Goal: Task Accomplishment & Management: Manage account settings

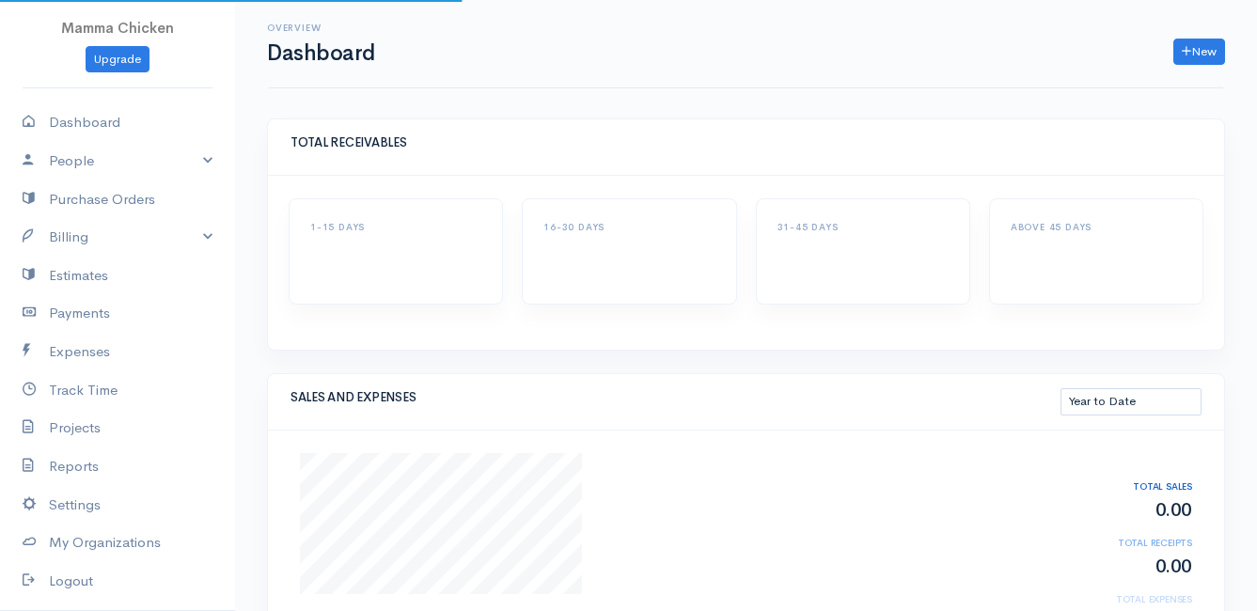
select select "thistoyear"
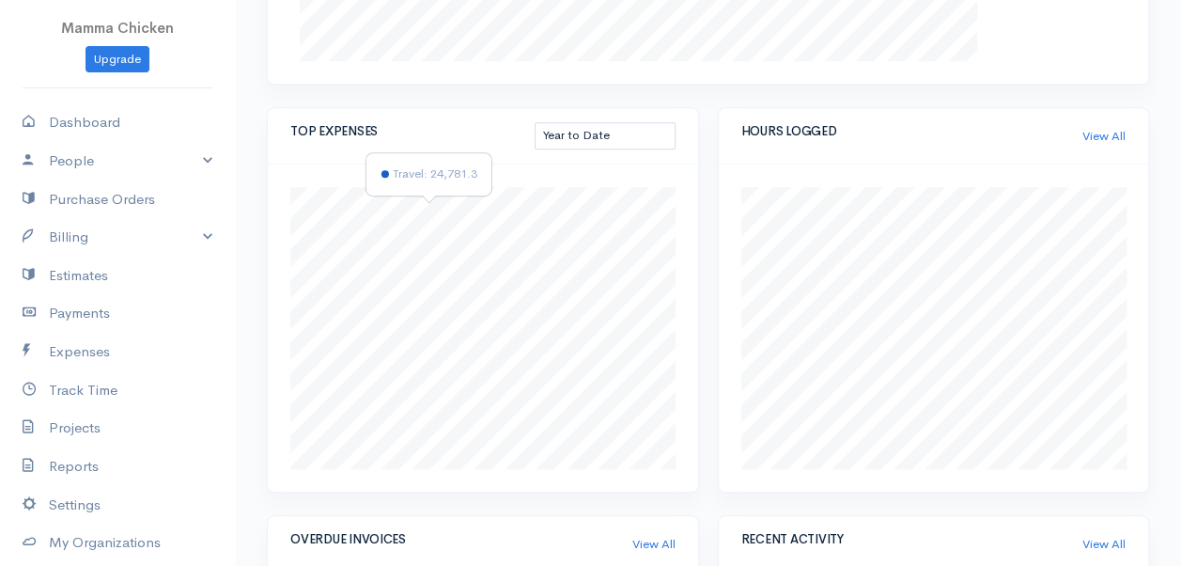
scroll to position [580, 0]
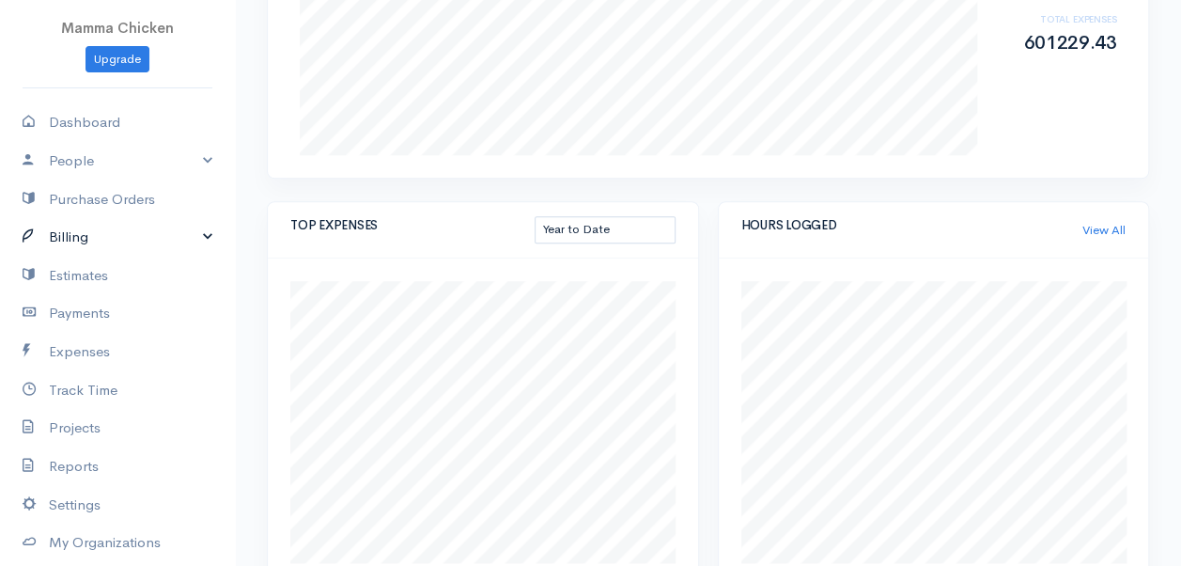
click at [56, 231] on link "Billing" at bounding box center [117, 237] width 235 height 39
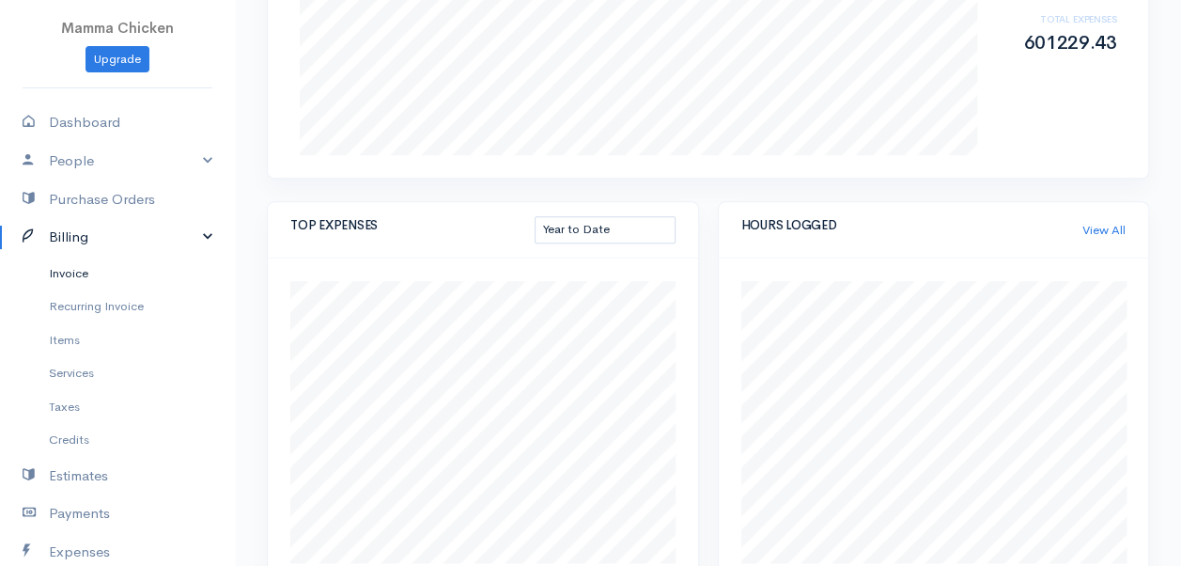
click at [87, 265] on link "Invoice" at bounding box center [117, 274] width 235 height 34
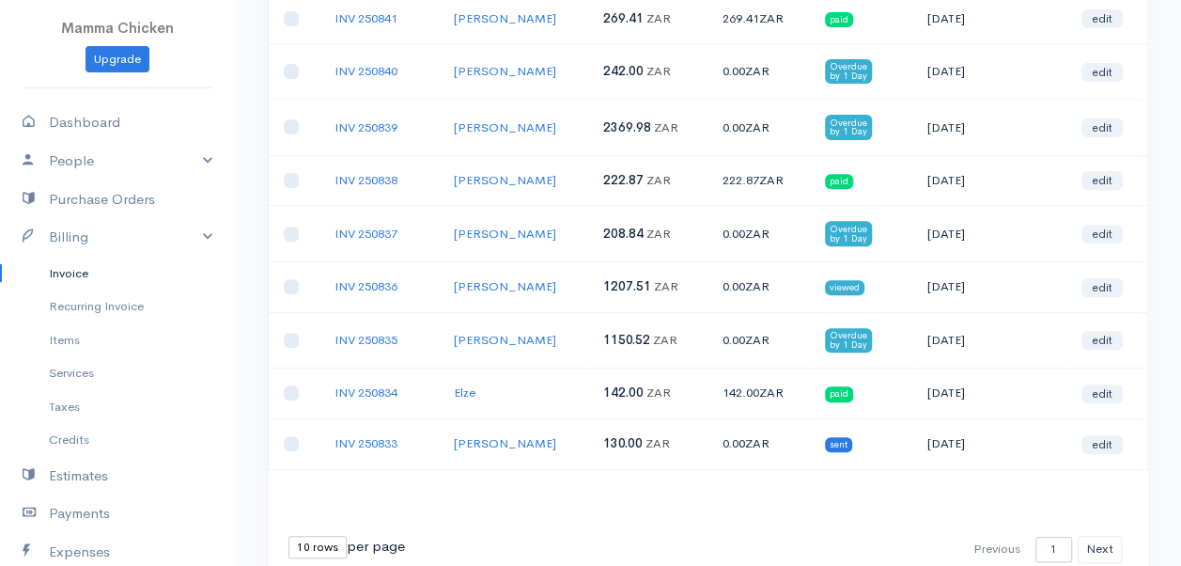
scroll to position [352, 0]
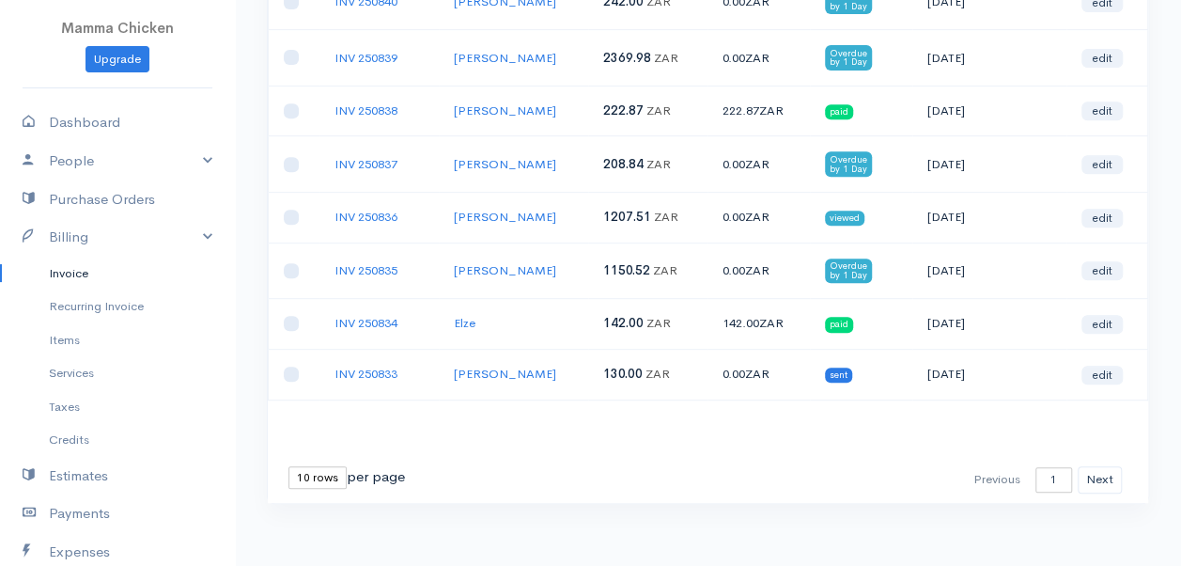
click at [313, 472] on select "10 rows 25 rows 50 rows" at bounding box center [318, 477] width 58 height 23
select select "50"
click at [289, 466] on select "10 rows 25 rows 50 rows" at bounding box center [318, 477] width 58 height 23
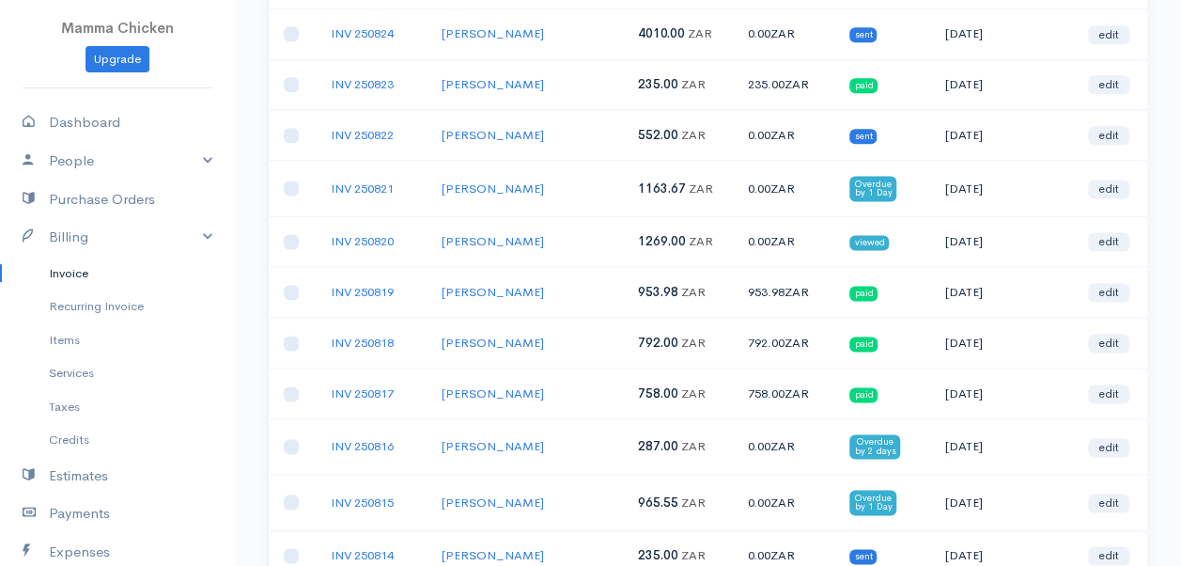
scroll to position [1069, 0]
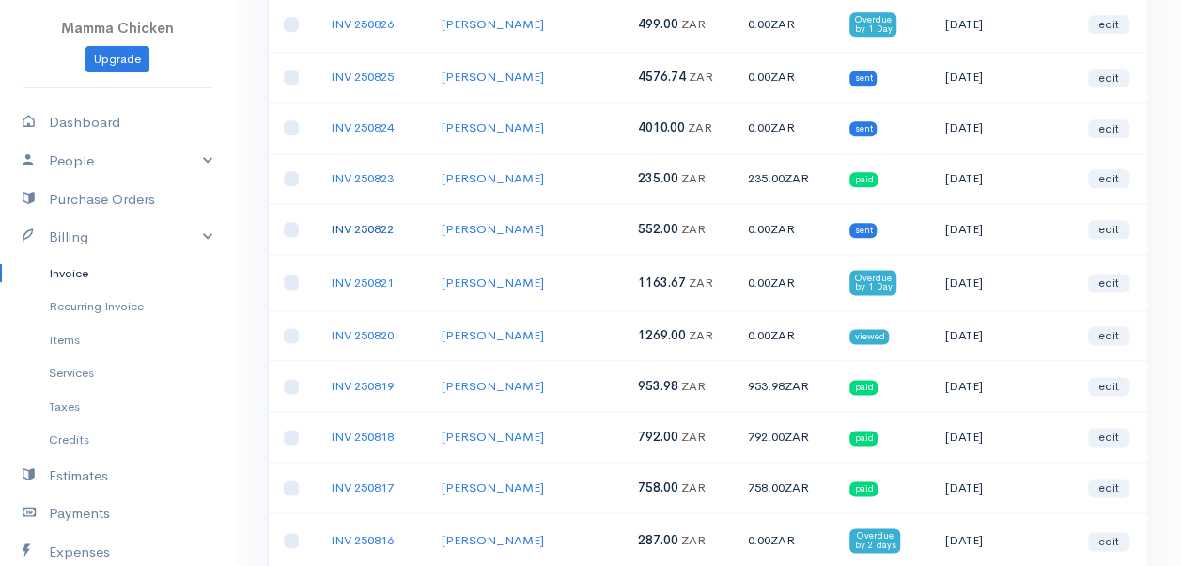
click at [375, 221] on link "INV 250822" at bounding box center [362, 229] width 63 height 16
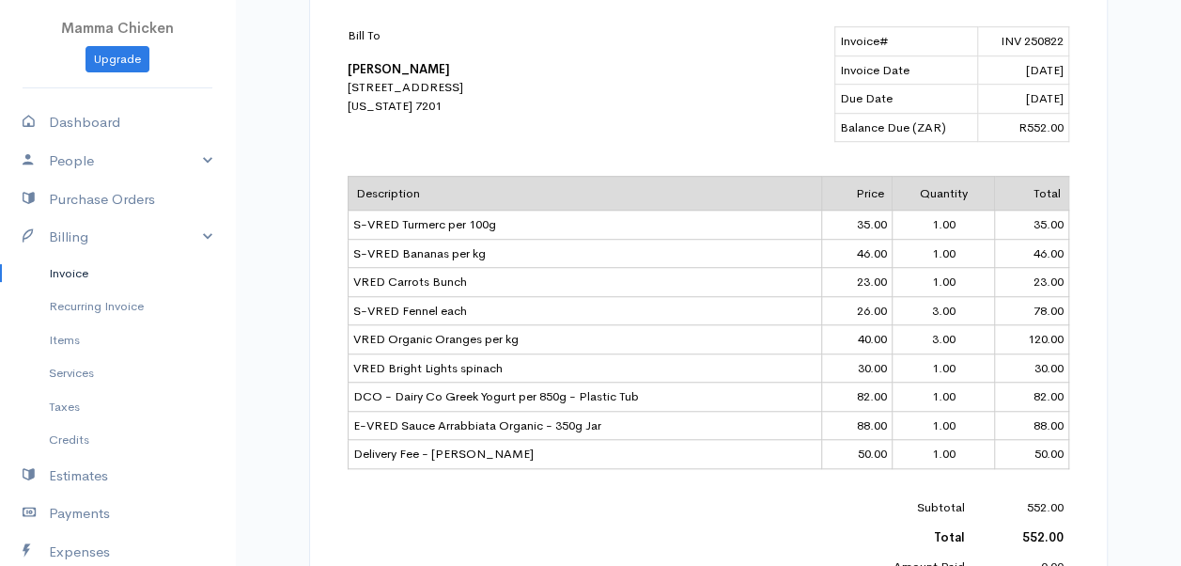
scroll to position [658, 0]
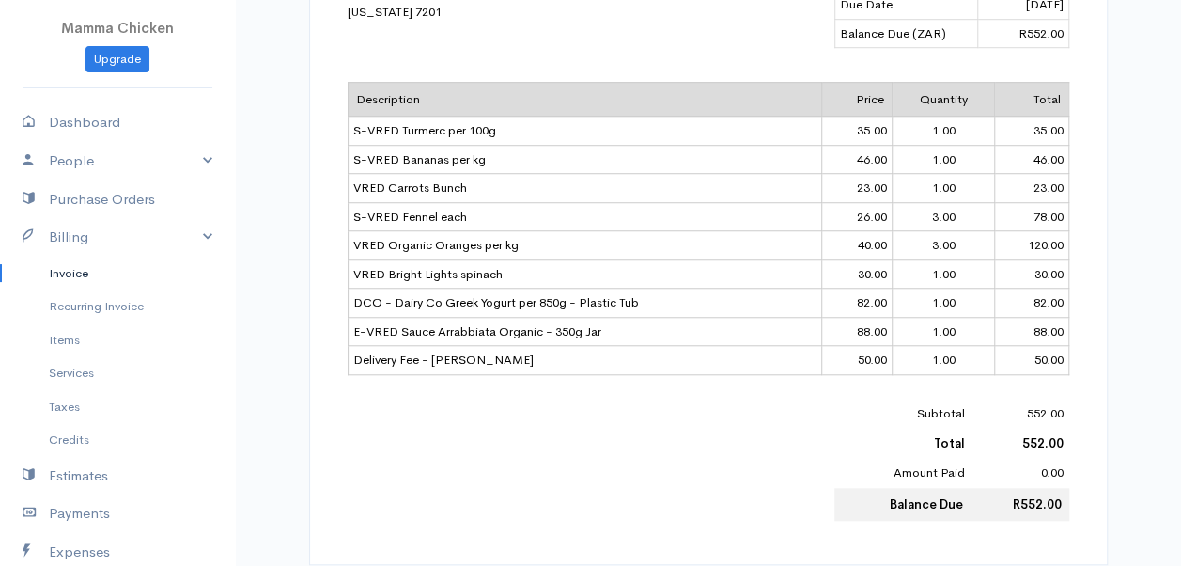
click at [77, 265] on link "Invoice" at bounding box center [117, 274] width 235 height 34
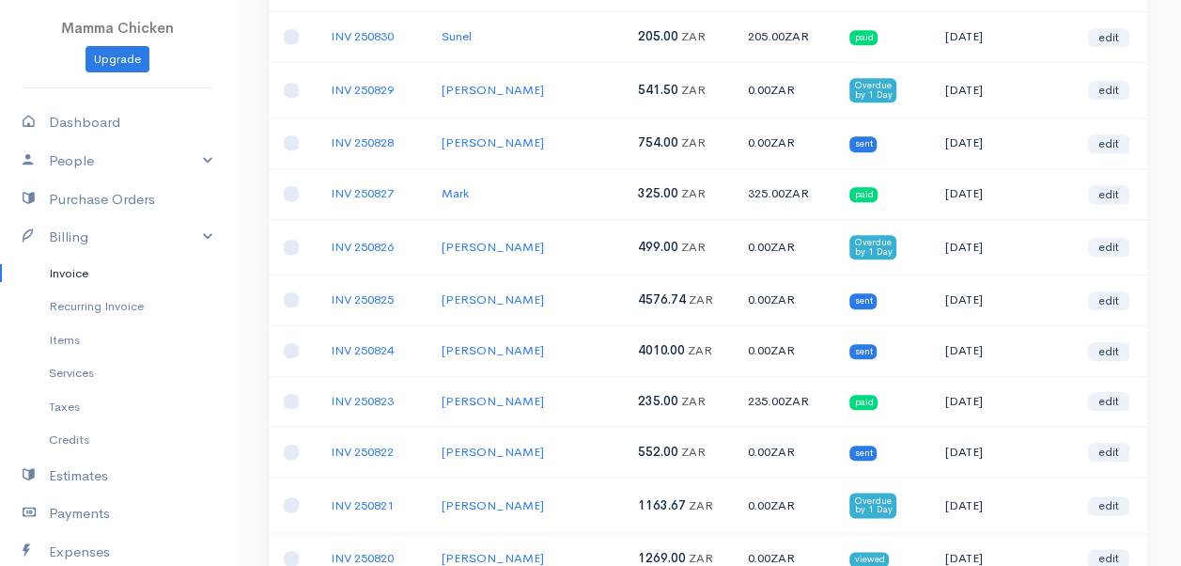
scroll to position [752, 0]
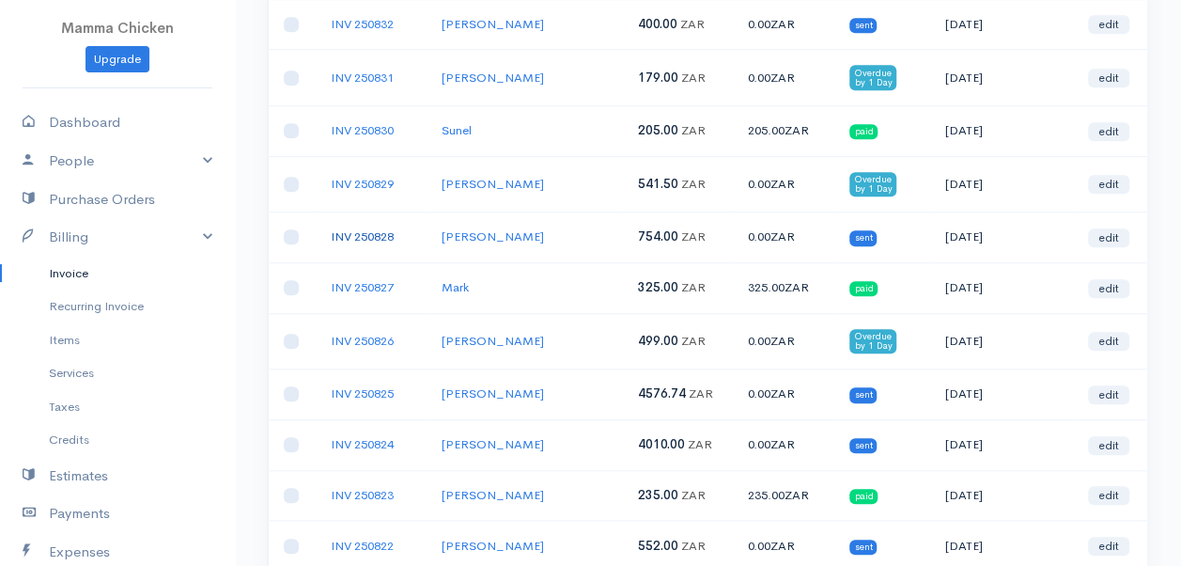
click at [360, 228] on link "INV 250828" at bounding box center [362, 236] width 63 height 16
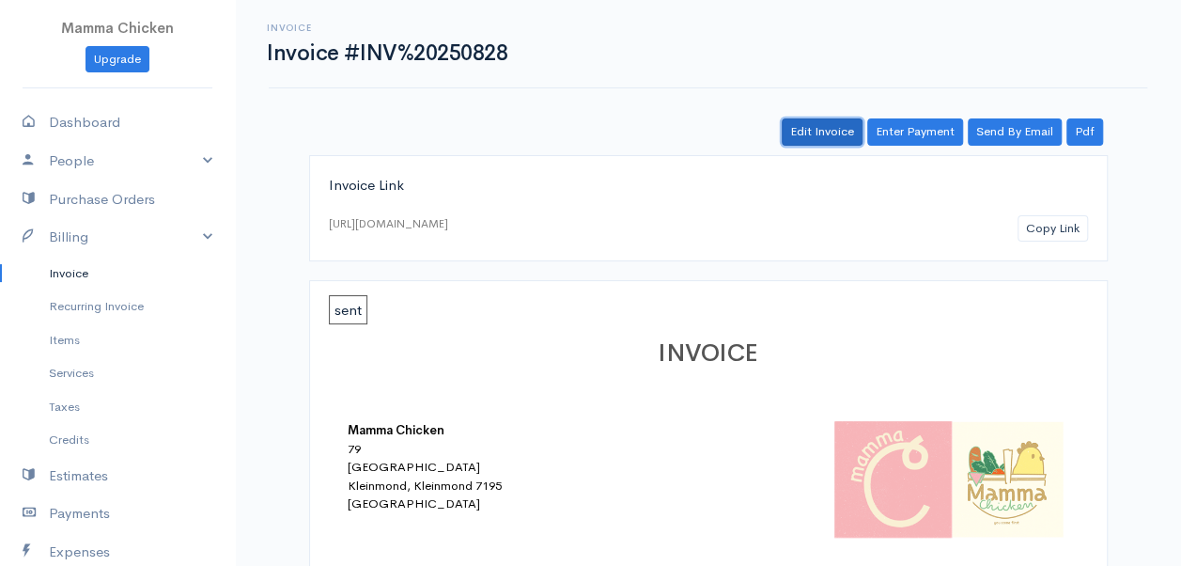
click at [816, 127] on link "Edit Invoice" at bounding box center [822, 131] width 81 height 27
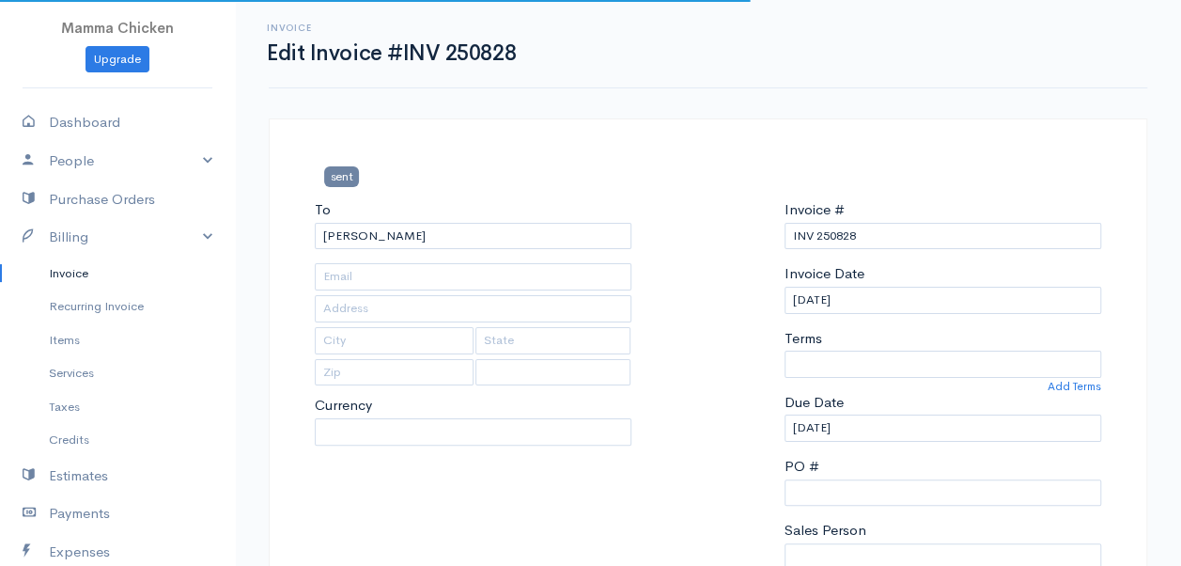
type input "[STREET_ADDRESS]"
type input "[GEOGRAPHIC_DATA]"
type input "7200"
select select "[GEOGRAPHIC_DATA]"
select select "0"
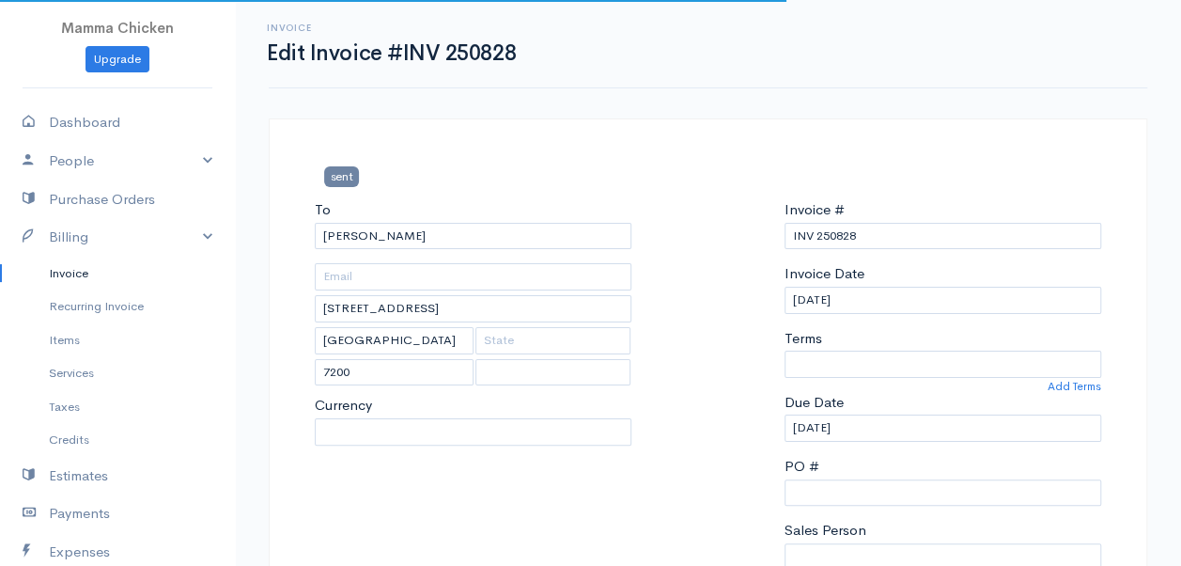
select select
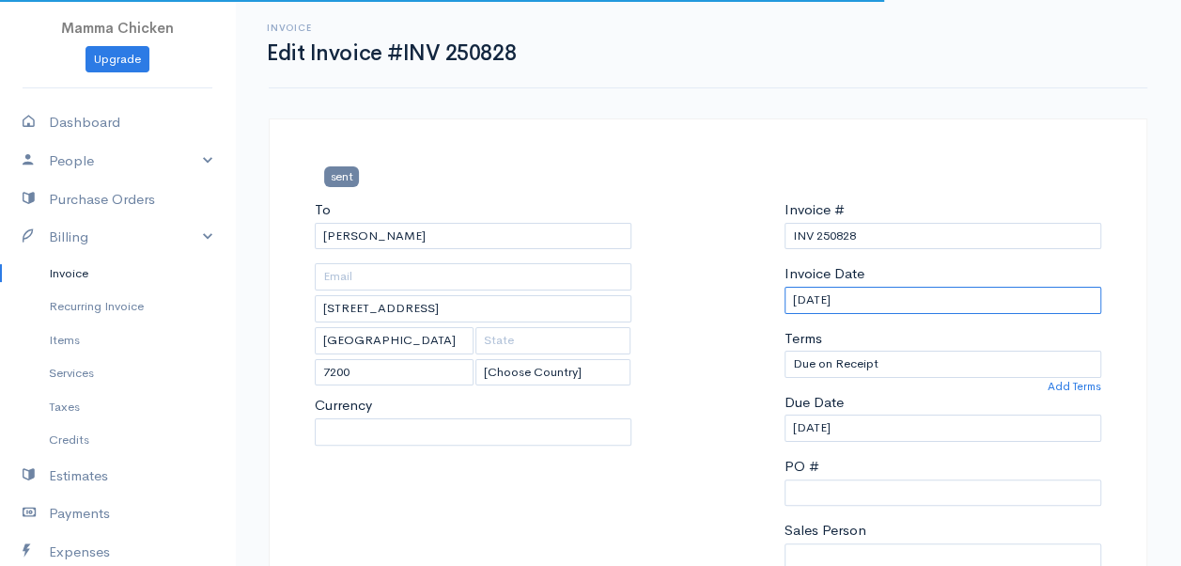
select select "ZAR"
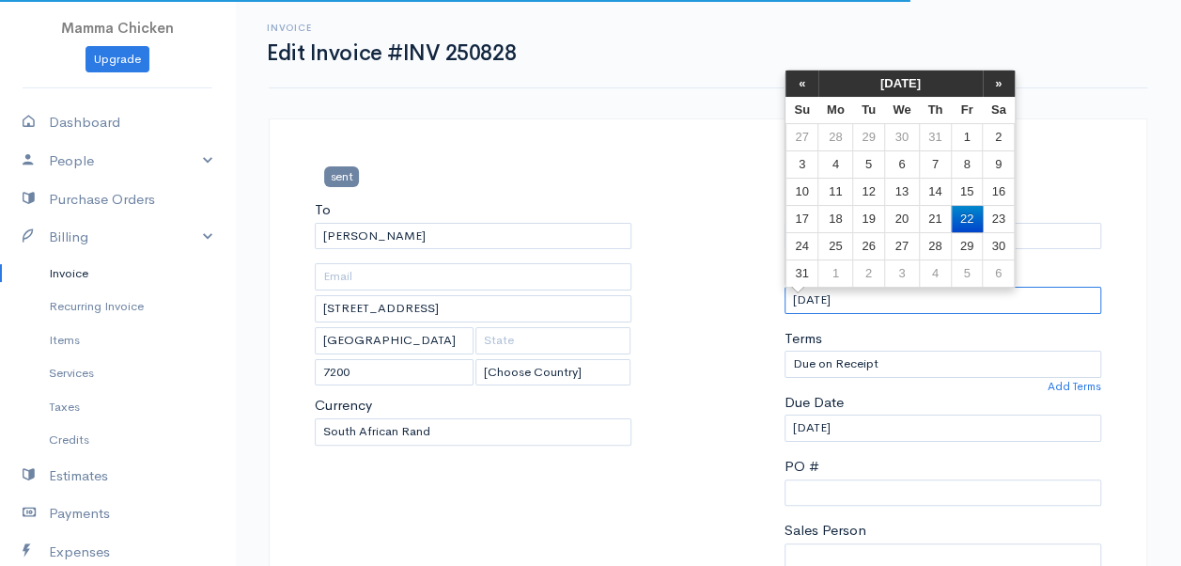
click at [909, 296] on input "[DATE]" at bounding box center [943, 300] width 317 height 27
click at [927, 207] on td "21" at bounding box center [935, 218] width 32 height 27
type input "[DATE]"
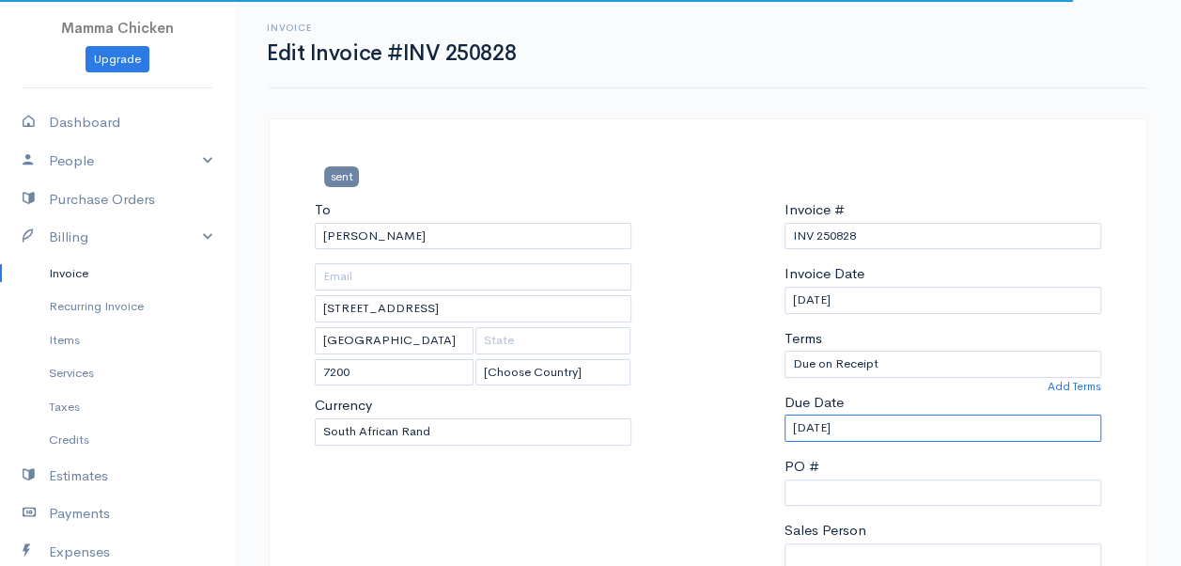
click at [875, 430] on input "[DATE]" at bounding box center [943, 428] width 317 height 27
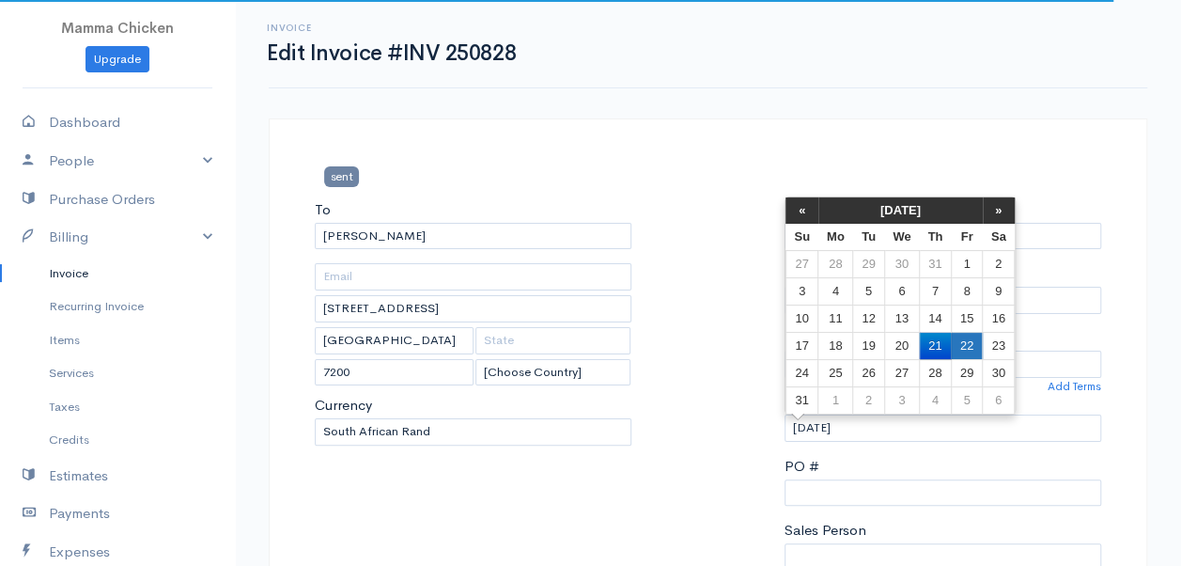
click at [978, 338] on td "22" at bounding box center [966, 345] width 31 height 27
type input "[DATE]"
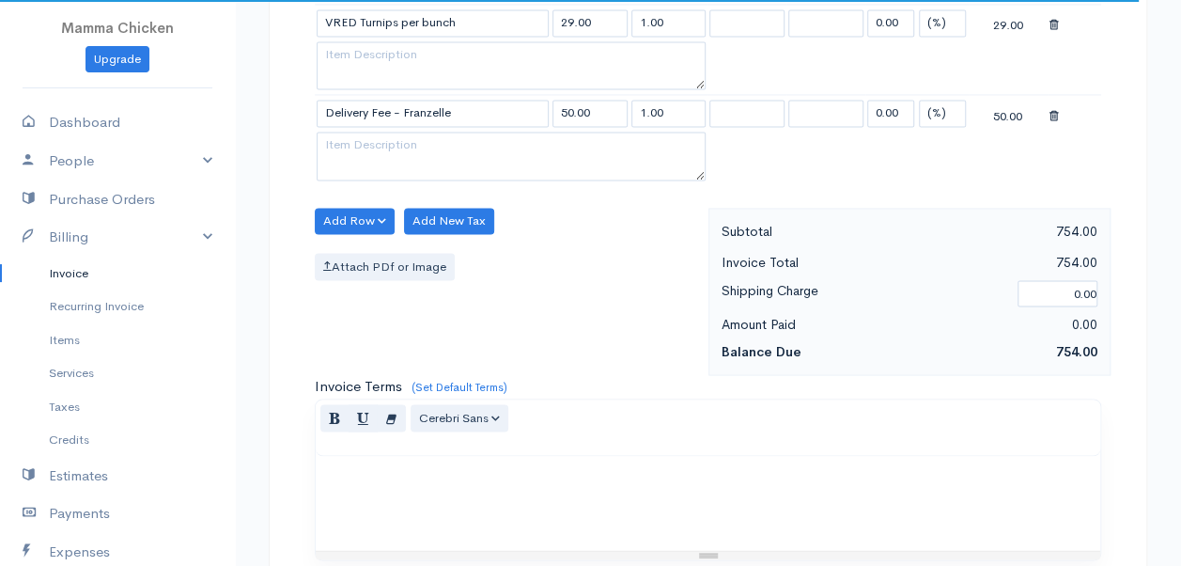
scroll to position [1936, 0]
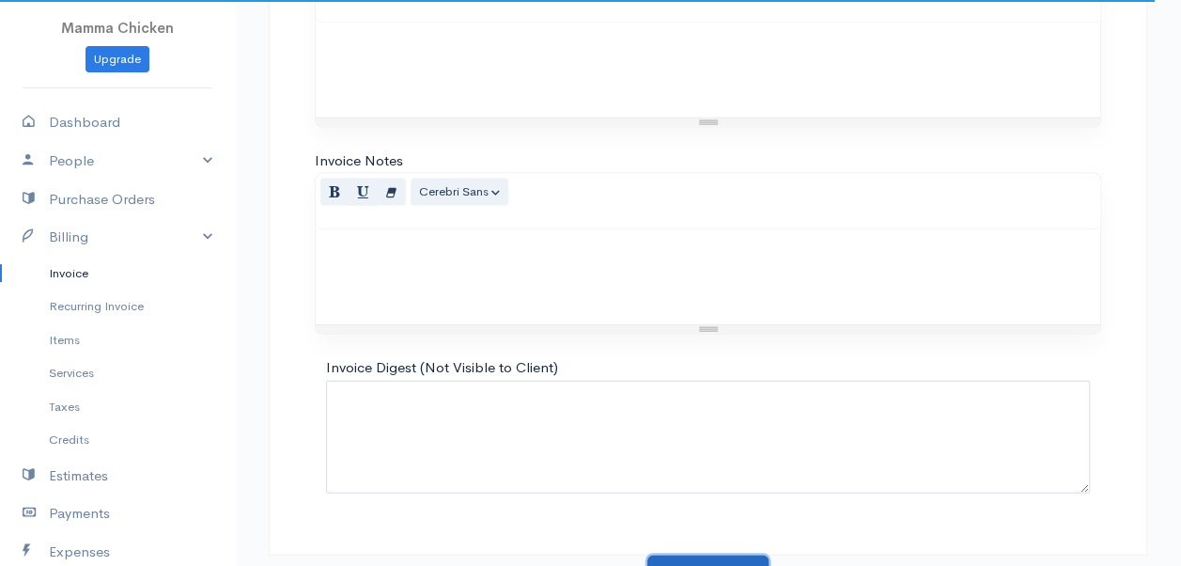
click at [688, 555] on button "Update Invoice" at bounding box center [708, 574] width 121 height 39
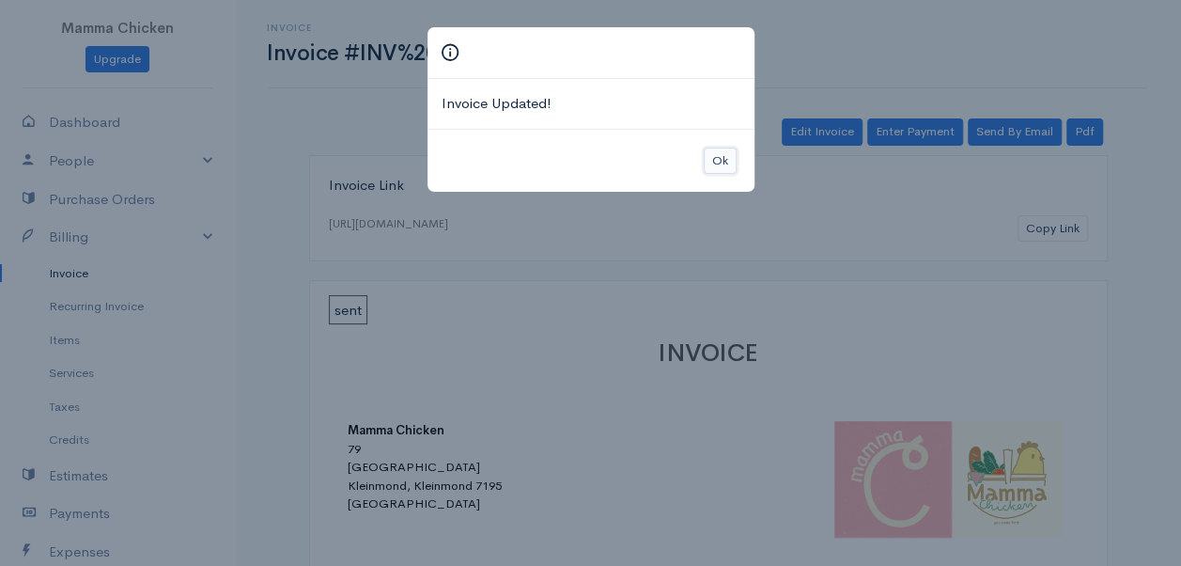
click at [726, 156] on button "Ok" at bounding box center [720, 161] width 33 height 27
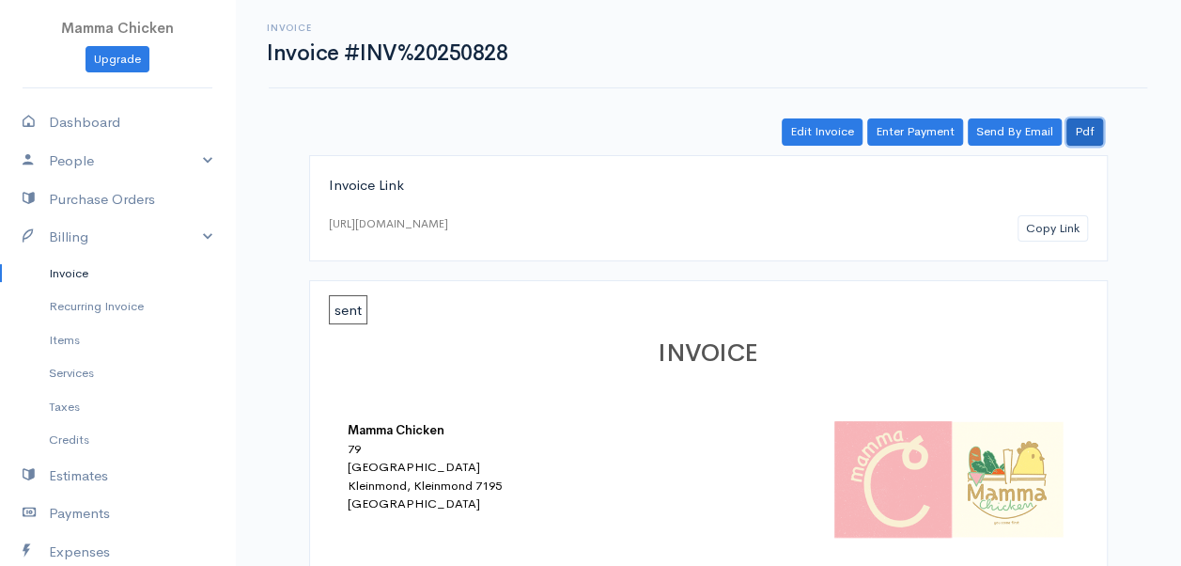
click at [1087, 132] on link "Pdf" at bounding box center [1085, 131] width 37 height 27
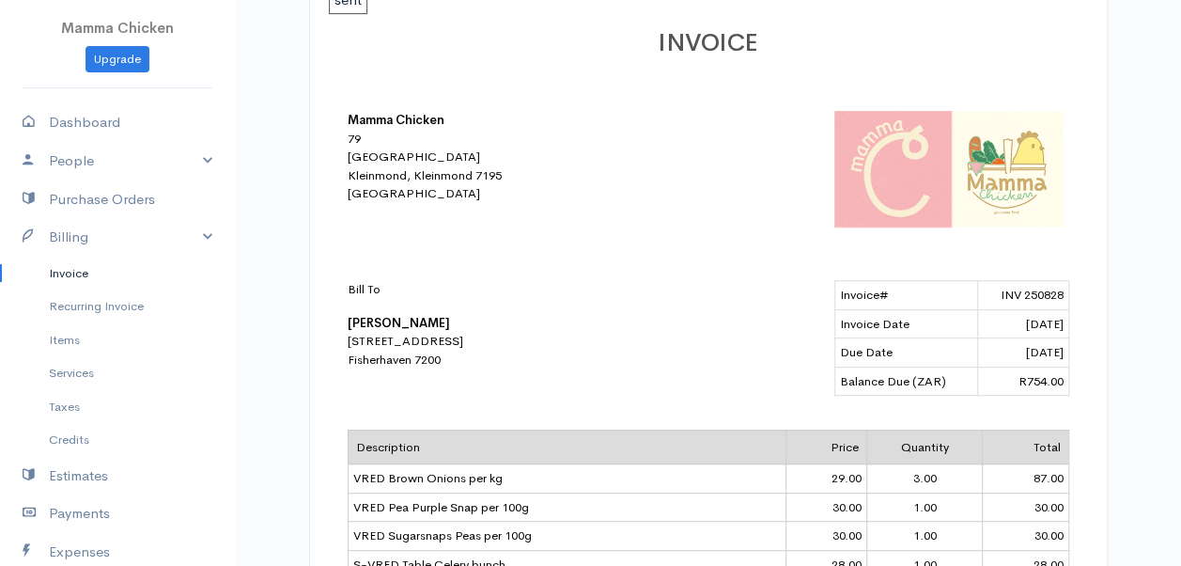
scroll to position [122, 0]
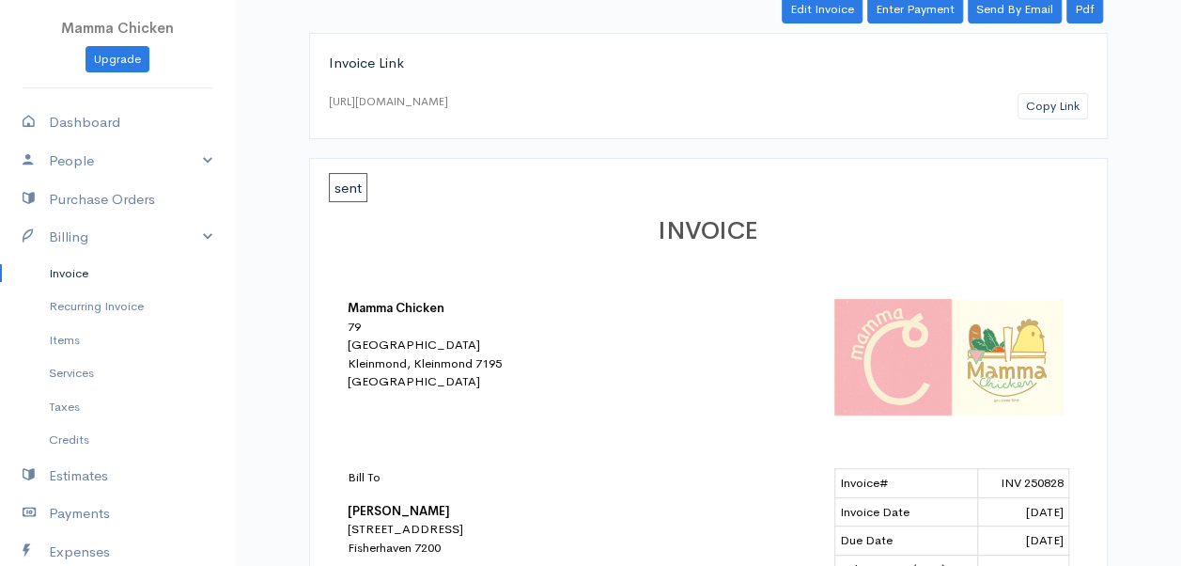
click at [64, 277] on link "Invoice" at bounding box center [117, 274] width 235 height 34
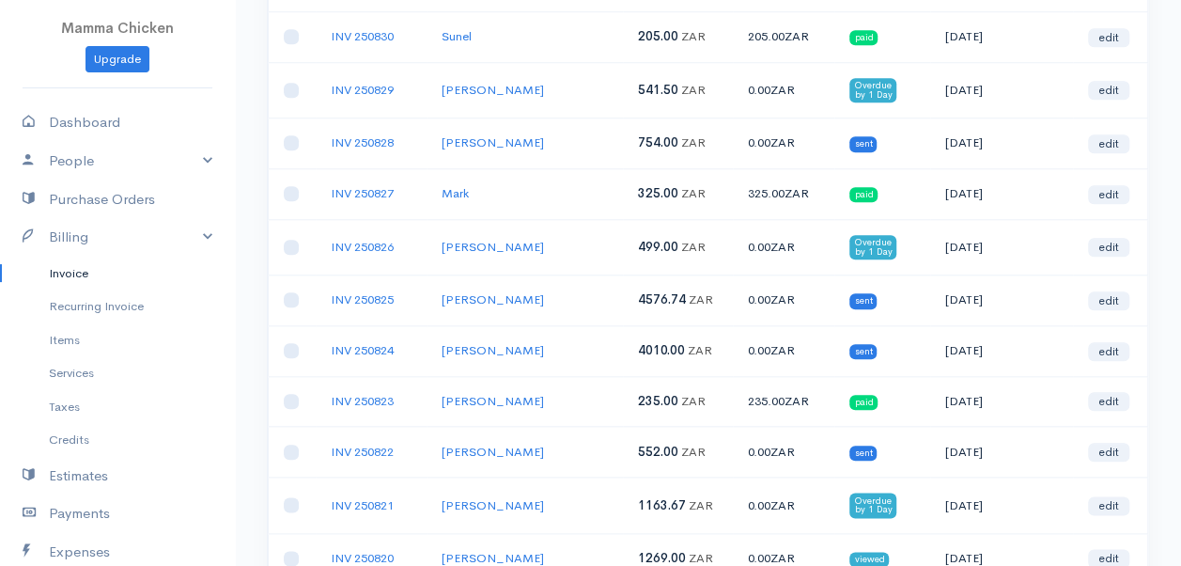
scroll to position [940, 0]
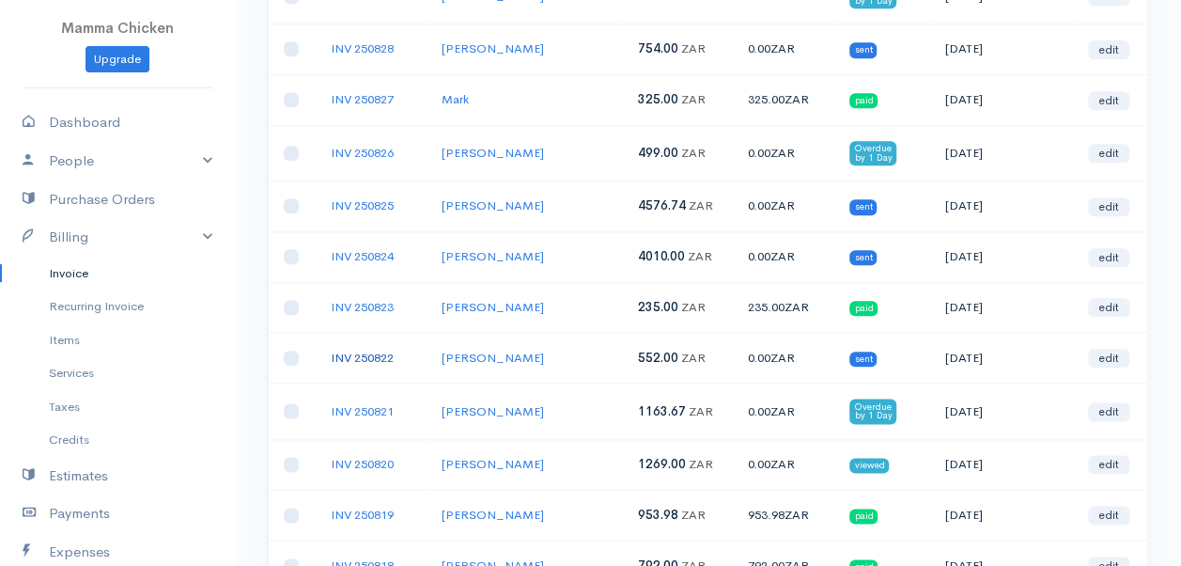
click at [348, 350] on link "INV 250822" at bounding box center [362, 358] width 63 height 16
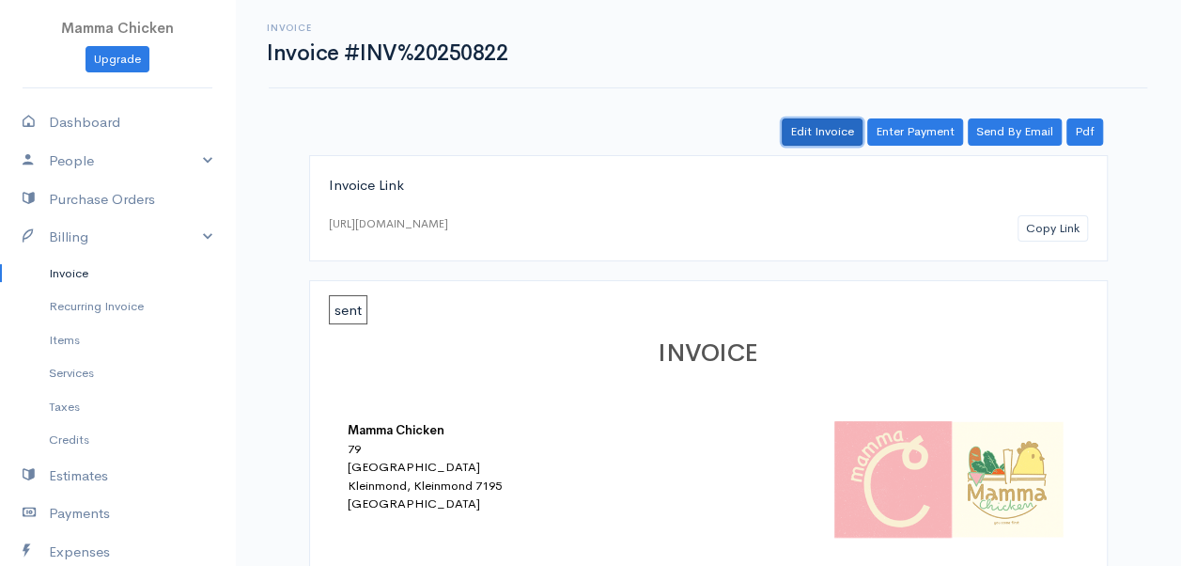
click at [838, 133] on link "Edit Invoice" at bounding box center [822, 131] width 81 height 27
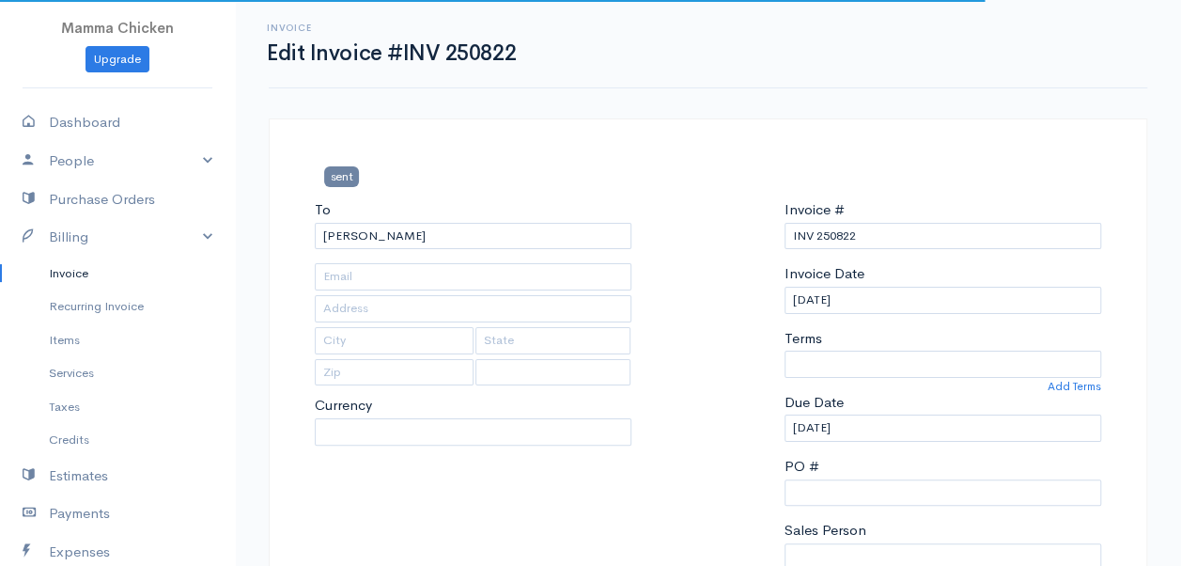
type input "[STREET_ADDRESS]"
type input "[US_STATE]"
type input "7201"
select select "0"
select select
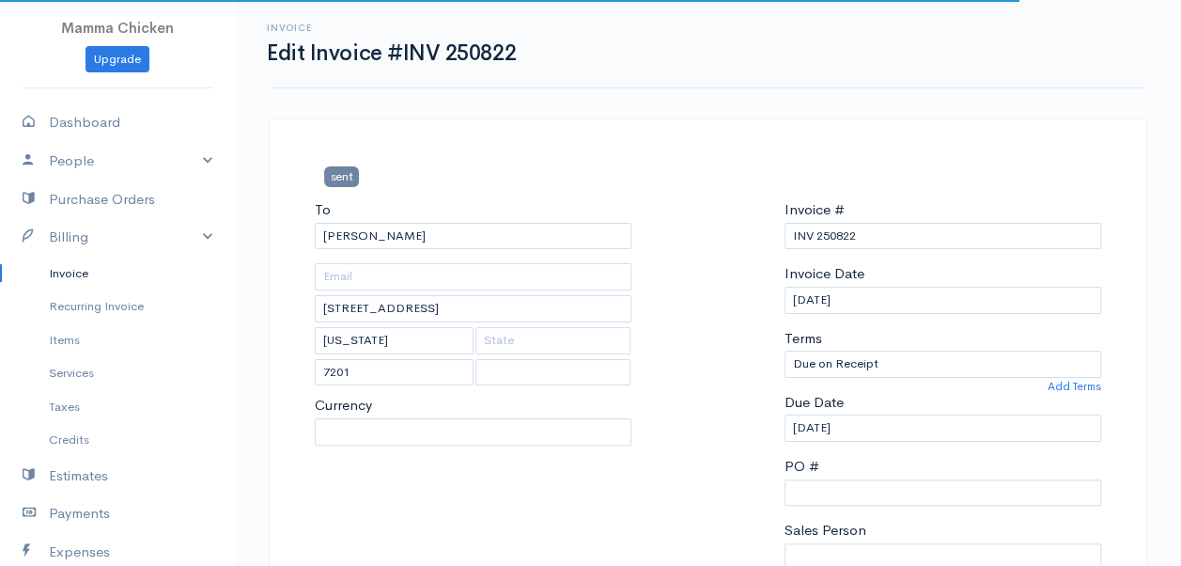
select select "[GEOGRAPHIC_DATA]"
select select "ZAR"
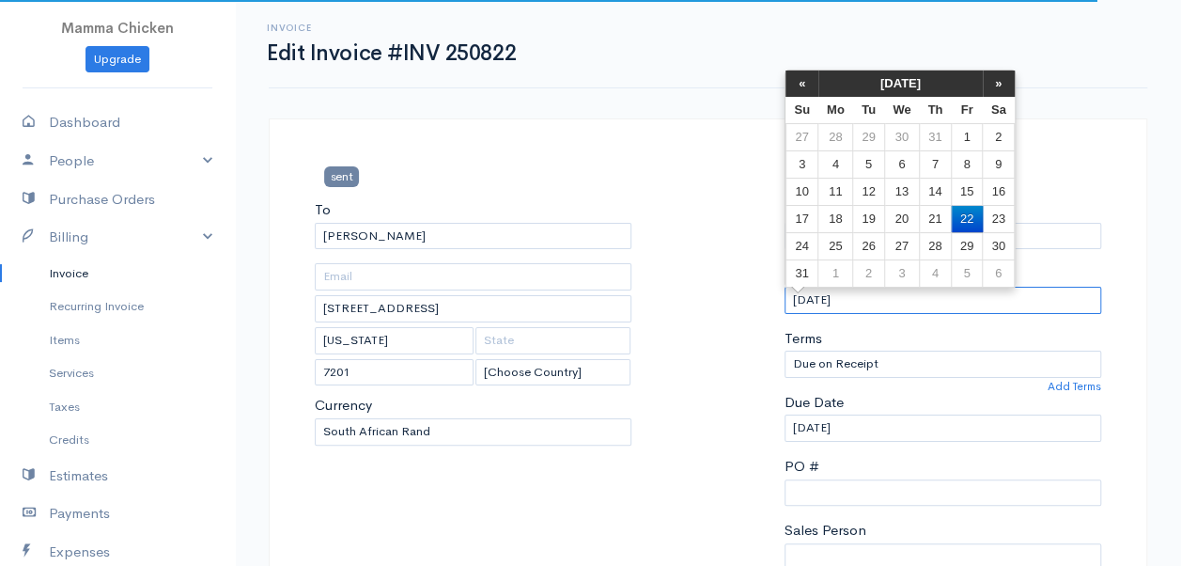
click at [897, 303] on input "[DATE]" at bounding box center [943, 300] width 317 height 27
click at [931, 211] on td "21" at bounding box center [935, 218] width 32 height 27
type input "[DATE]"
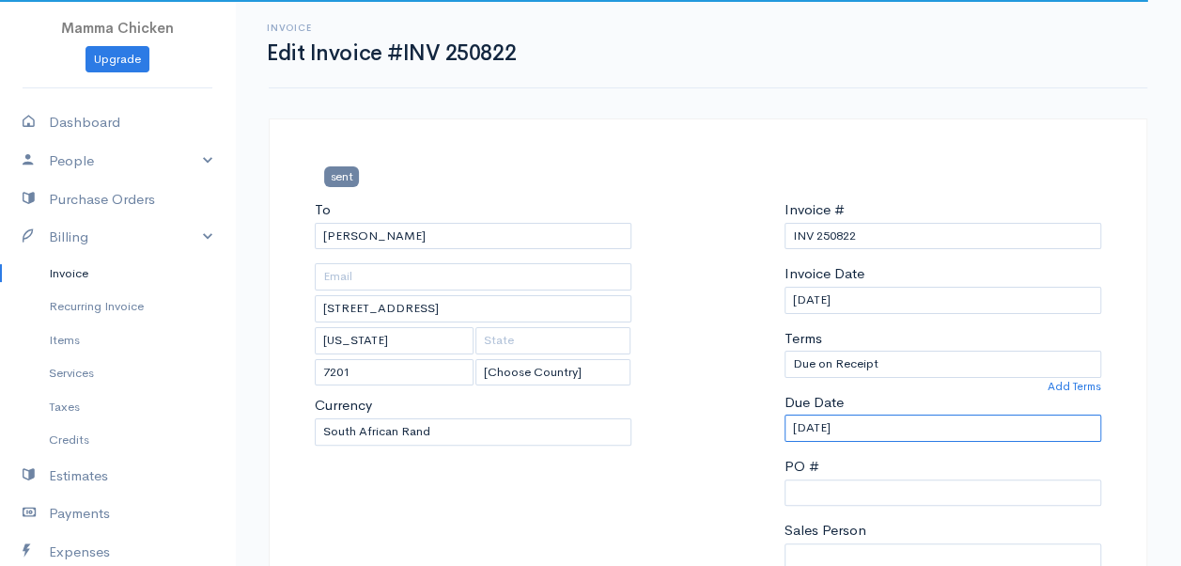
click at [861, 430] on input "[DATE]" at bounding box center [943, 428] width 317 height 27
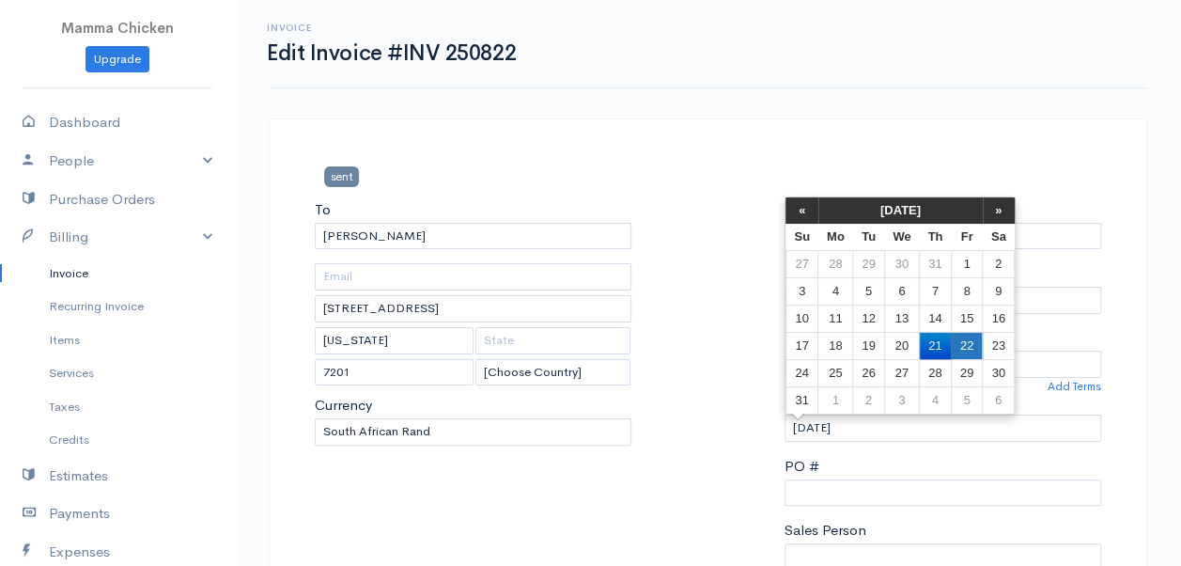
click at [976, 338] on td "22" at bounding box center [966, 345] width 31 height 27
type input "[DATE]"
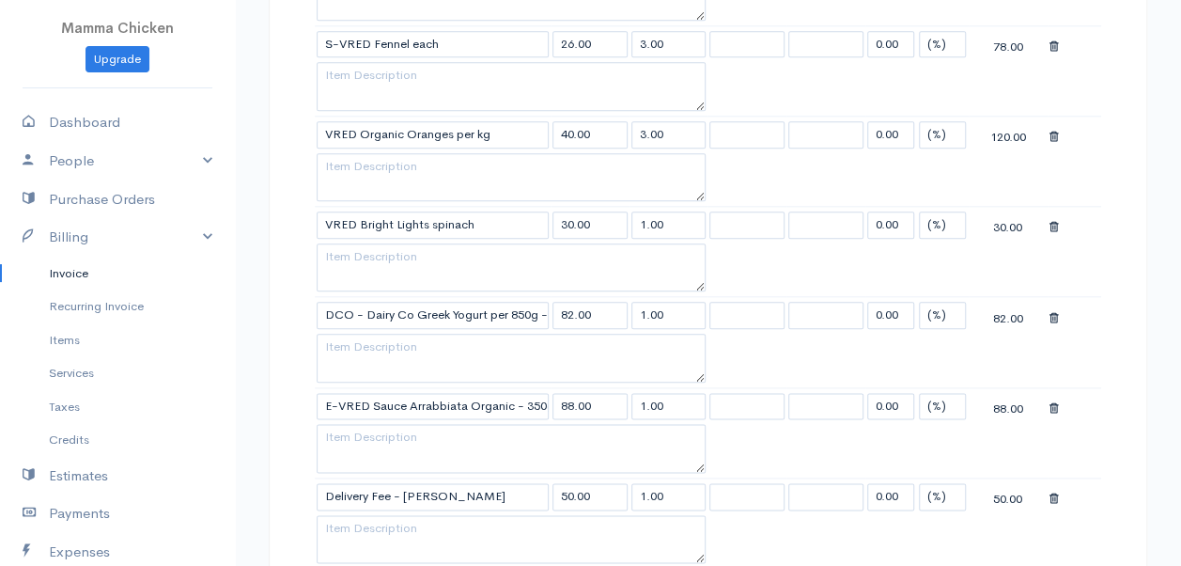
scroll to position [1034, 0]
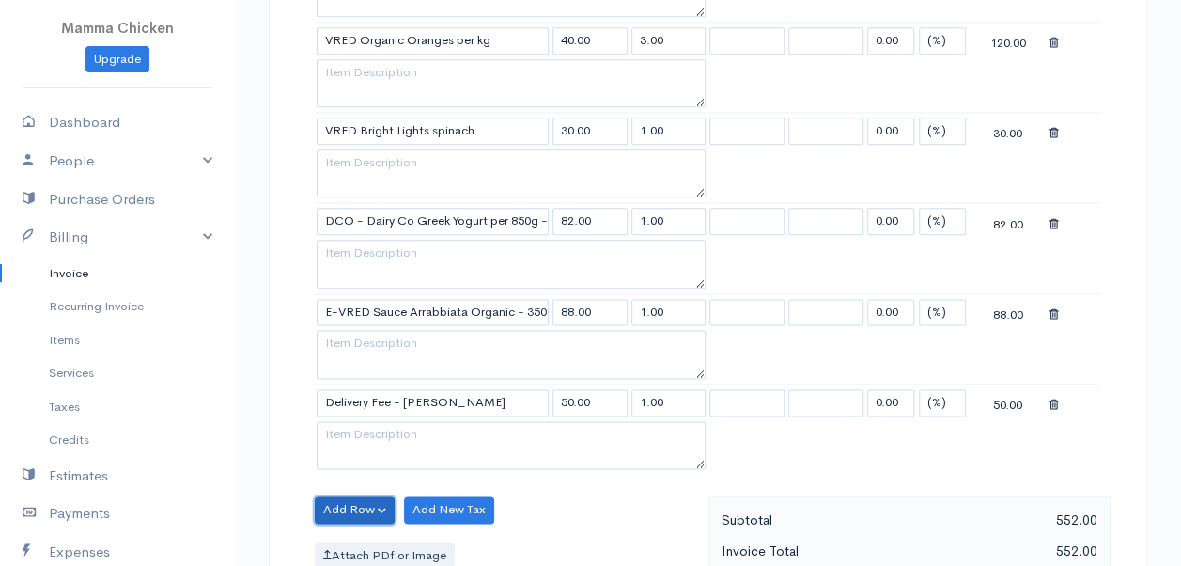
click at [348, 496] on button "Add Row" at bounding box center [355, 509] width 80 height 27
click at [370, 424] on link "Add Item Row" at bounding box center [390, 440] width 149 height 33
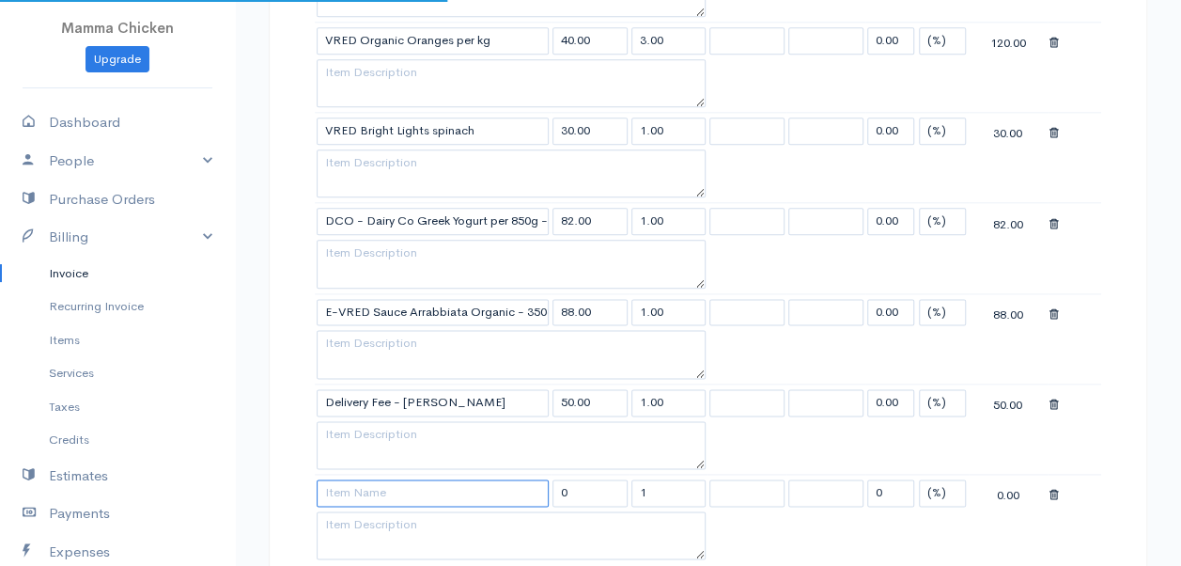
click at [386, 479] on input at bounding box center [433, 492] width 232 height 27
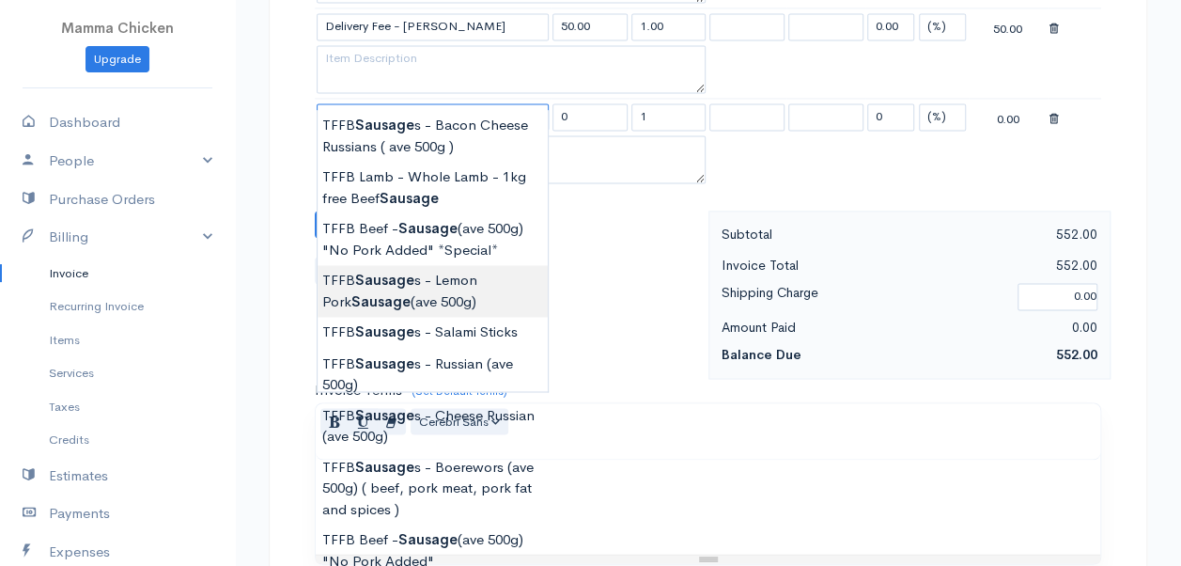
scroll to position [1504, 0]
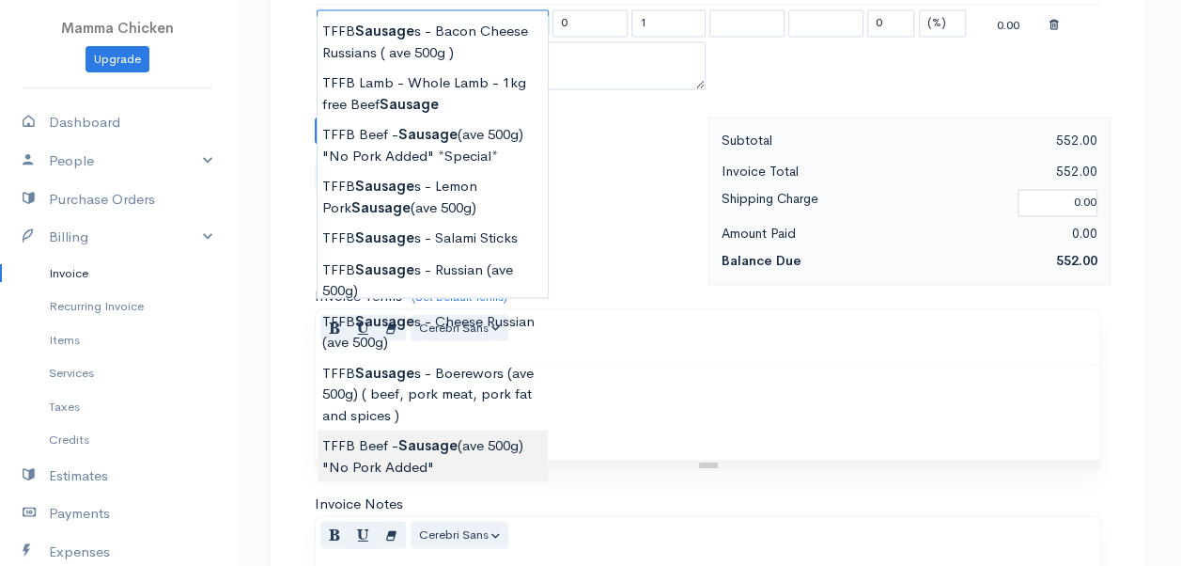
type input "TFFB Beef - Sausage (ave 500g) "No Pork Added""
type input "212.75"
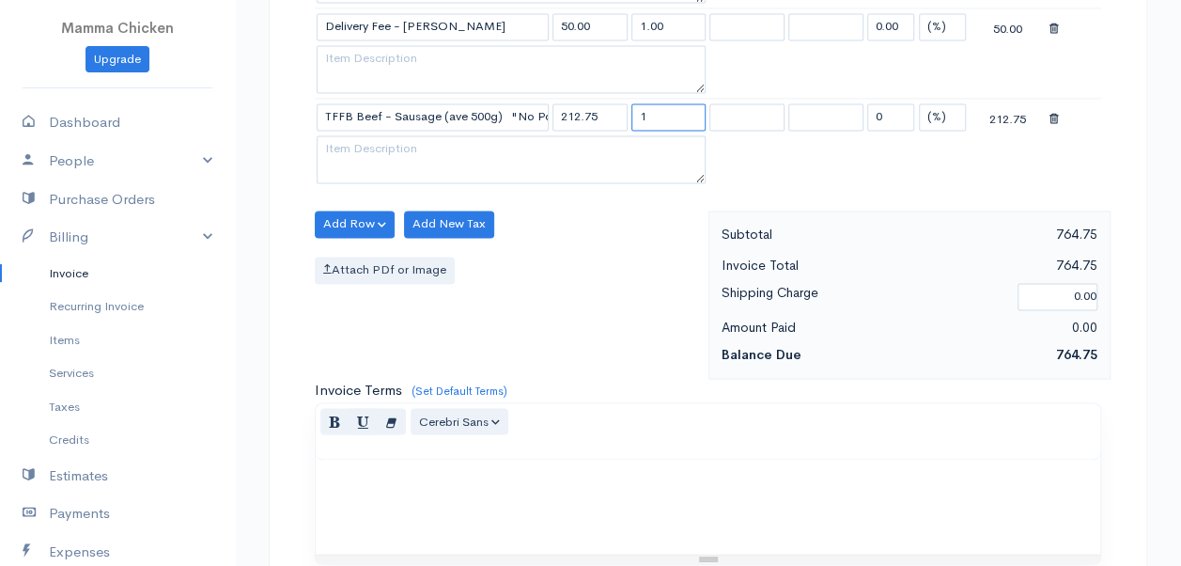
click at [676, 103] on input "1" at bounding box center [669, 116] width 75 height 27
type input "0.51"
click at [365, 211] on button "Add Row" at bounding box center [355, 224] width 80 height 27
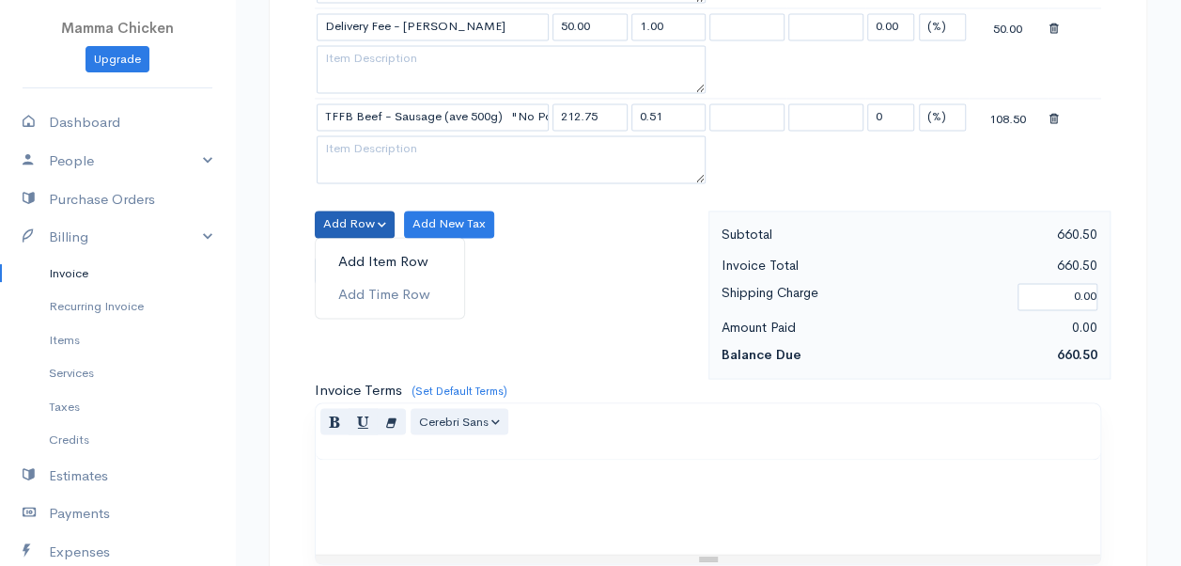
click at [366, 245] on link "Add Item Row" at bounding box center [390, 261] width 149 height 33
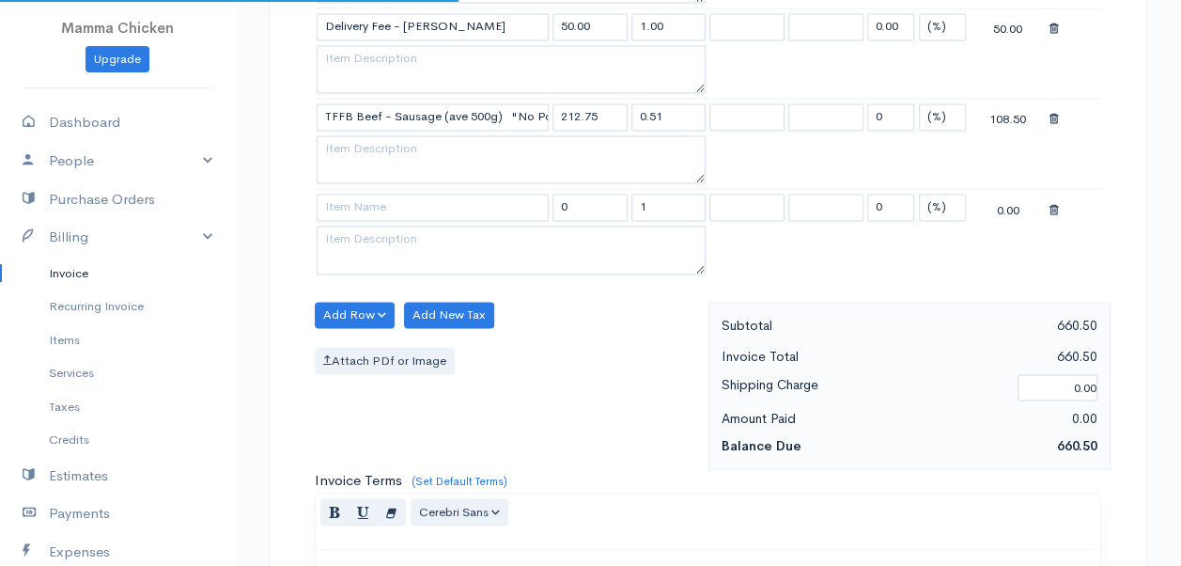
click at [353, 200] on td at bounding box center [433, 207] width 236 height 37
click at [353, 194] on input at bounding box center [433, 207] width 232 height 27
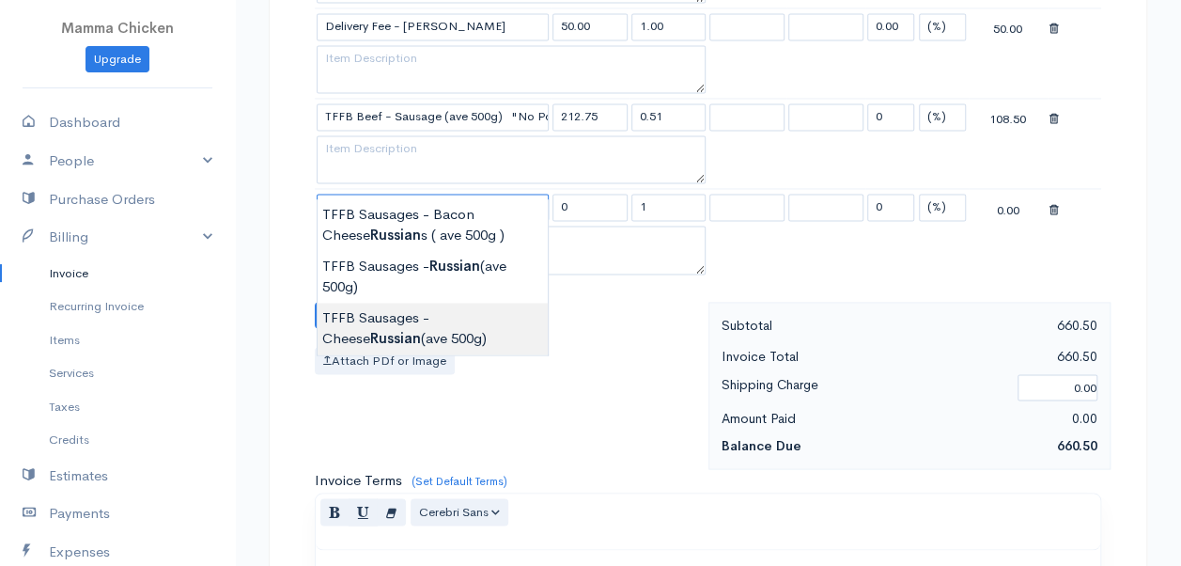
type input "TFFB Sausages - Cheese Russian (ave 500g)"
type input "138.00"
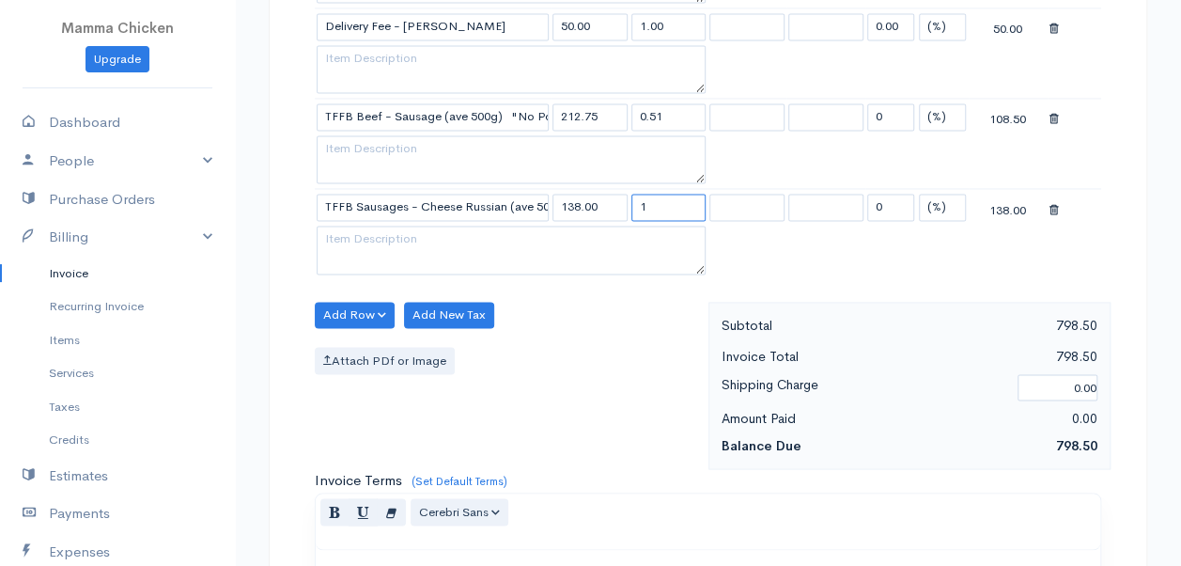
click at [665, 194] on input "1" at bounding box center [669, 207] width 75 height 27
type input "0.52"
click at [593, 347] on div "Attach PDf or Image" at bounding box center [507, 360] width 384 height 27
click at [359, 302] on button "Add Row" at bounding box center [355, 315] width 80 height 27
click at [348, 336] on link "Add Item Row" at bounding box center [390, 352] width 149 height 33
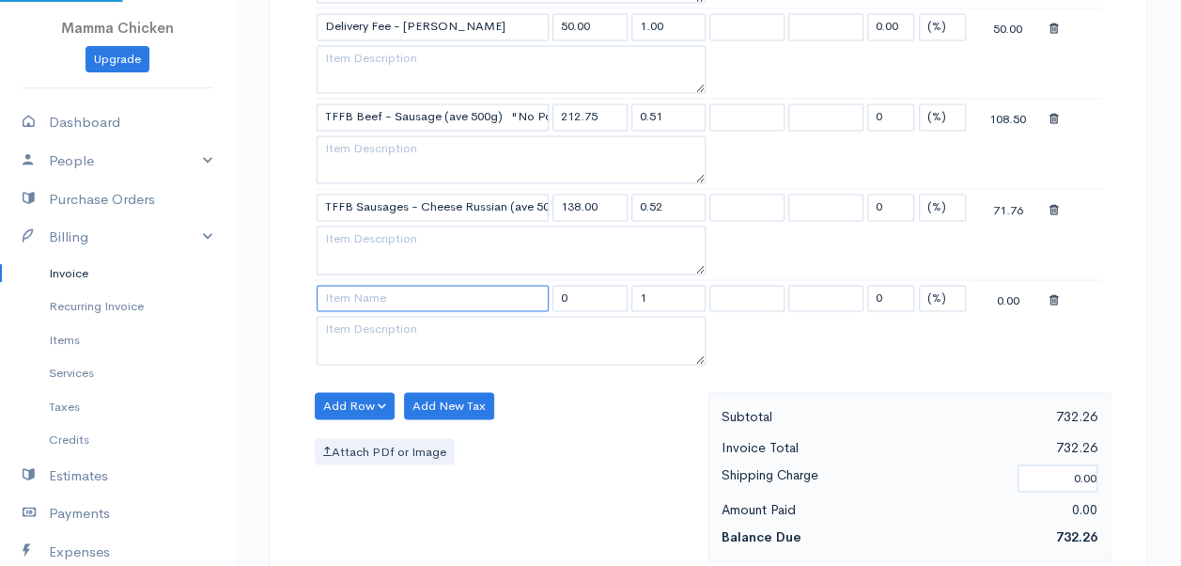
click at [342, 285] on input at bounding box center [433, 298] width 232 height 27
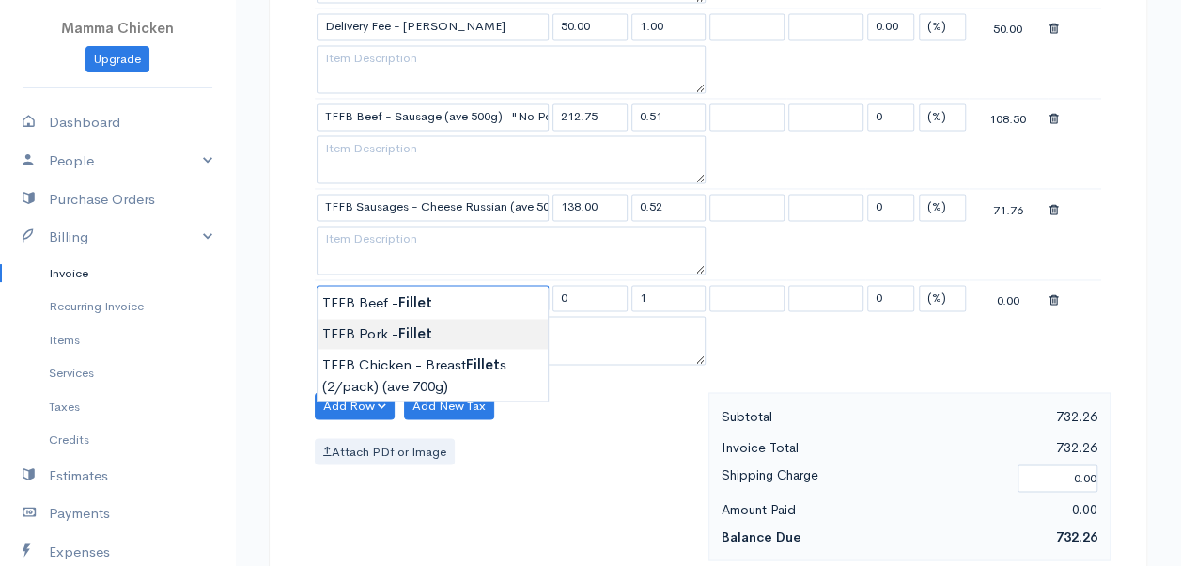
type input "TFFB Pork - Fillet"
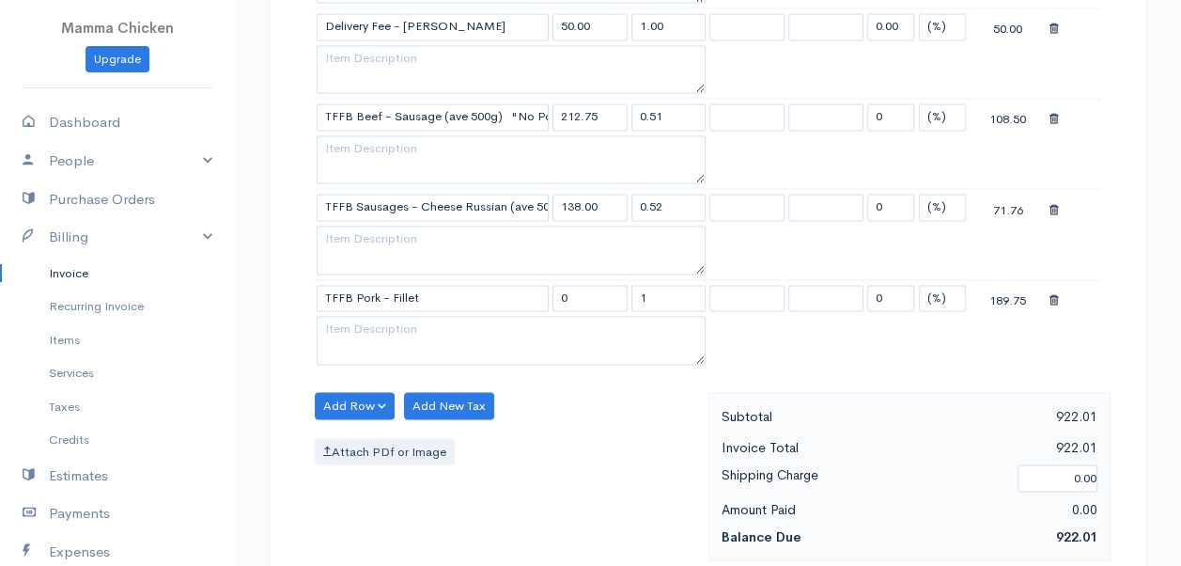
type input "189.75"
click at [666, 285] on input "1" at bounding box center [669, 298] width 75 height 27
type input "0.6"
click at [639, 474] on div "Add Row Add Item Row Add Time Row Add New Tax Attach PDf or Image" at bounding box center [506, 476] width 403 height 168
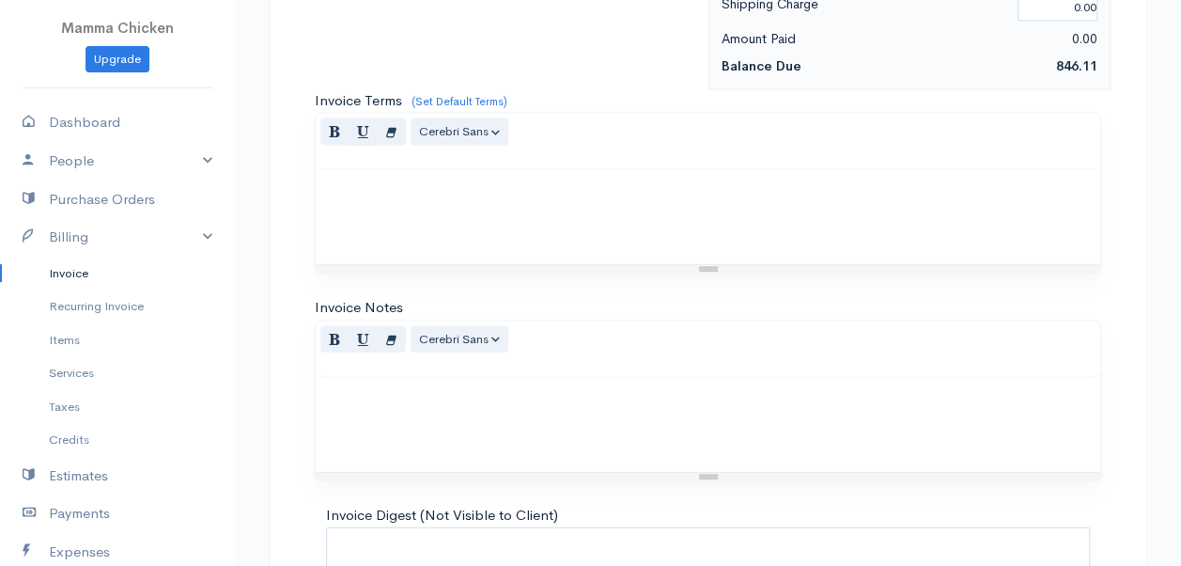
scroll to position [2025, 0]
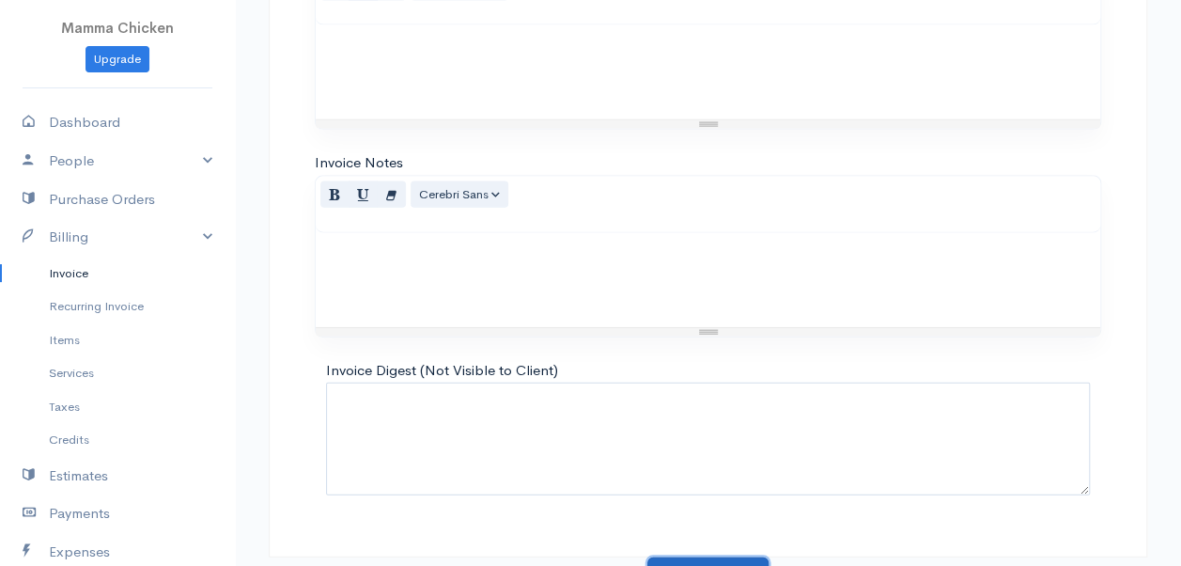
click at [692, 557] on button "Update Invoice" at bounding box center [708, 576] width 121 height 39
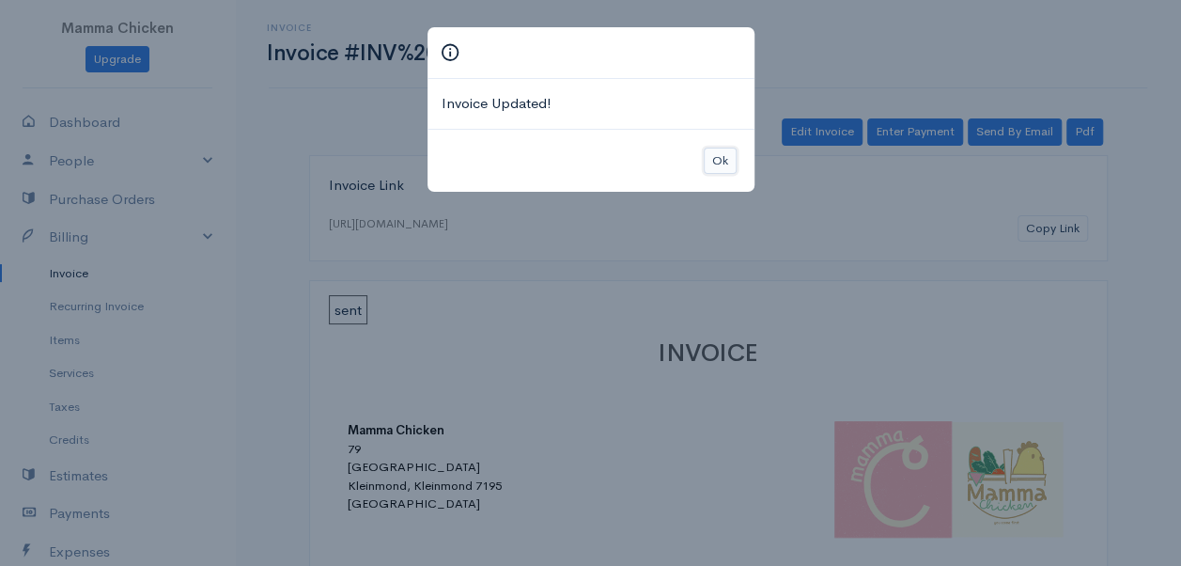
click at [730, 160] on button "Ok" at bounding box center [720, 161] width 33 height 27
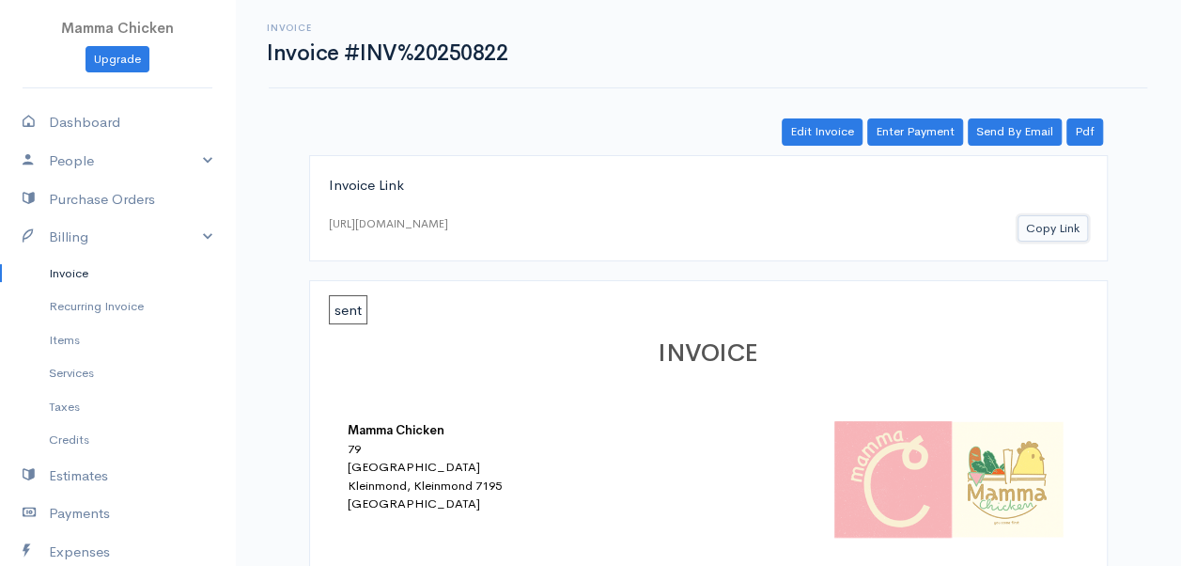
click at [1059, 221] on button "Copy Link" at bounding box center [1053, 228] width 70 height 27
click at [72, 269] on link "Invoice" at bounding box center [117, 274] width 235 height 34
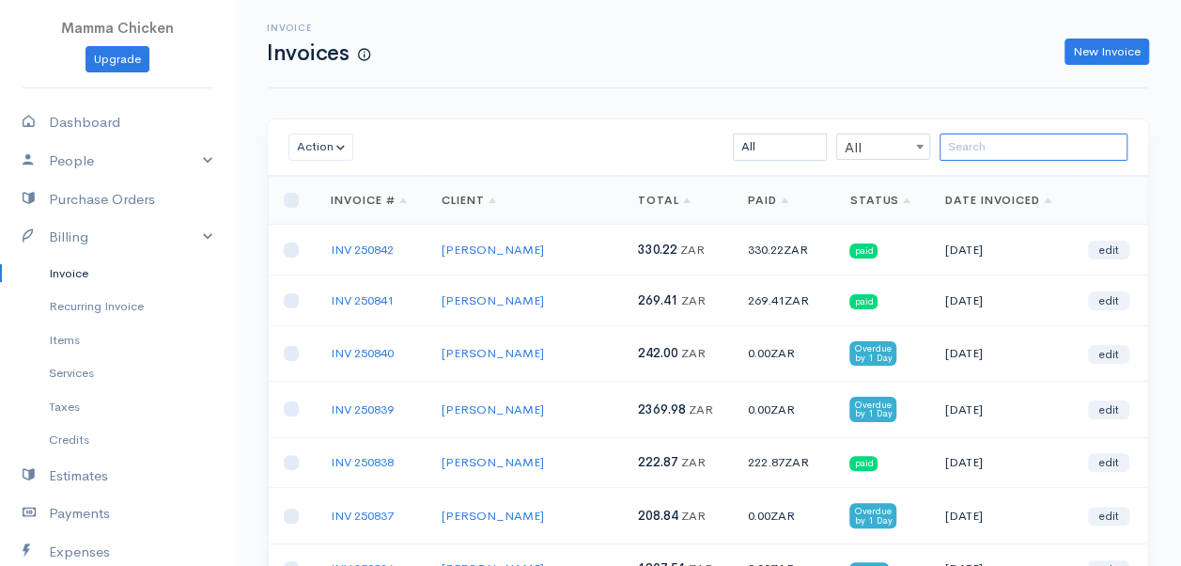
click at [973, 150] on input "search" at bounding box center [1034, 146] width 188 height 27
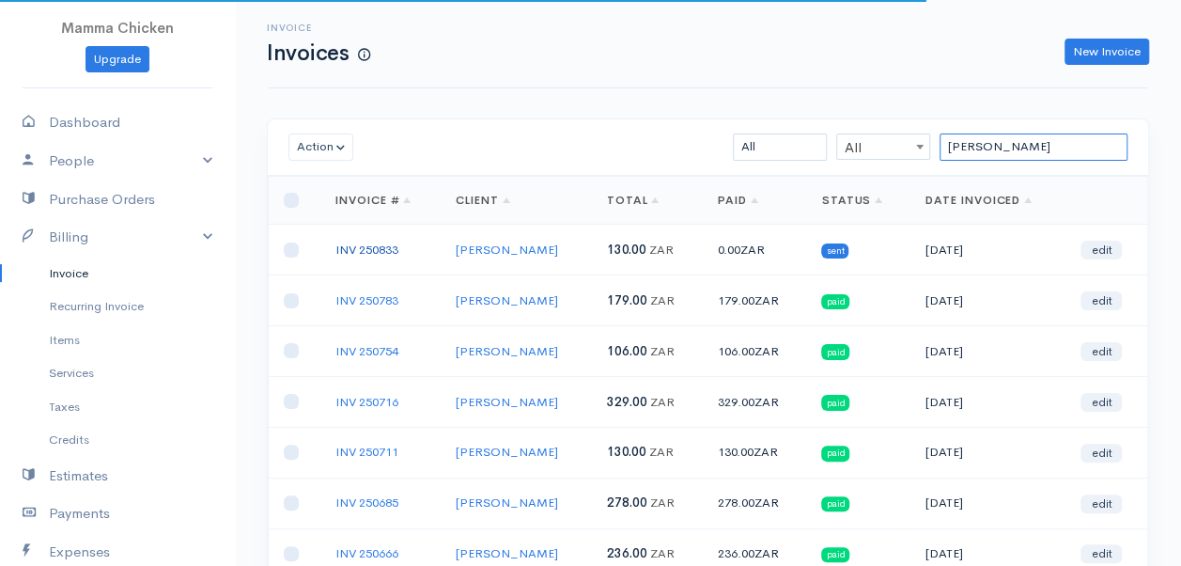
type input "[PERSON_NAME]"
click at [383, 244] on link "INV 250833" at bounding box center [367, 250] width 63 height 16
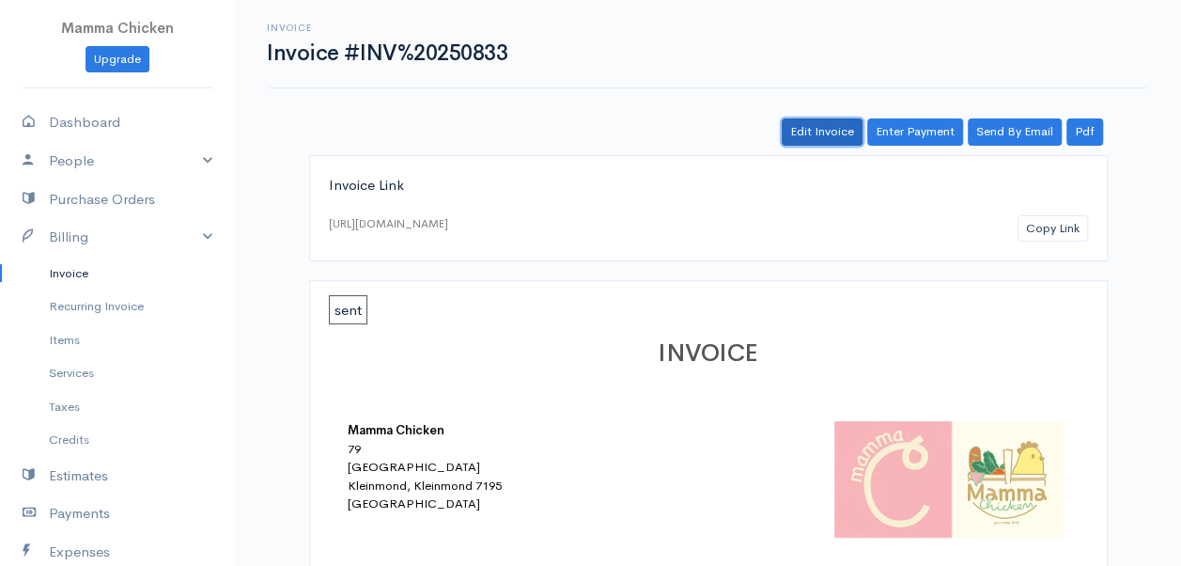
click at [823, 133] on link "Edit Invoice" at bounding box center [822, 131] width 81 height 27
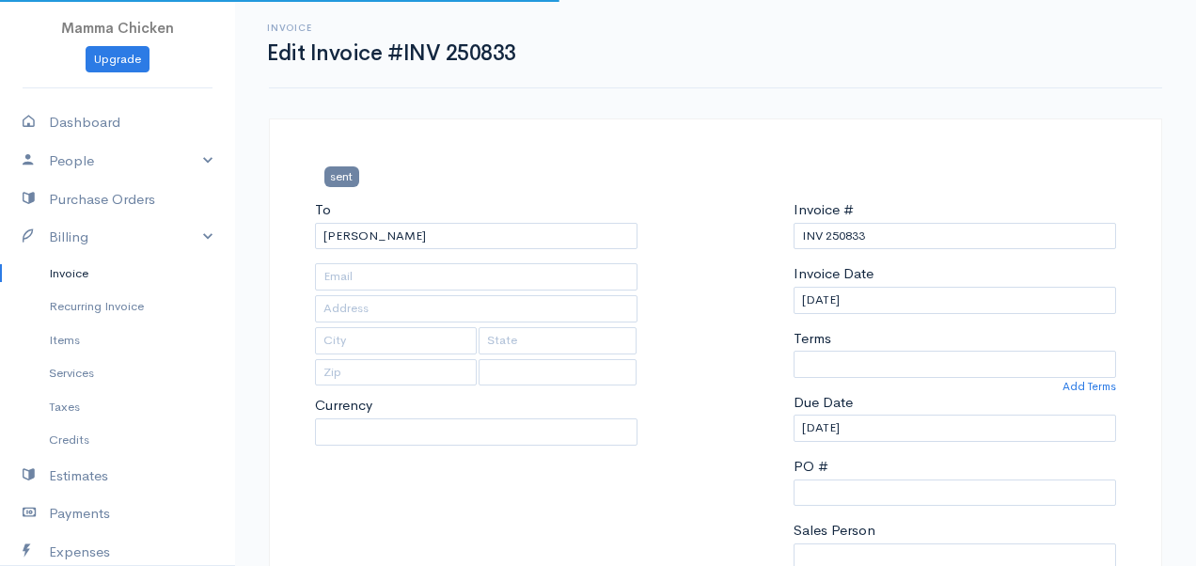
type input "[STREET_ADDRESS]"
type input "Bettys Bay"
type input "7195"
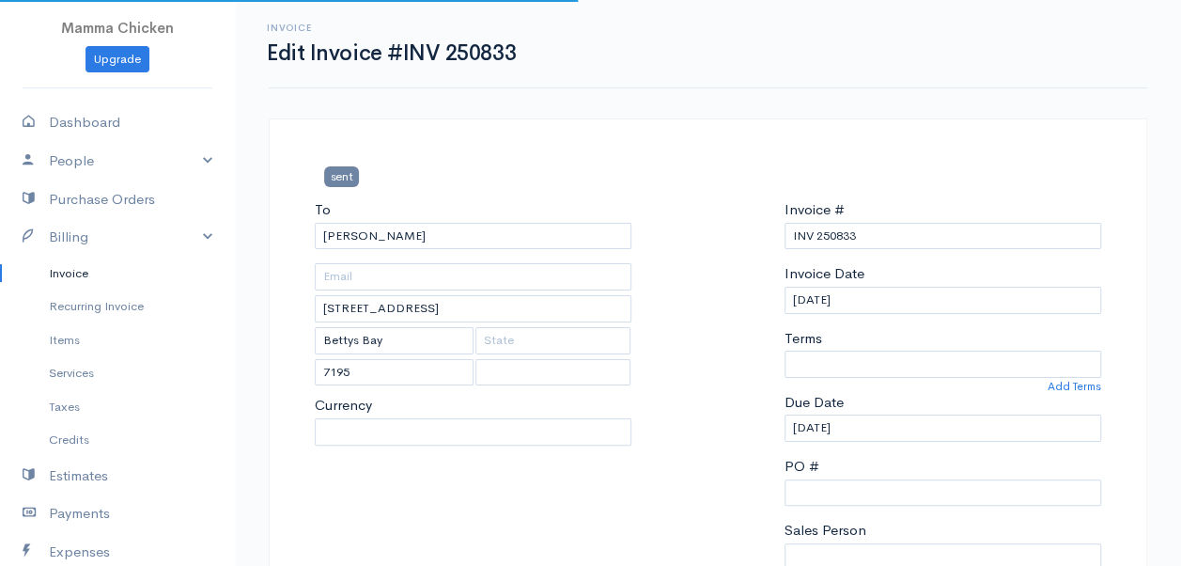
select select
select select "0"
select select "[GEOGRAPHIC_DATA]"
select select "ZAR"
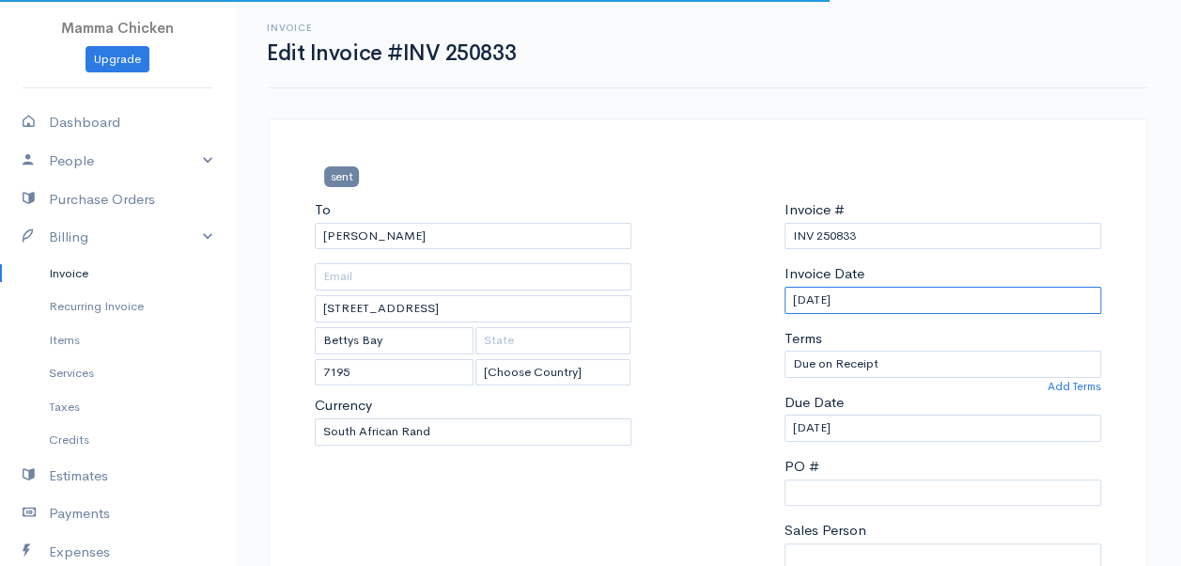
click at [880, 308] on input "[DATE]" at bounding box center [943, 300] width 317 height 27
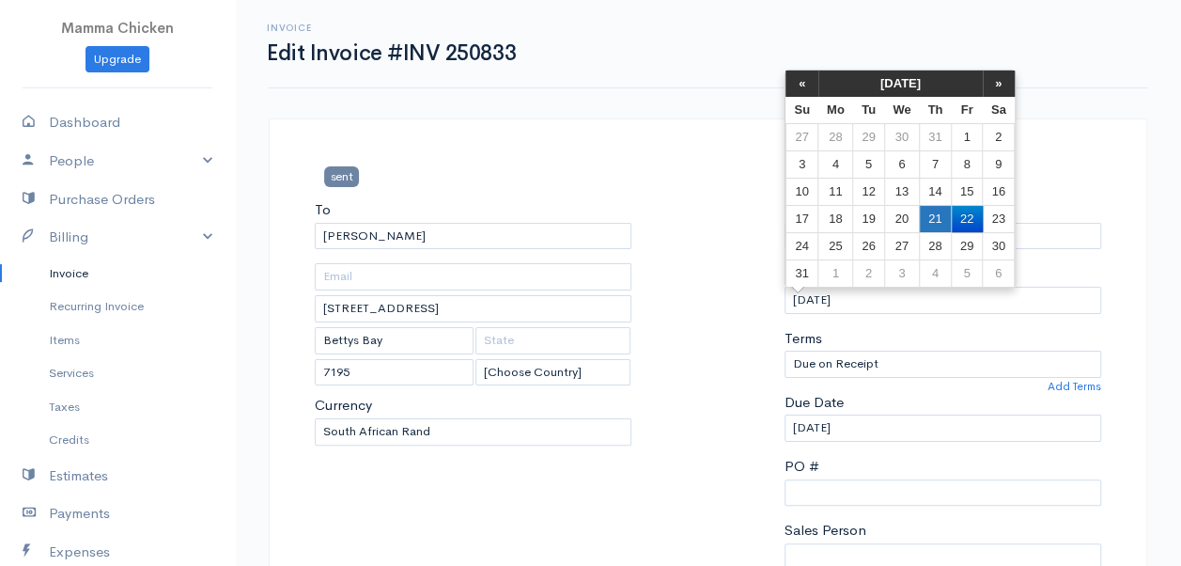
click at [947, 209] on td "21" at bounding box center [935, 218] width 32 height 27
type input "[DATE]"
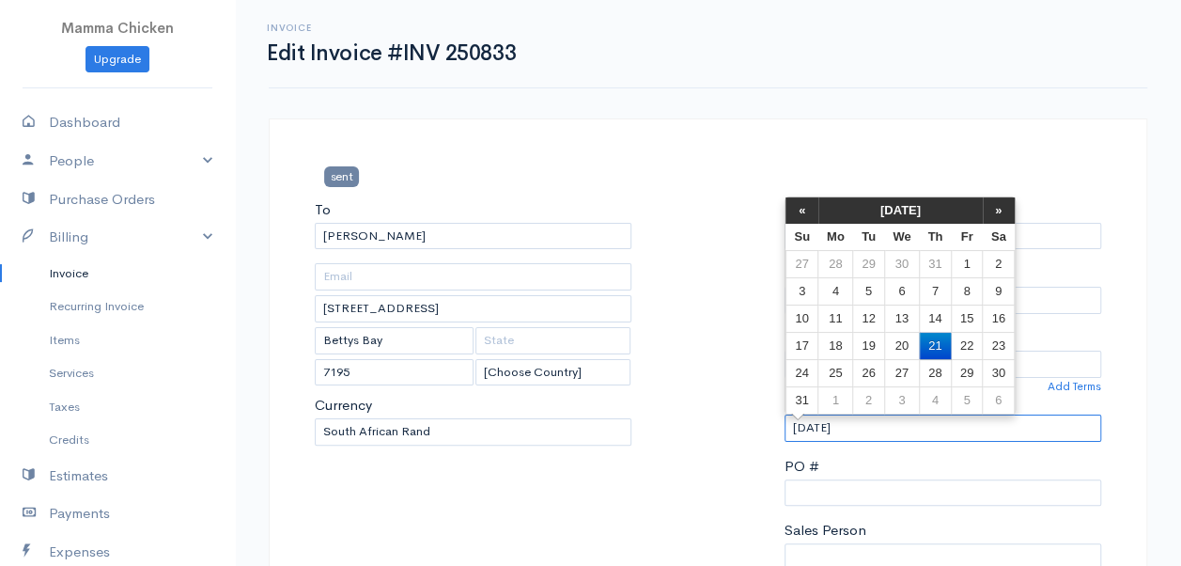
click at [910, 430] on input "[DATE]" at bounding box center [943, 428] width 317 height 27
click at [965, 338] on td "22" at bounding box center [966, 345] width 31 height 27
type input "[DATE]"
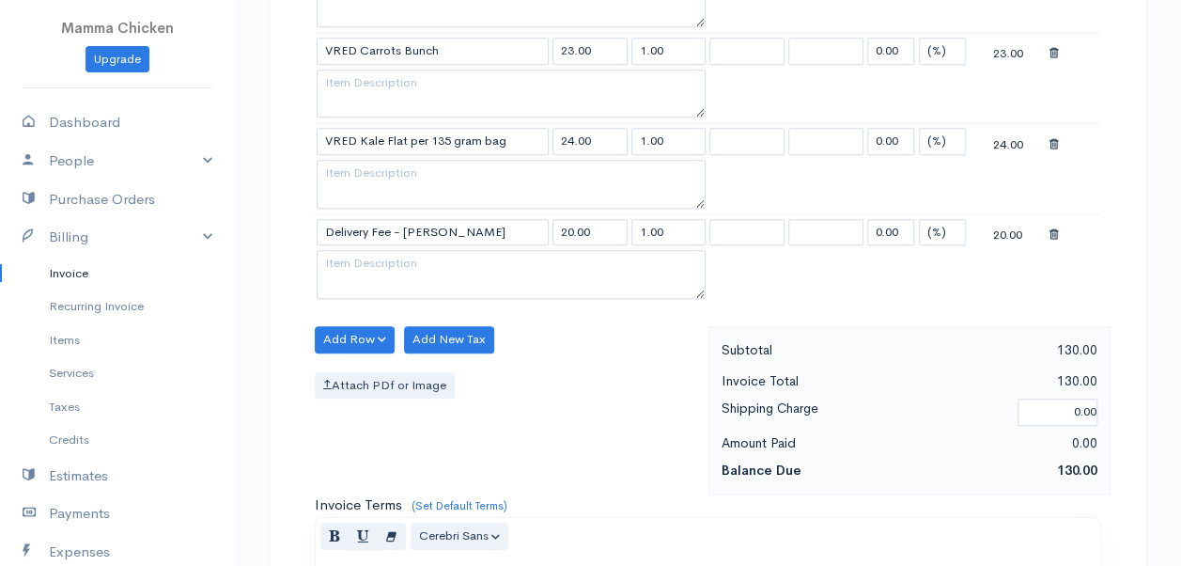
scroll to position [1314, 0]
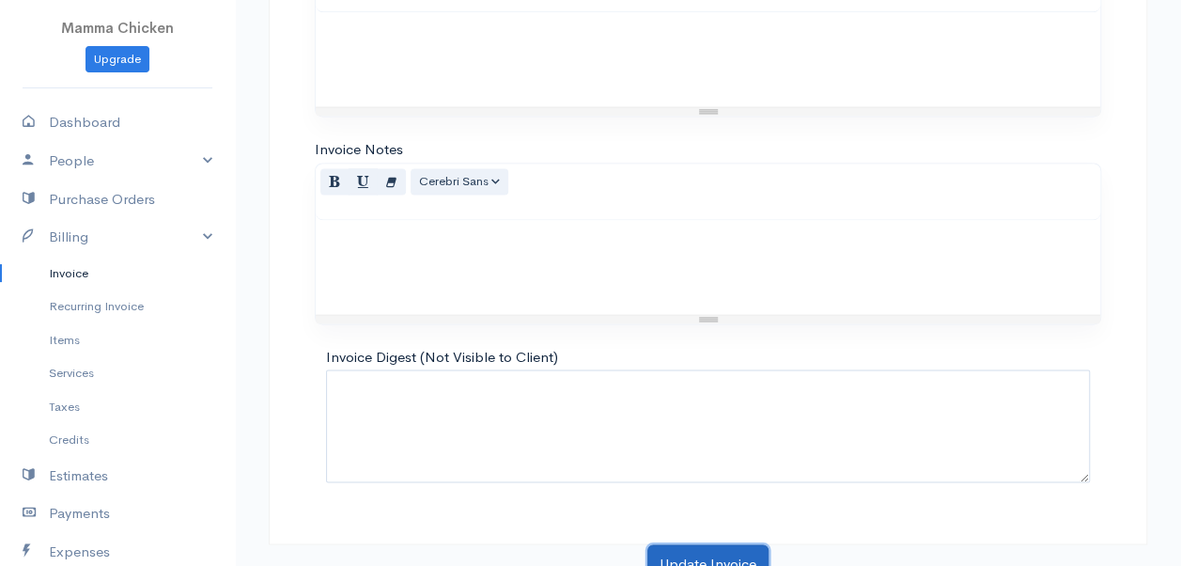
click at [720, 544] on button "Update Invoice" at bounding box center [708, 563] width 121 height 39
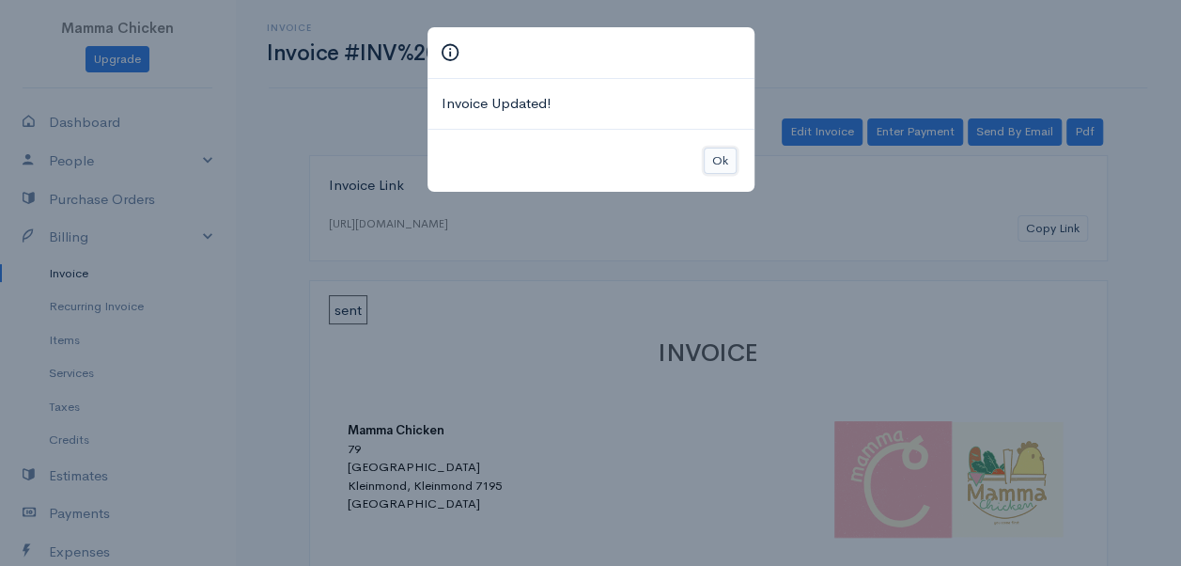
click at [711, 157] on button "Ok" at bounding box center [720, 161] width 33 height 27
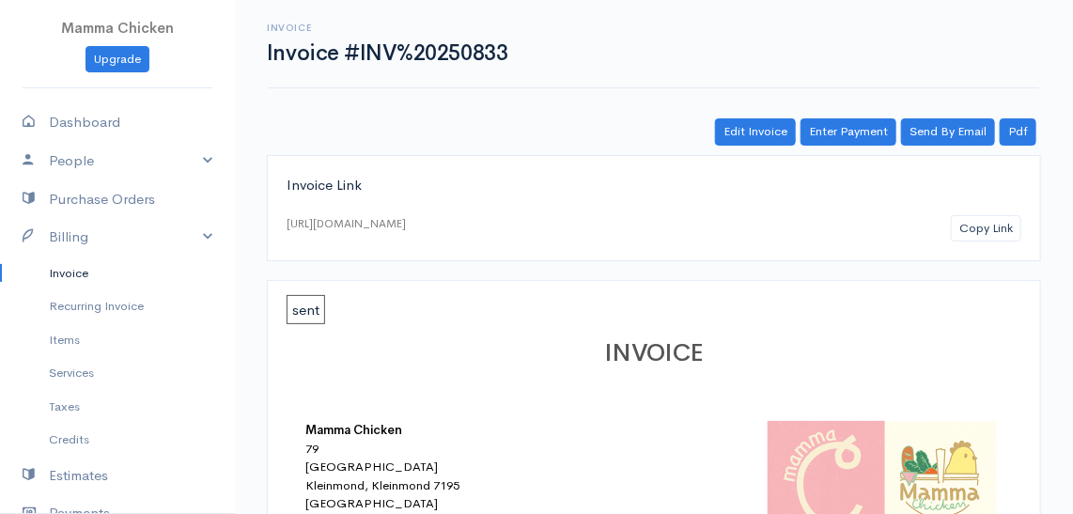
click at [78, 274] on link "Invoice" at bounding box center [117, 274] width 235 height 34
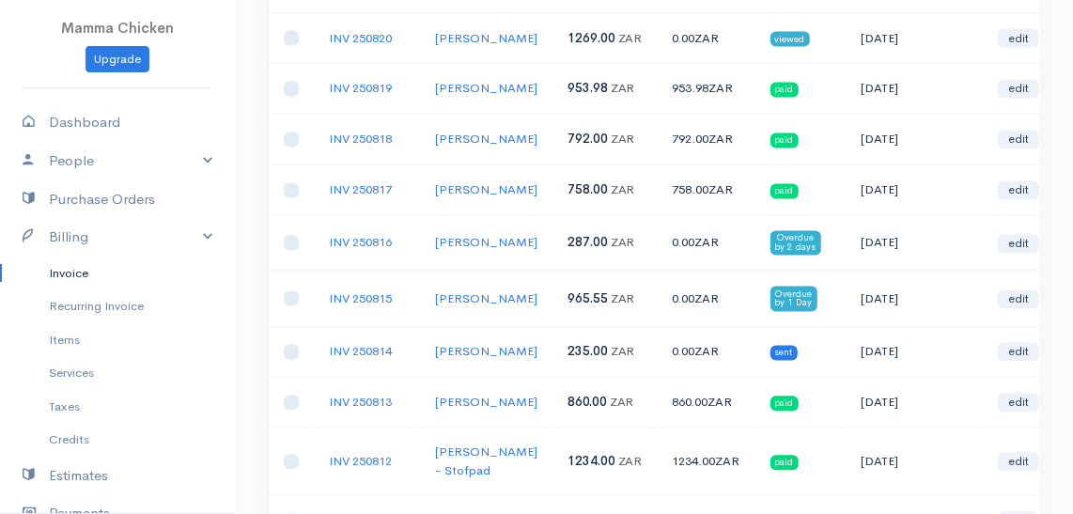
scroll to position [1538, 0]
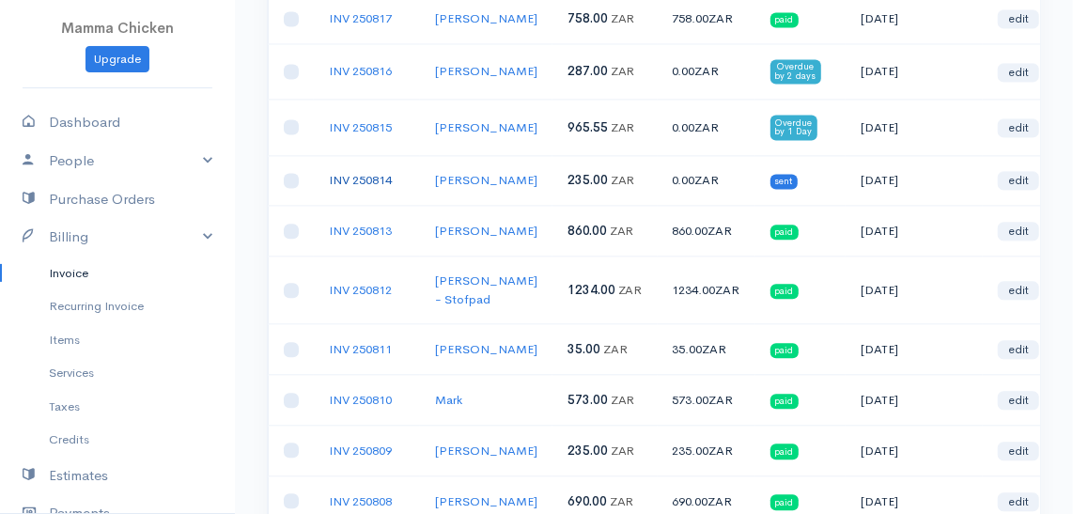
click at [353, 188] on link "INV 250814" at bounding box center [360, 180] width 63 height 16
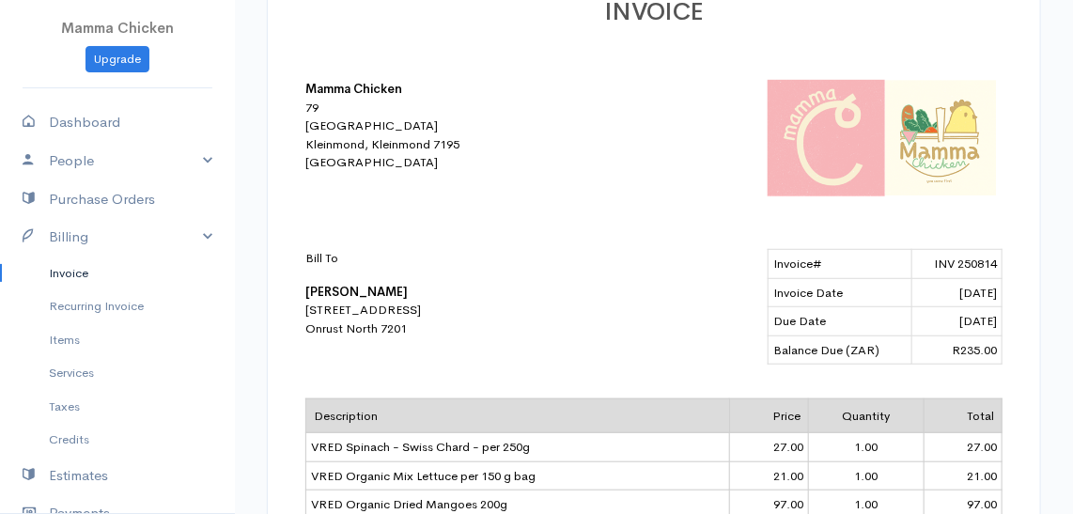
scroll to position [427, 0]
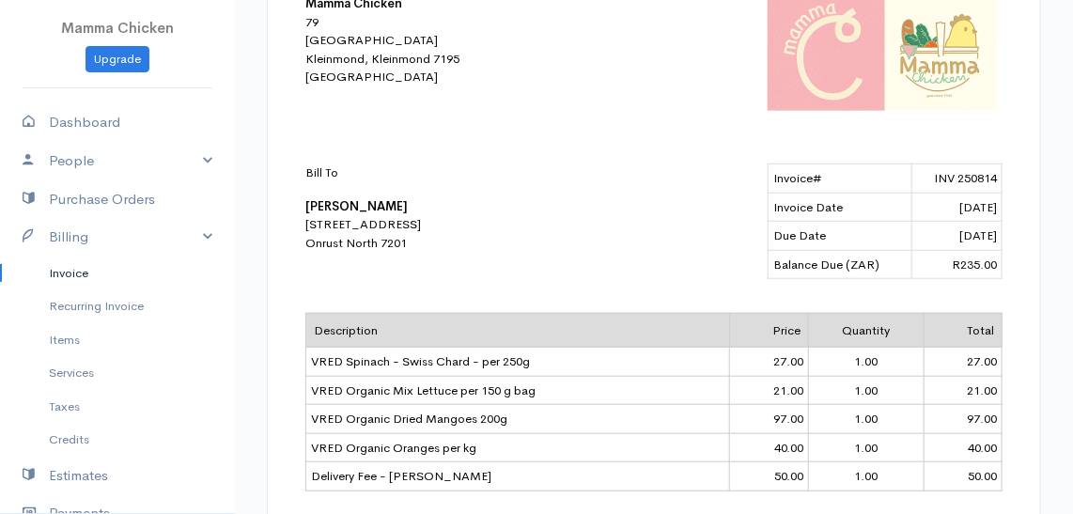
click at [81, 267] on link "Invoice" at bounding box center [117, 274] width 235 height 34
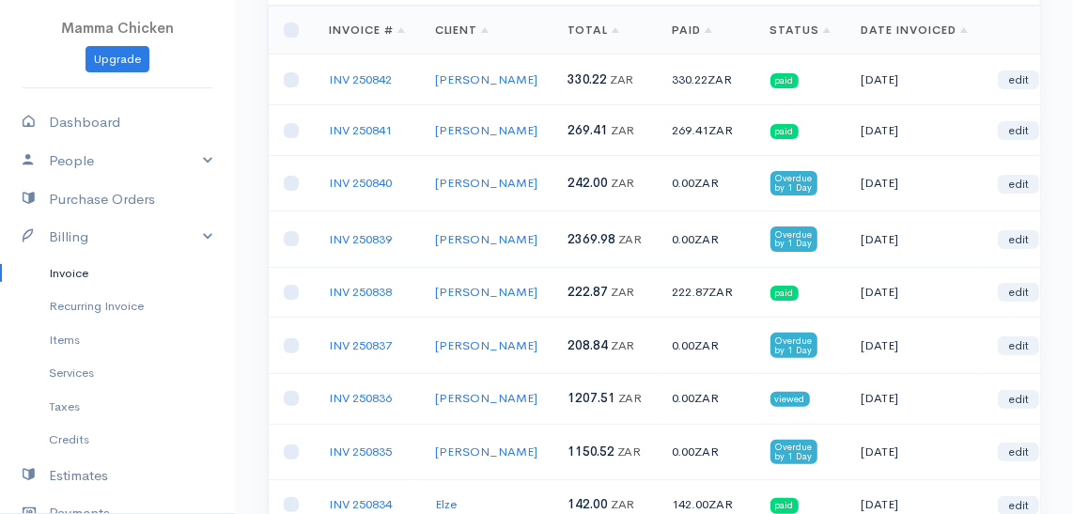
scroll to position [85, 0]
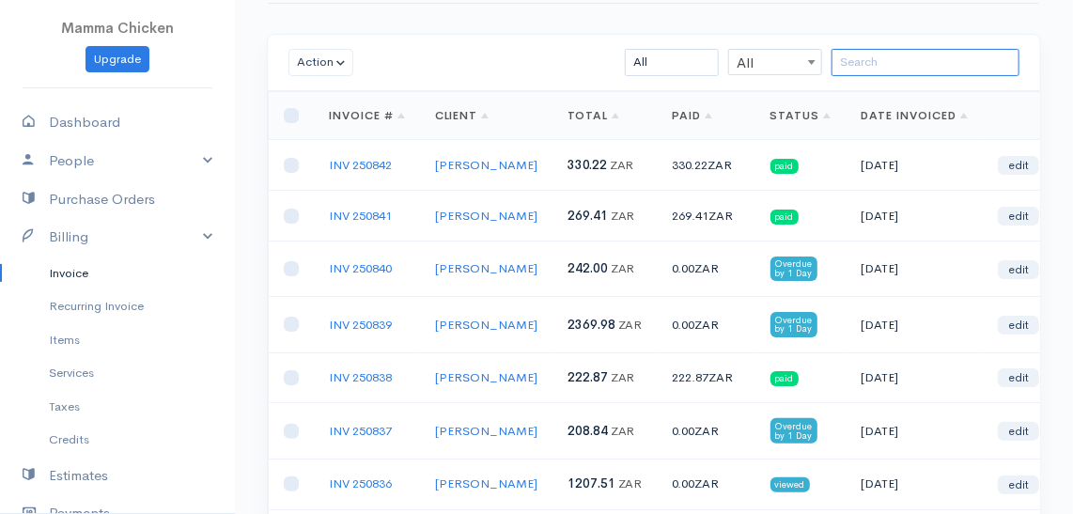
click at [933, 57] on input "search" at bounding box center [926, 62] width 188 height 27
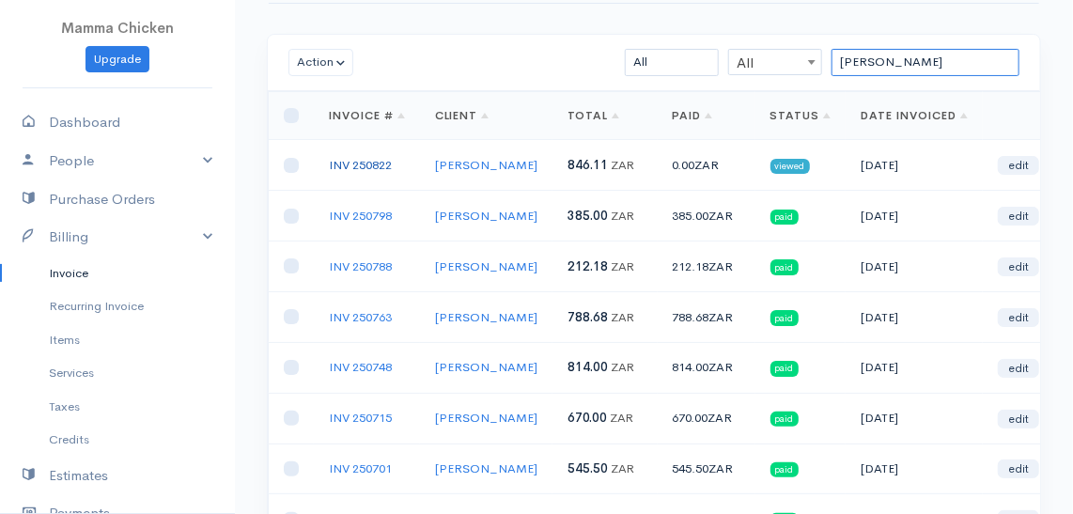
type input "[PERSON_NAME]"
click at [375, 157] on link "INV 250822" at bounding box center [360, 165] width 63 height 16
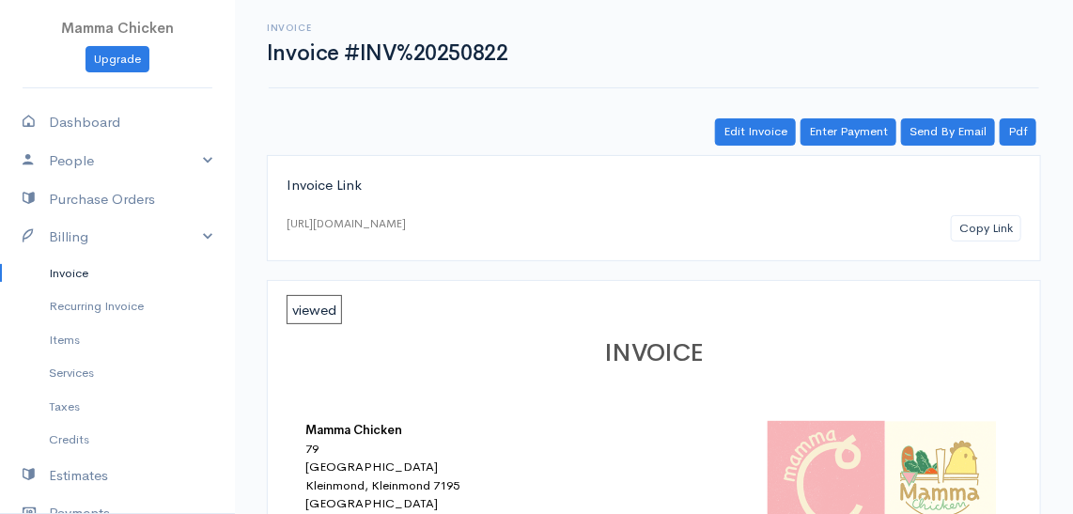
click at [65, 271] on link "Invoice" at bounding box center [117, 274] width 235 height 34
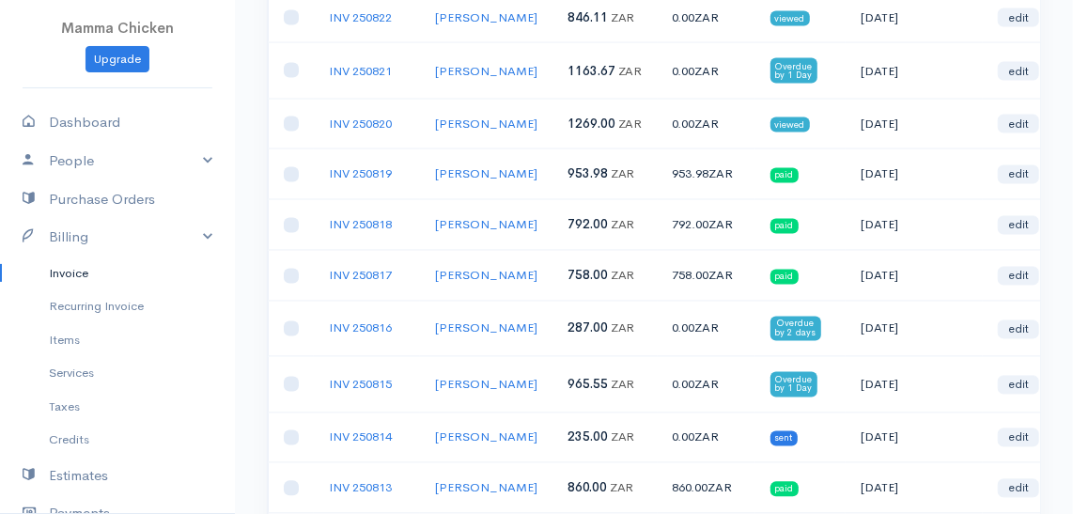
scroll to position [1367, 0]
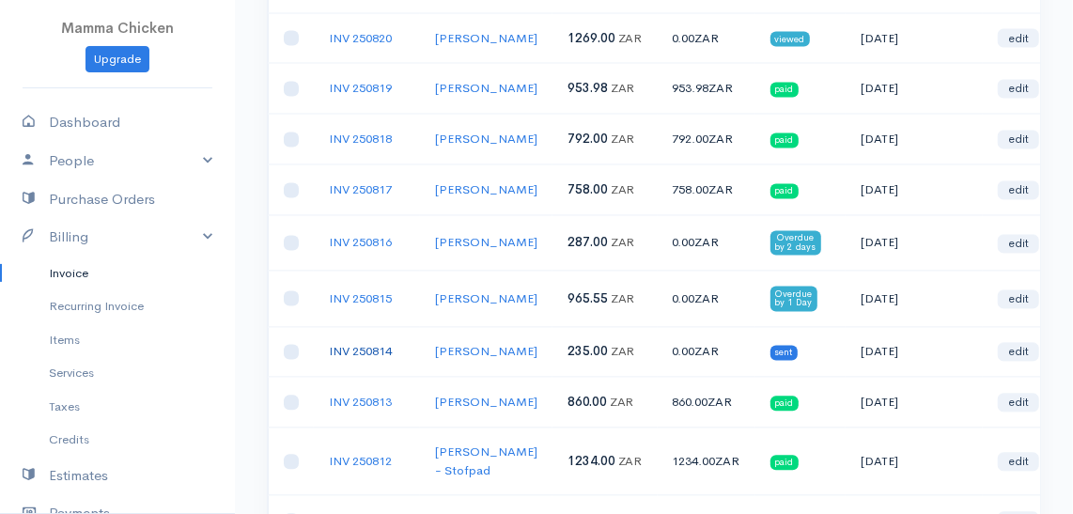
click at [364, 359] on link "INV 250814" at bounding box center [360, 351] width 63 height 16
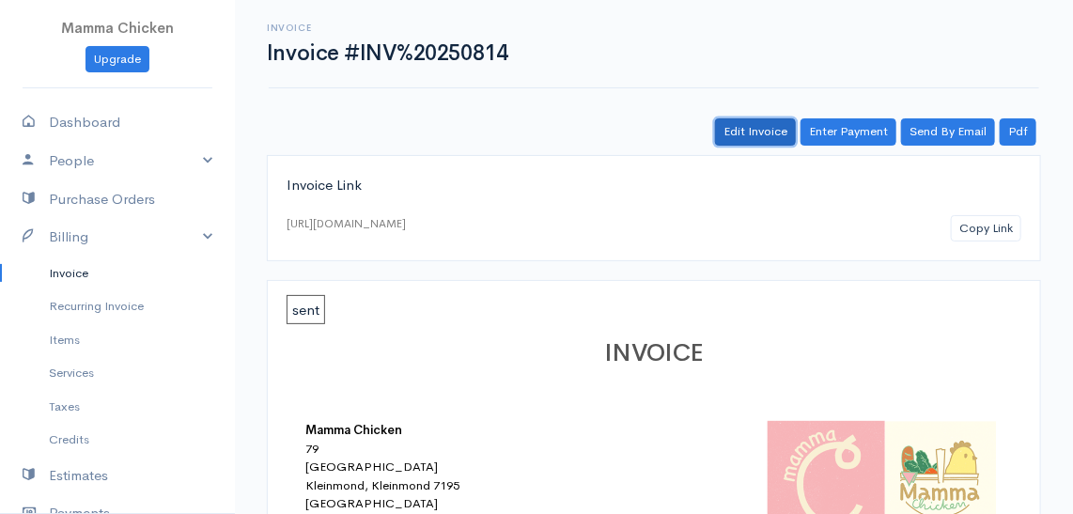
click at [768, 127] on link "Edit Invoice" at bounding box center [755, 131] width 81 height 27
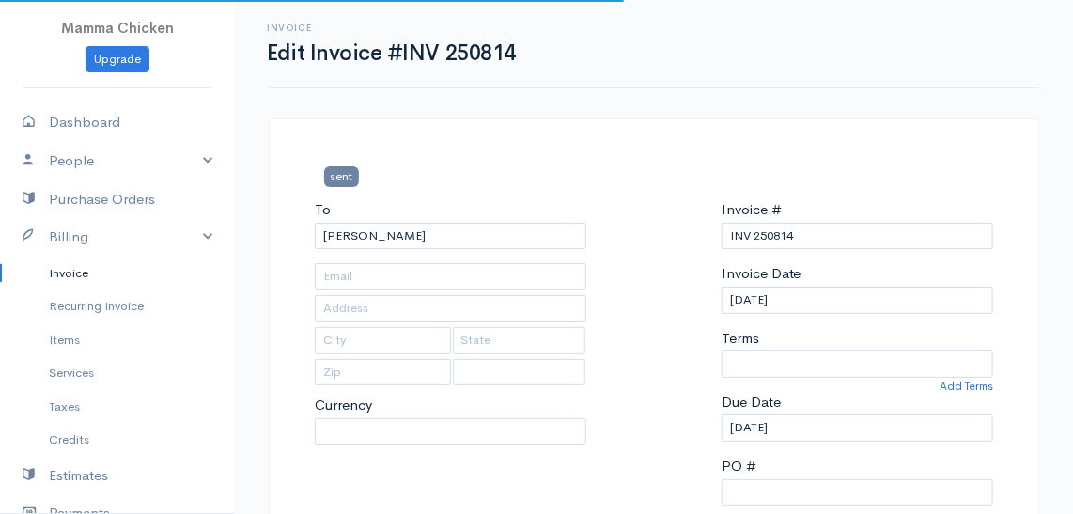
type input "[STREET_ADDRESS]"
type input "Onrust North"
type input "7201"
select select
select select "[GEOGRAPHIC_DATA]"
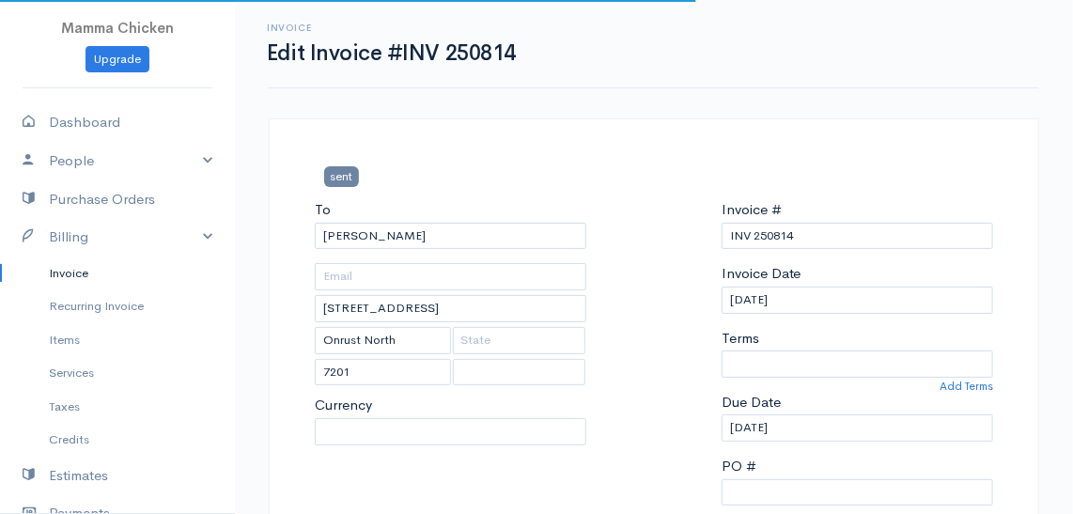
select select "ZAR"
select select "0"
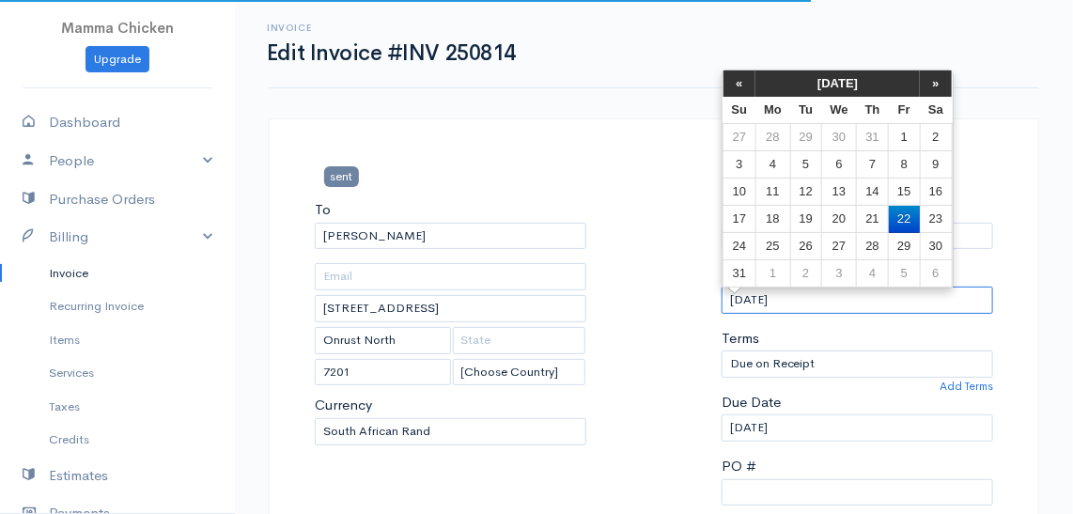
click at [819, 304] on input "[DATE]" at bounding box center [858, 300] width 272 height 27
click at [874, 219] on td "21" at bounding box center [873, 219] width 32 height 27
type input "[DATE]"
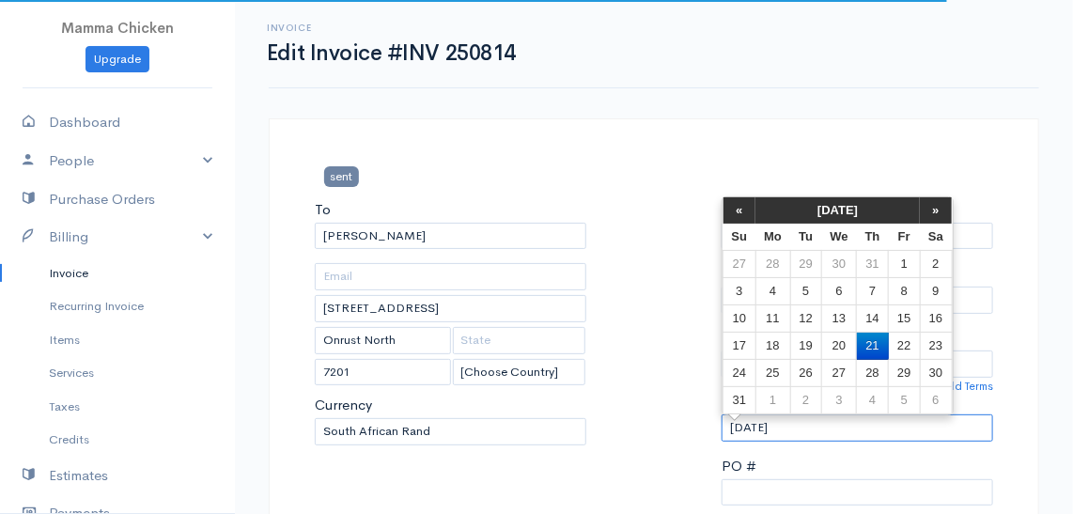
click at [826, 425] on input "[DATE]" at bounding box center [858, 428] width 272 height 27
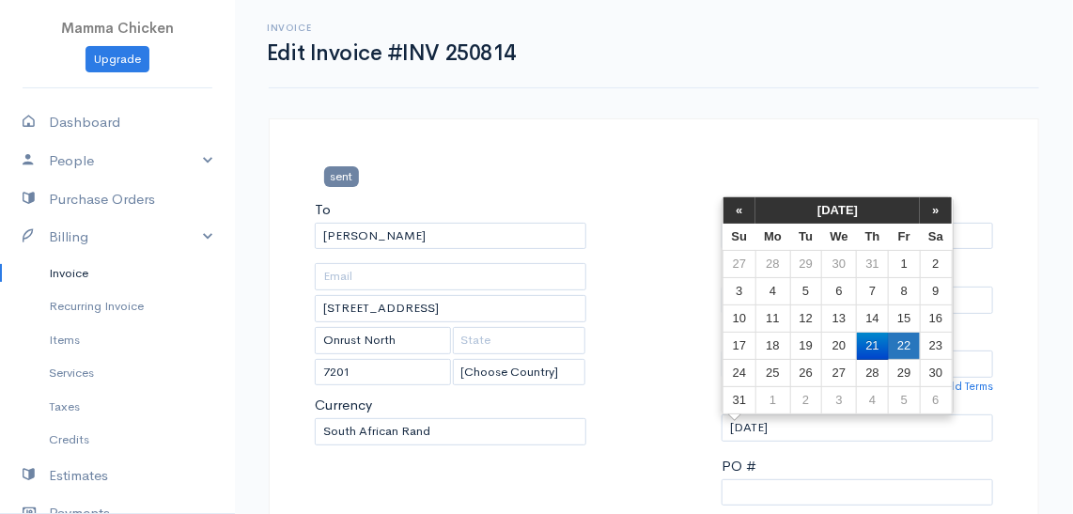
click at [897, 343] on td "22" at bounding box center [904, 346] width 31 height 27
type input "[DATE]"
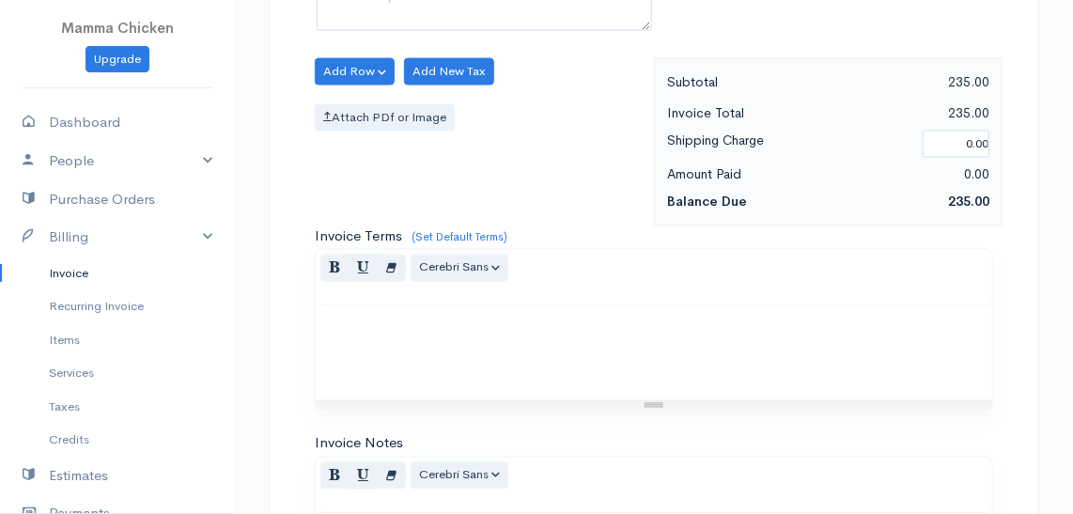
scroll to position [1450, 0]
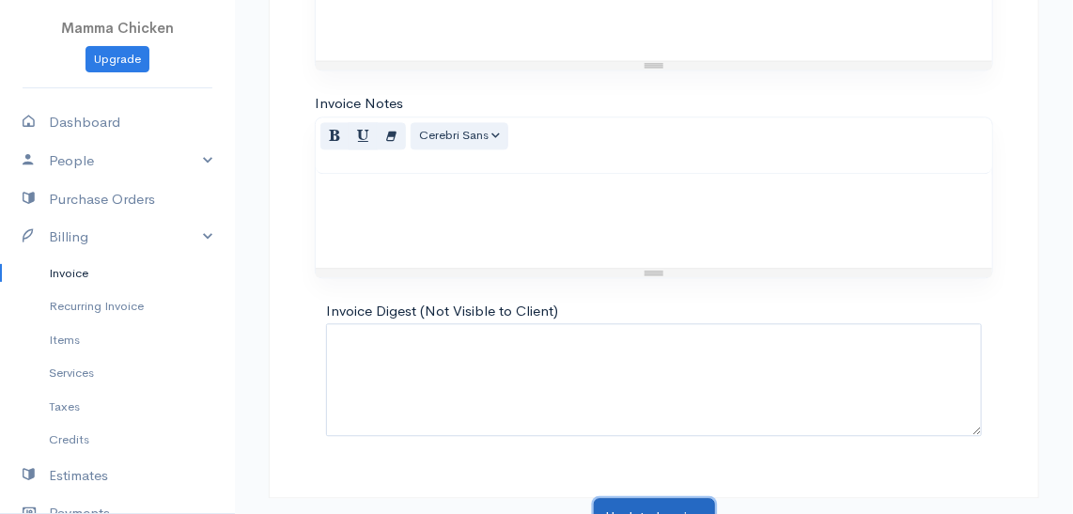
click at [655, 498] on button "Update Invoice" at bounding box center [654, 517] width 121 height 39
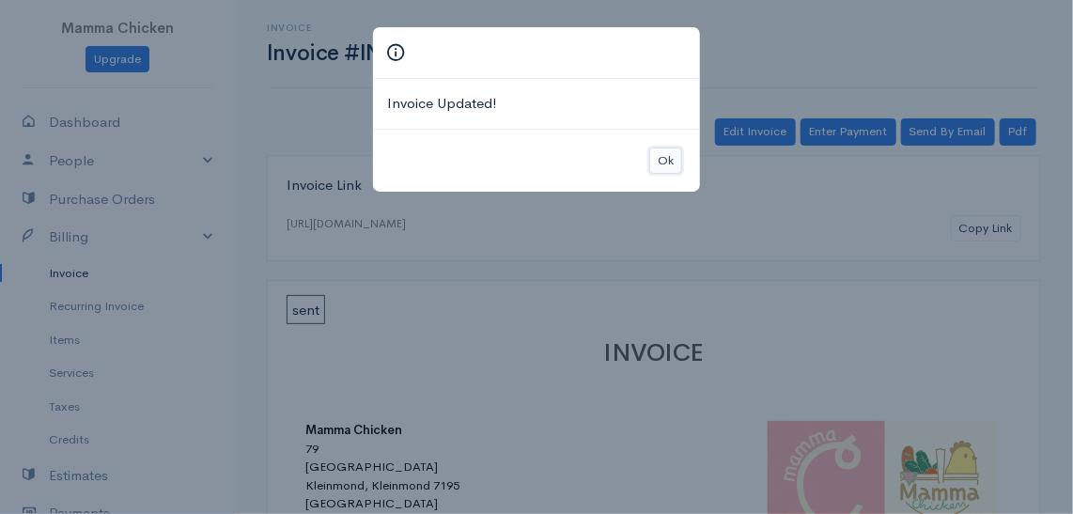
click at [660, 155] on button "Ok" at bounding box center [665, 161] width 33 height 27
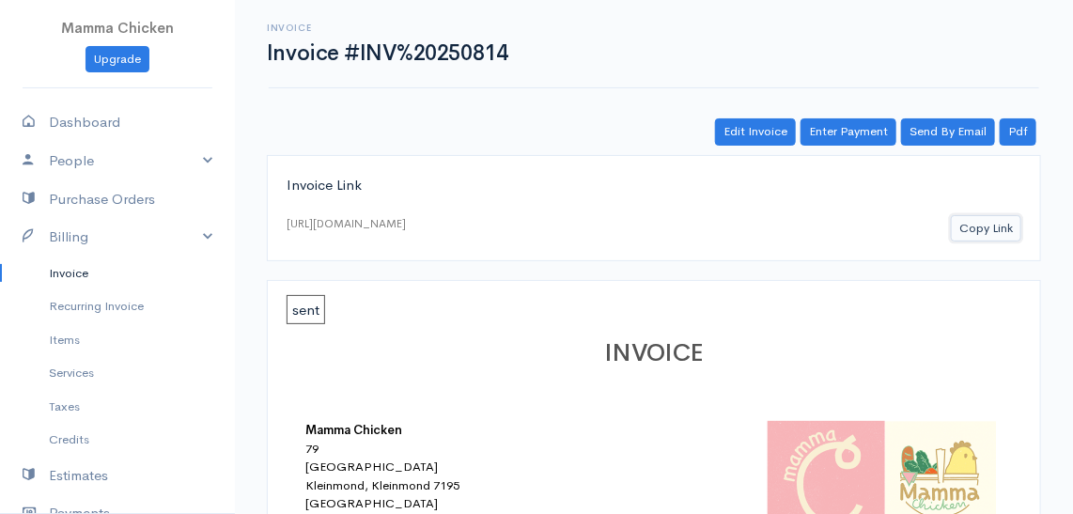
click at [985, 228] on button "Copy Link" at bounding box center [986, 228] width 70 height 27
click at [74, 271] on link "Invoice" at bounding box center [117, 274] width 235 height 34
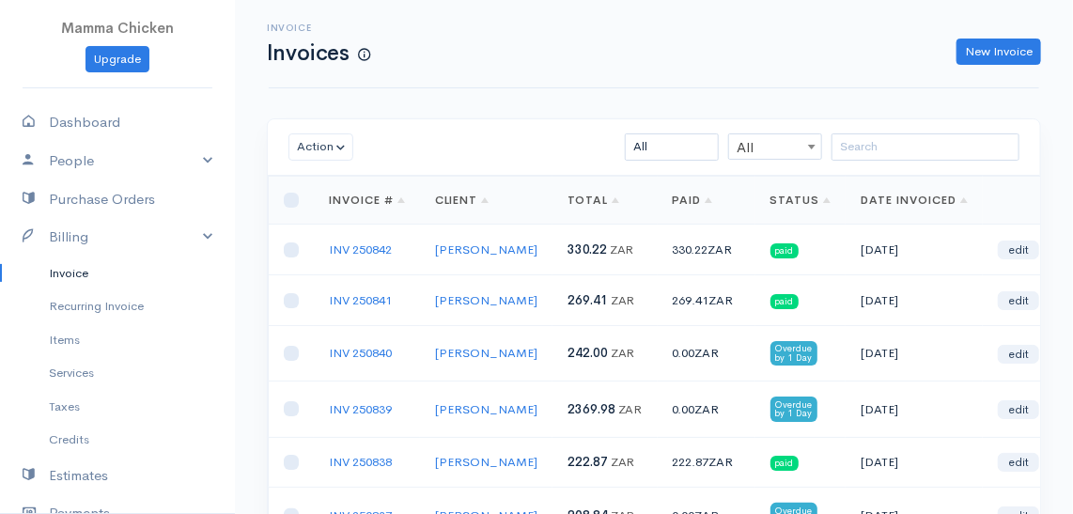
scroll to position [85, 0]
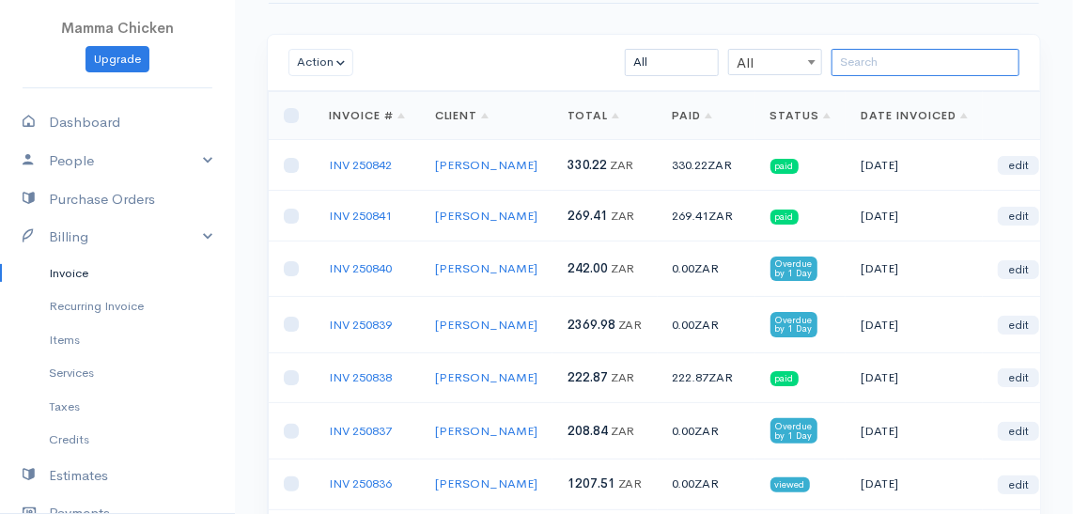
click at [890, 66] on input "search" at bounding box center [926, 62] width 188 height 27
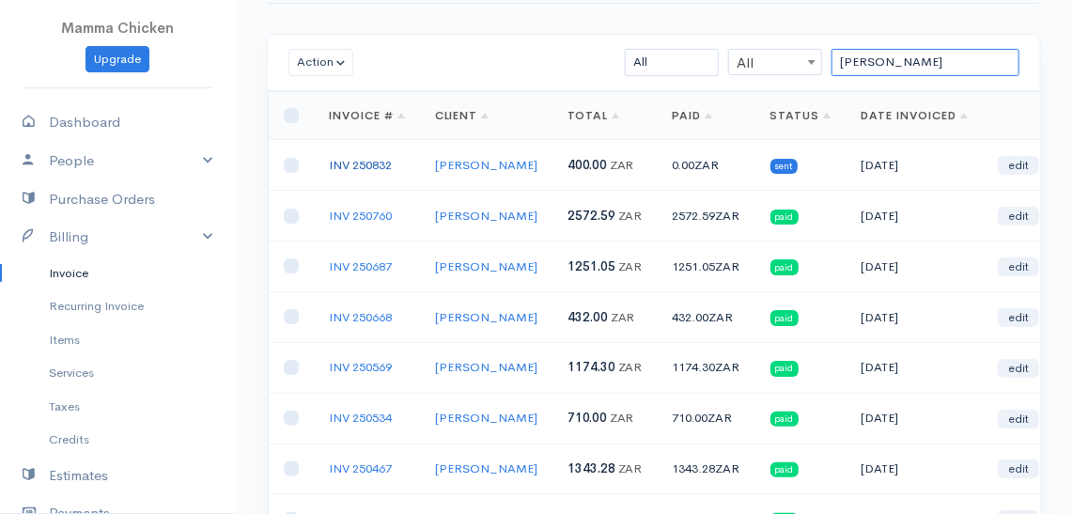
type input "[PERSON_NAME]"
click at [348, 170] on link "INV 250832" at bounding box center [360, 165] width 63 height 16
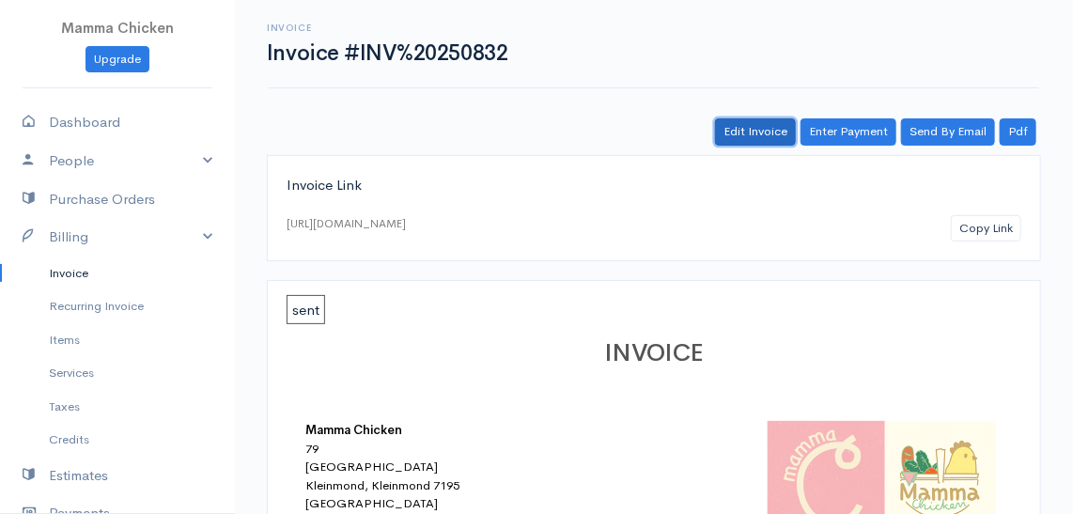
click at [763, 131] on link "Edit Invoice" at bounding box center [755, 131] width 81 height 27
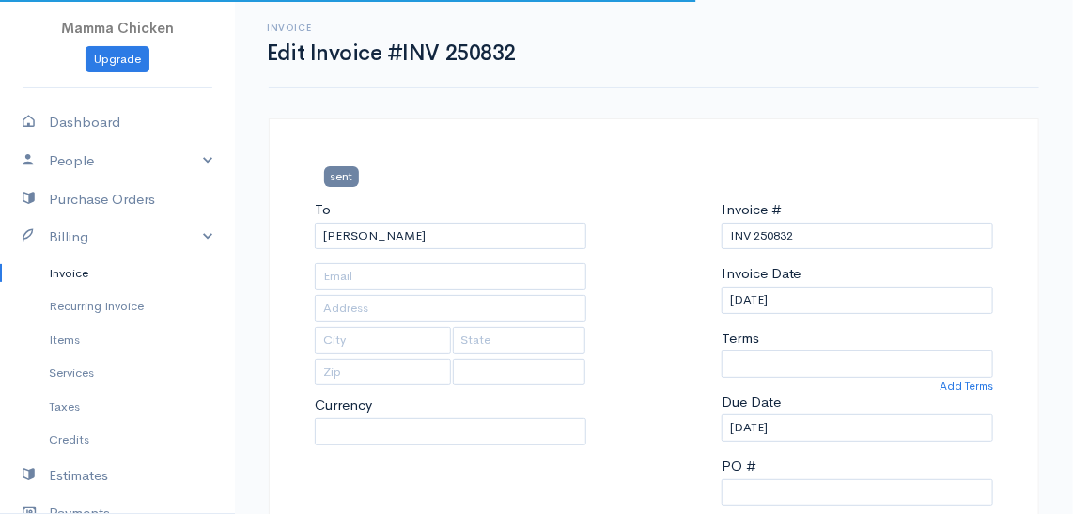
select select
select select "0"
type input "Crystal Kloof Farm"
type input "[PERSON_NAME]"
type input "7210"
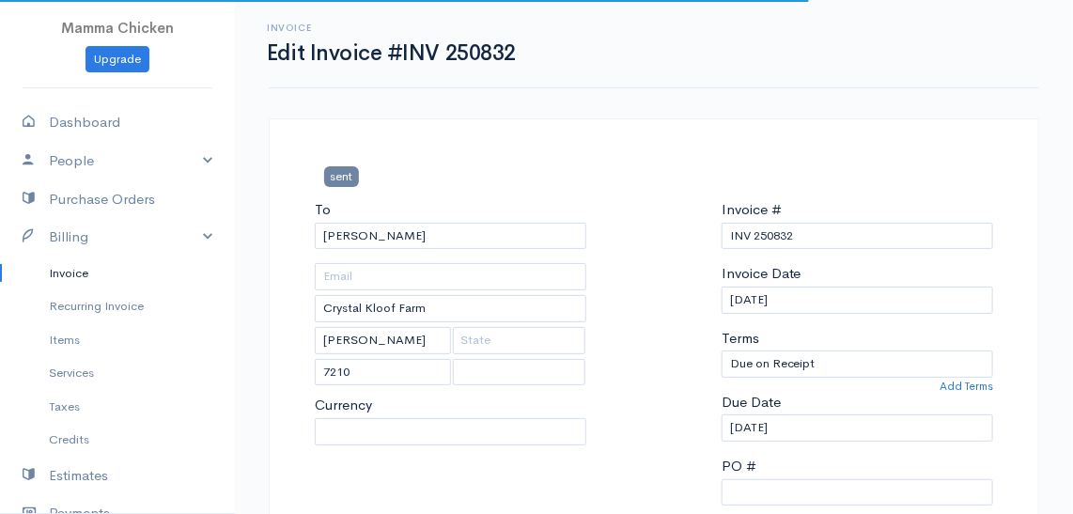
select select "ZAR"
select select "[GEOGRAPHIC_DATA]"
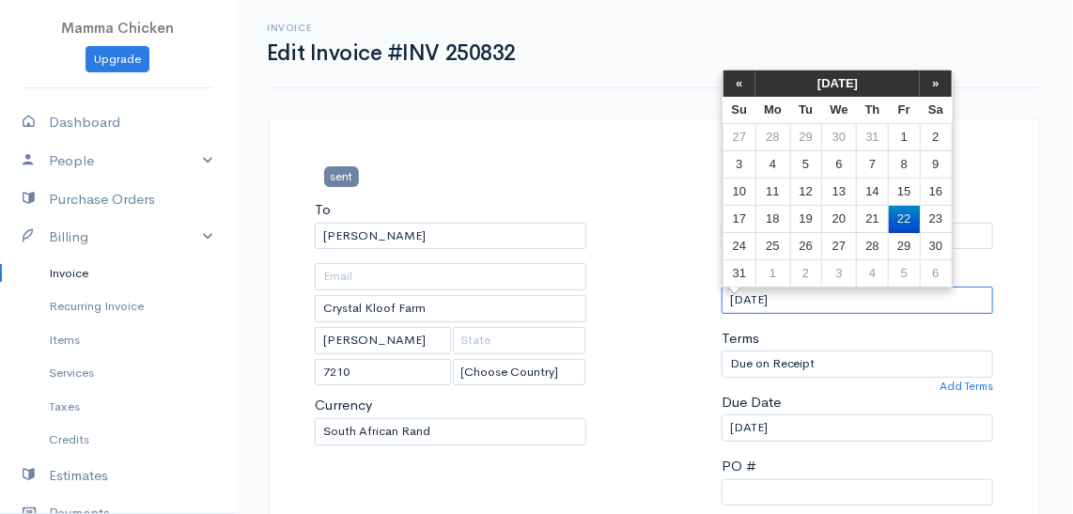
click at [824, 302] on input "[DATE]" at bounding box center [858, 300] width 272 height 27
click at [877, 213] on td "21" at bounding box center [873, 219] width 32 height 27
type input "[DATE]"
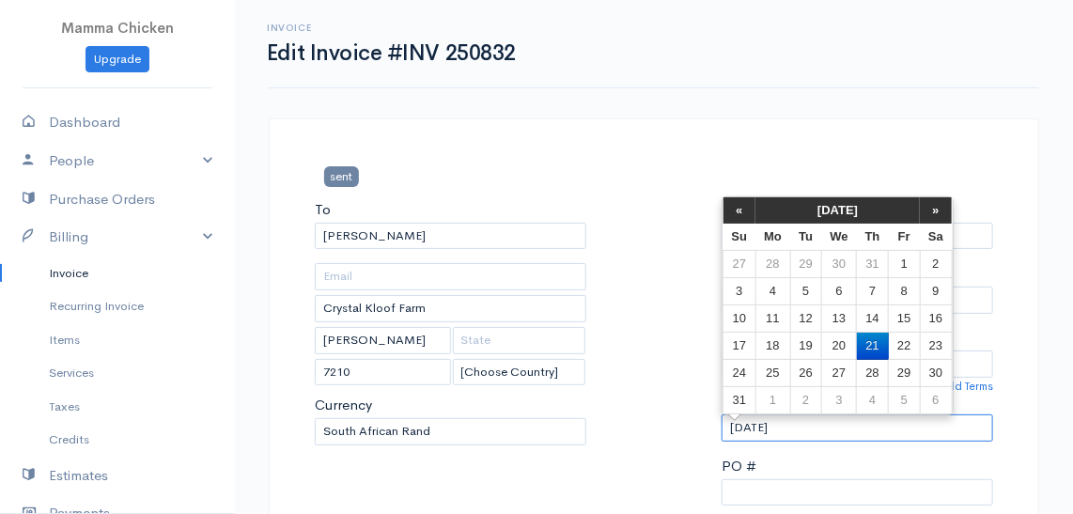
click at [836, 426] on input "[DATE]" at bounding box center [858, 428] width 272 height 27
click at [906, 340] on td "22" at bounding box center [904, 346] width 31 height 27
type input "[DATE]"
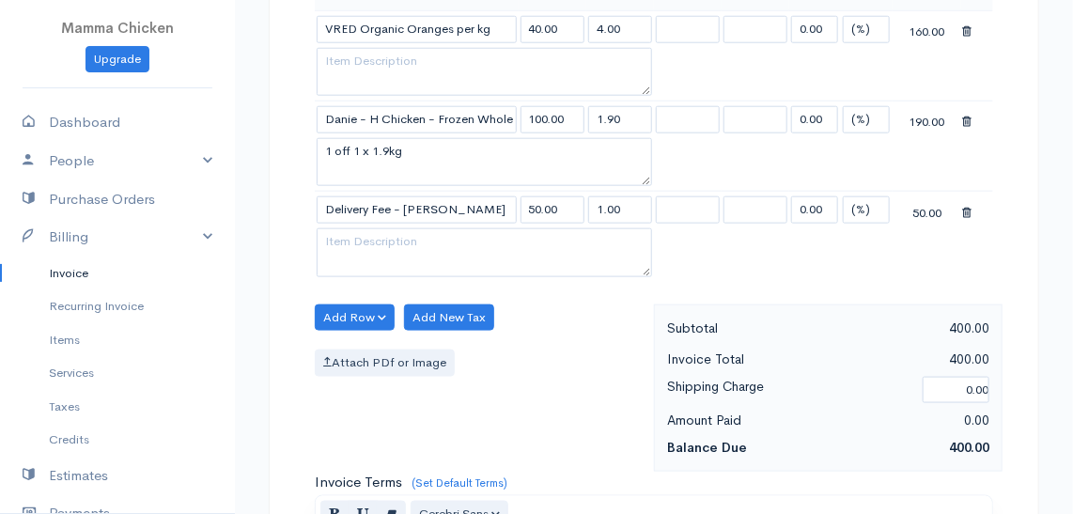
scroll to position [1274, 0]
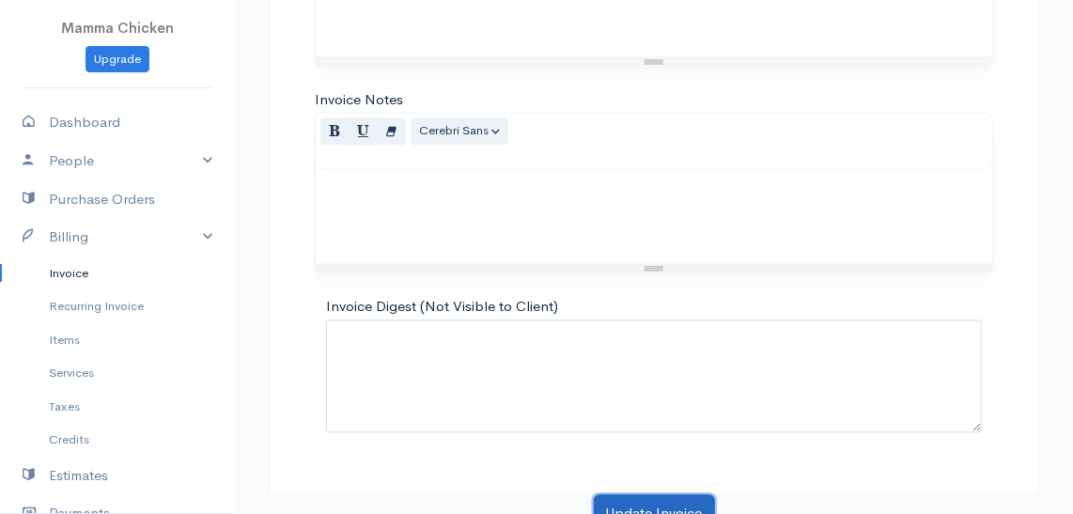
click at [621, 494] on button "Update Invoice" at bounding box center [654, 513] width 121 height 39
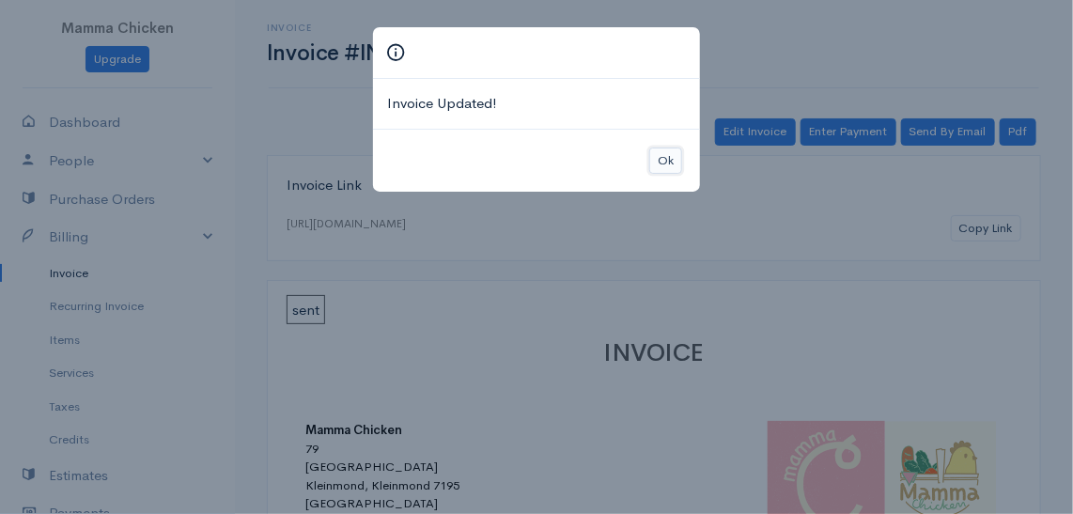
click at [663, 154] on button "Ok" at bounding box center [665, 161] width 33 height 27
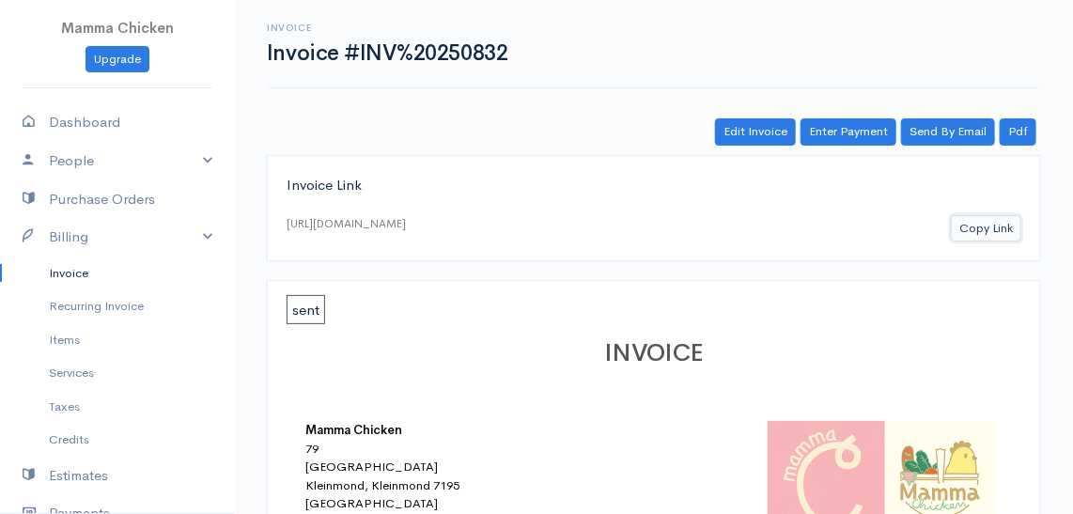
click at [994, 227] on button "Copy Link" at bounding box center [986, 228] width 70 height 27
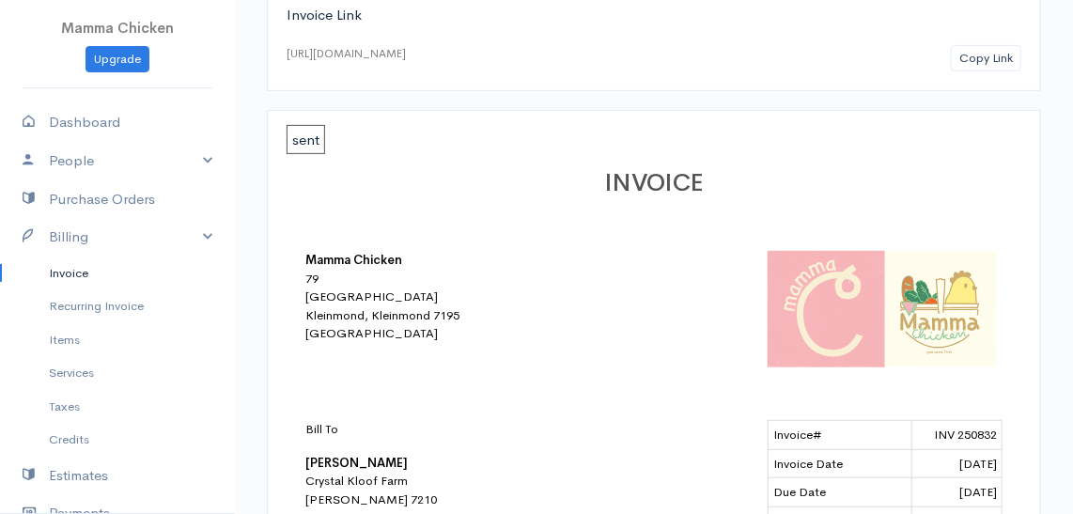
scroll to position [85, 0]
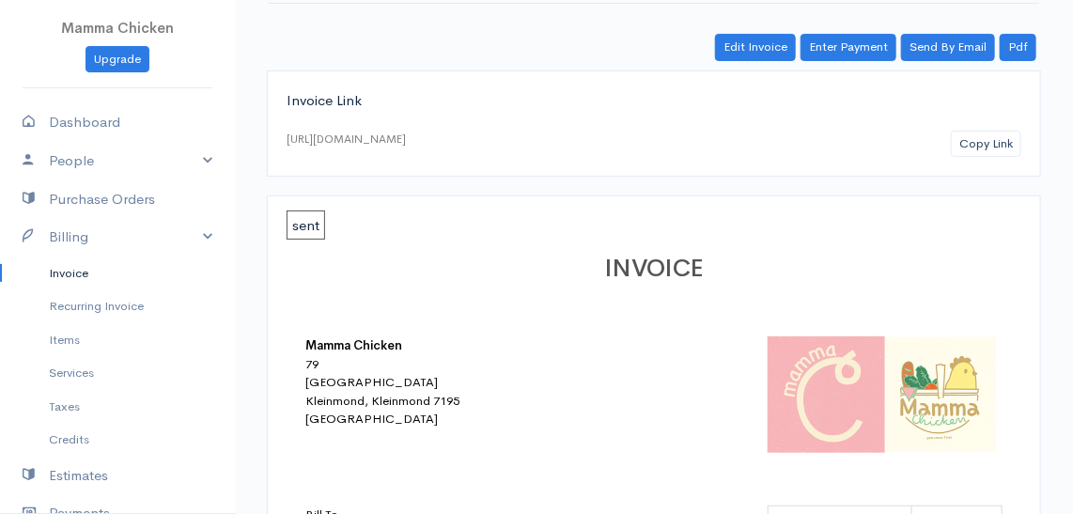
click at [86, 265] on link "Invoice" at bounding box center [117, 274] width 235 height 34
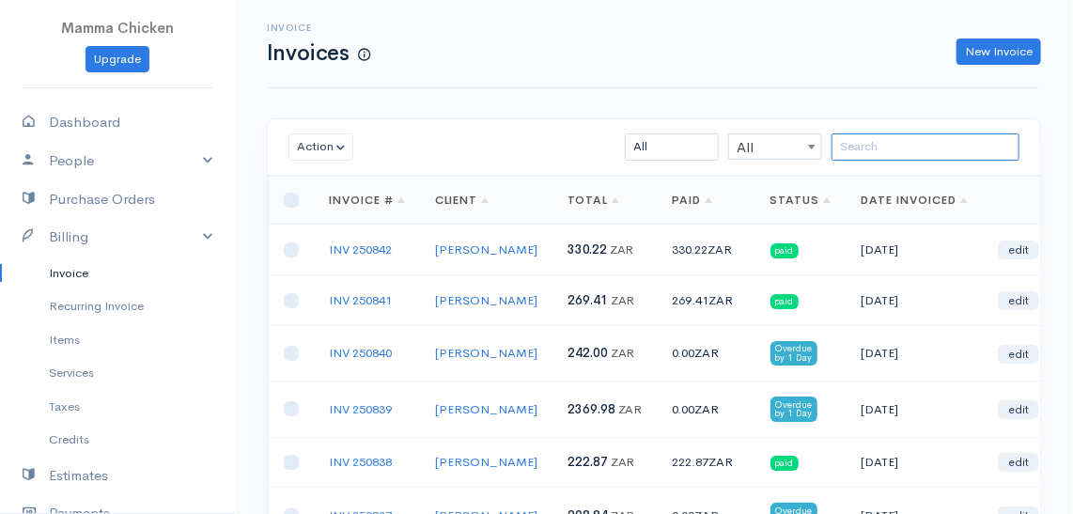
click at [858, 143] on input "search" at bounding box center [926, 146] width 188 height 27
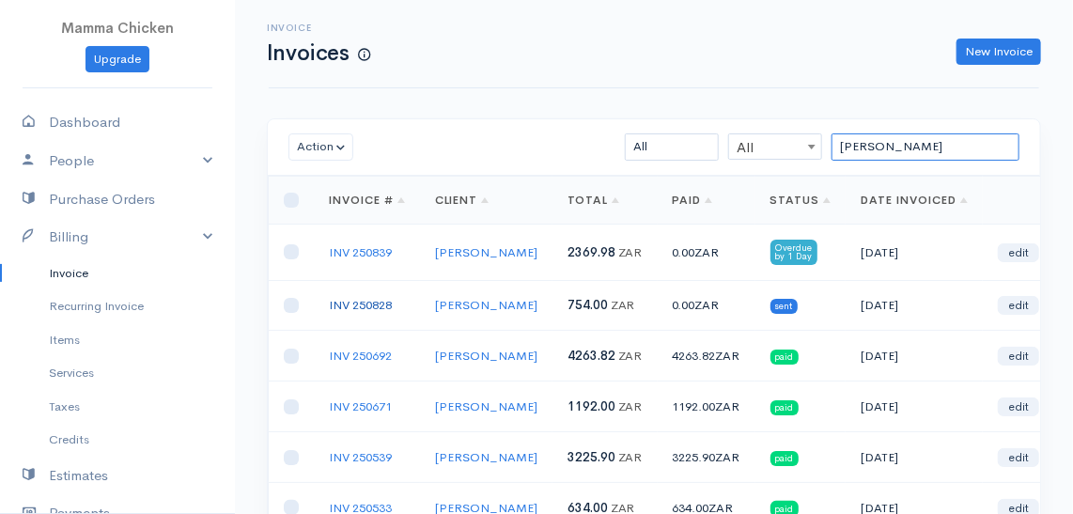
type input "[PERSON_NAME]"
click at [365, 302] on link "INV 250828" at bounding box center [360, 305] width 63 height 16
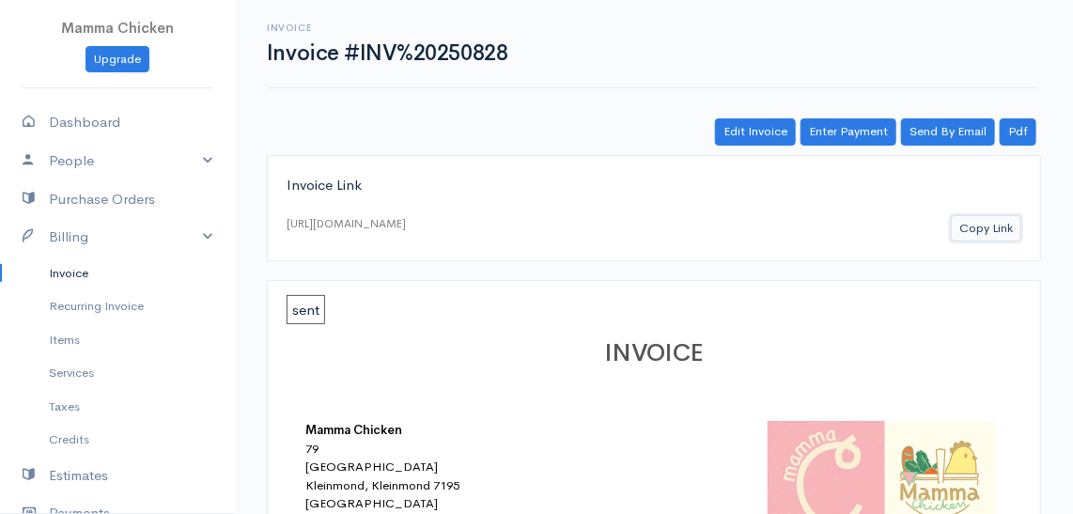
click at [1005, 231] on button "Copy Link" at bounding box center [986, 228] width 70 height 27
click at [70, 280] on link "Invoice" at bounding box center [117, 274] width 235 height 34
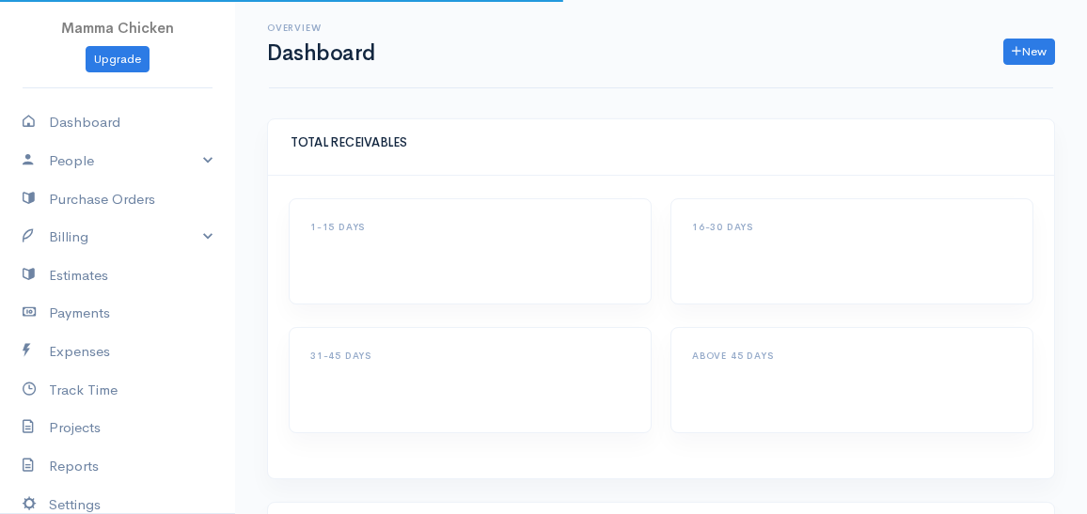
select select "thistoyear"
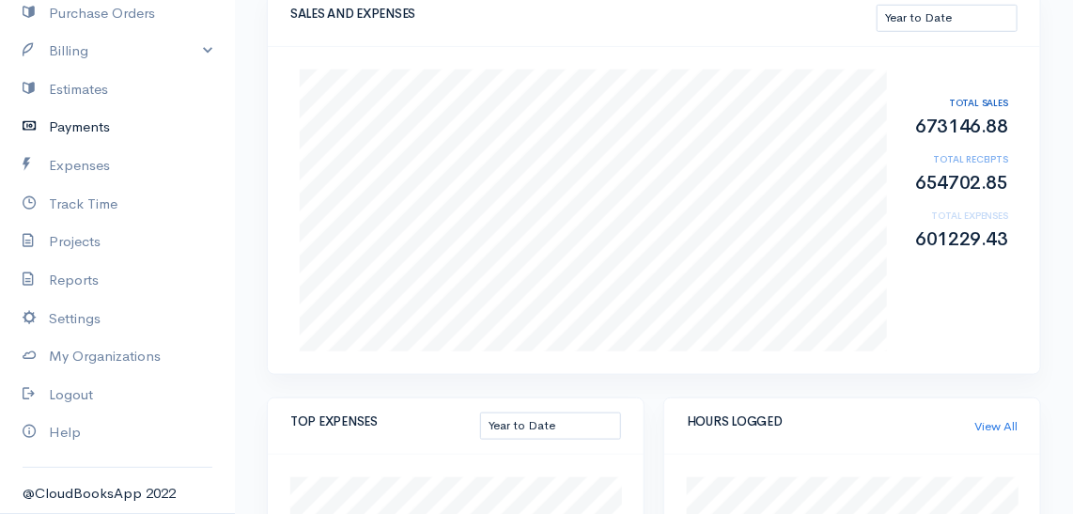
scroll to position [101, 0]
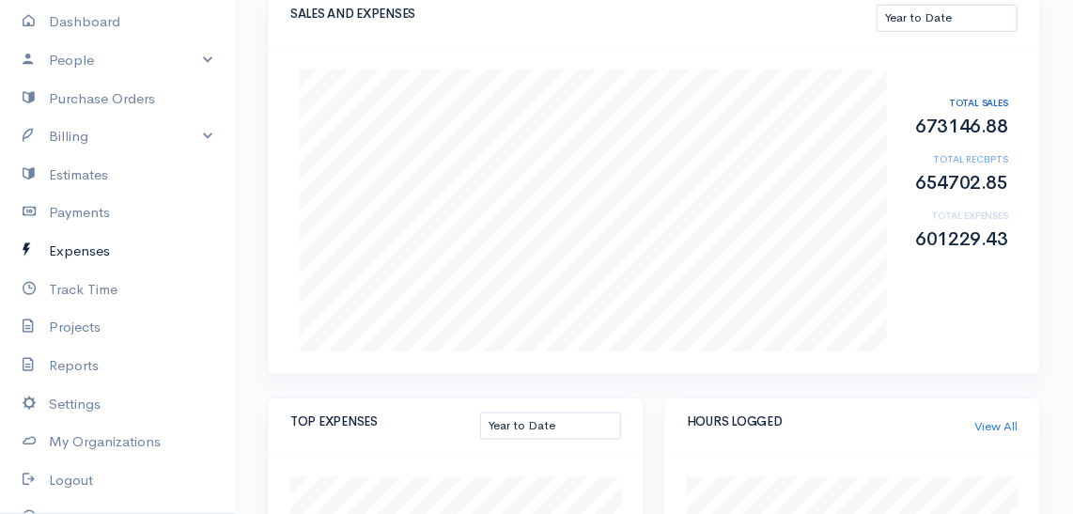
click at [69, 244] on link "Expenses" at bounding box center [117, 251] width 235 height 39
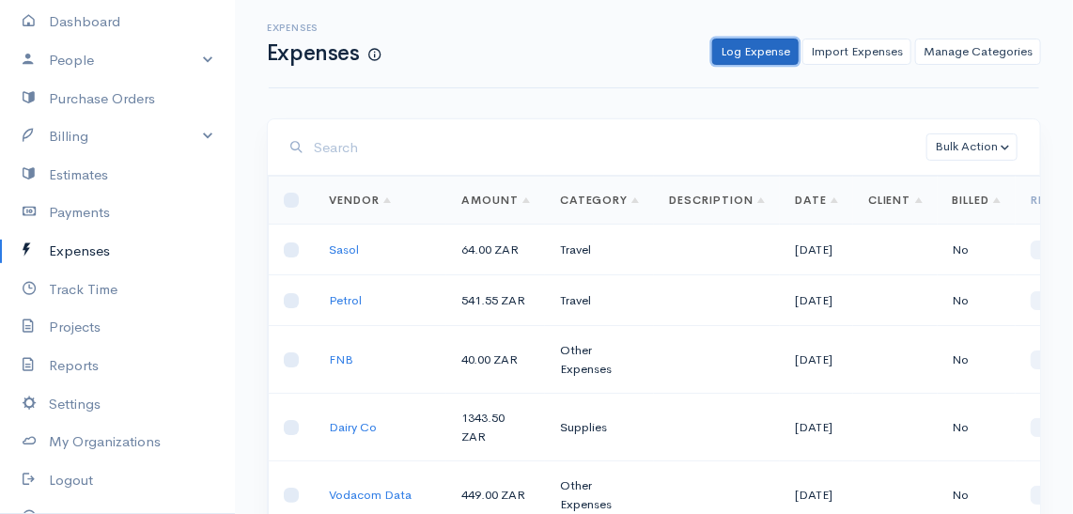
click at [774, 48] on link "Log Expense" at bounding box center [755, 52] width 86 height 27
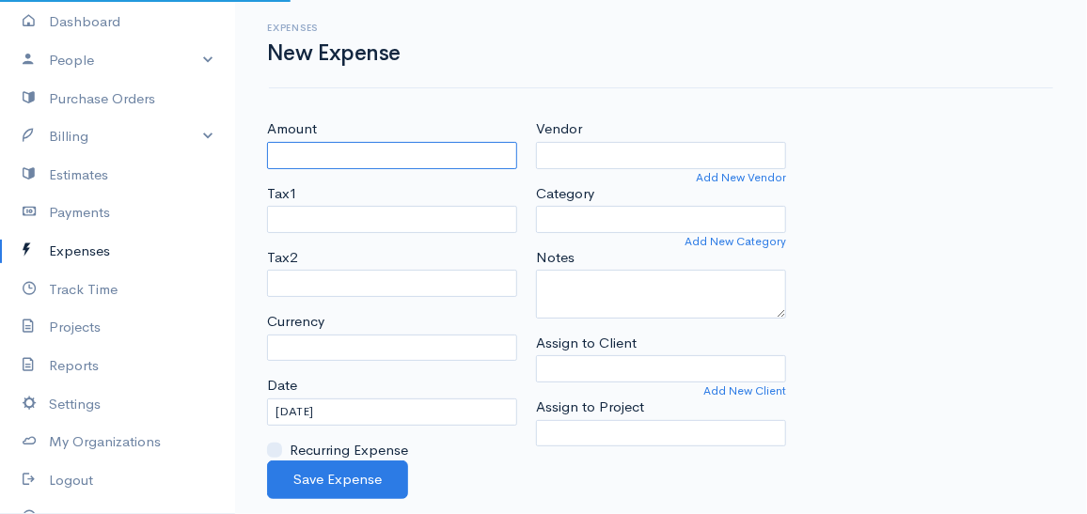
select select "ZAR"
click at [402, 149] on input "Amount" at bounding box center [392, 155] width 250 height 27
type input "100"
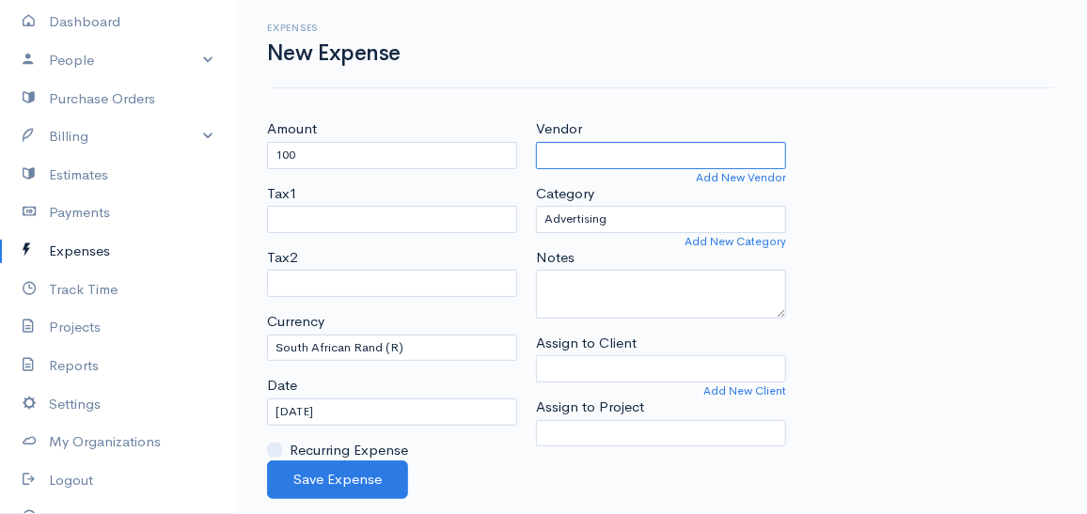
click at [682, 161] on input "Vendor" at bounding box center [661, 155] width 250 height 27
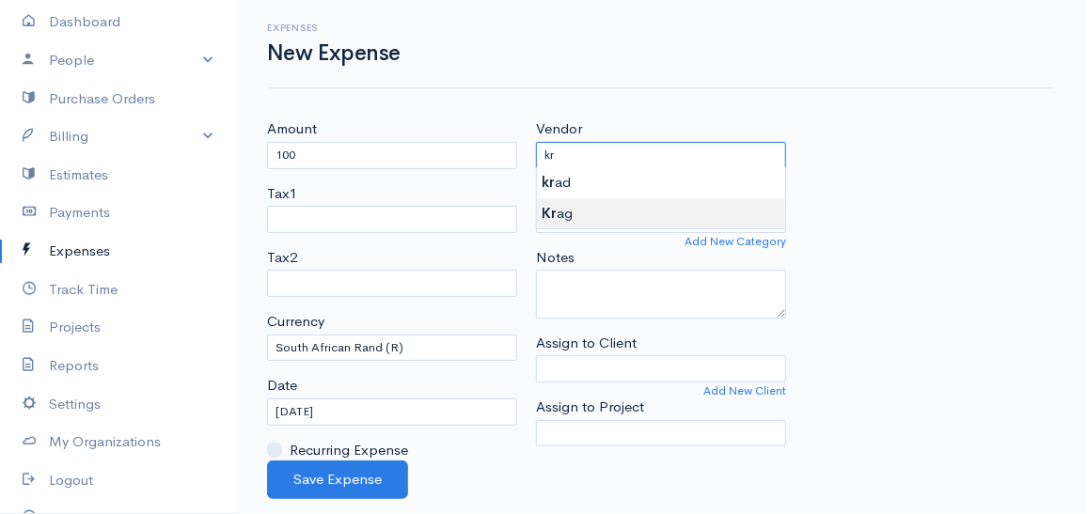
type input "Krag"
click at [621, 209] on body "Mamma Chicken Upgrade Dashboard People Clients Vendors Staff Users Purchase Ord…" at bounding box center [543, 257] width 1087 height 514
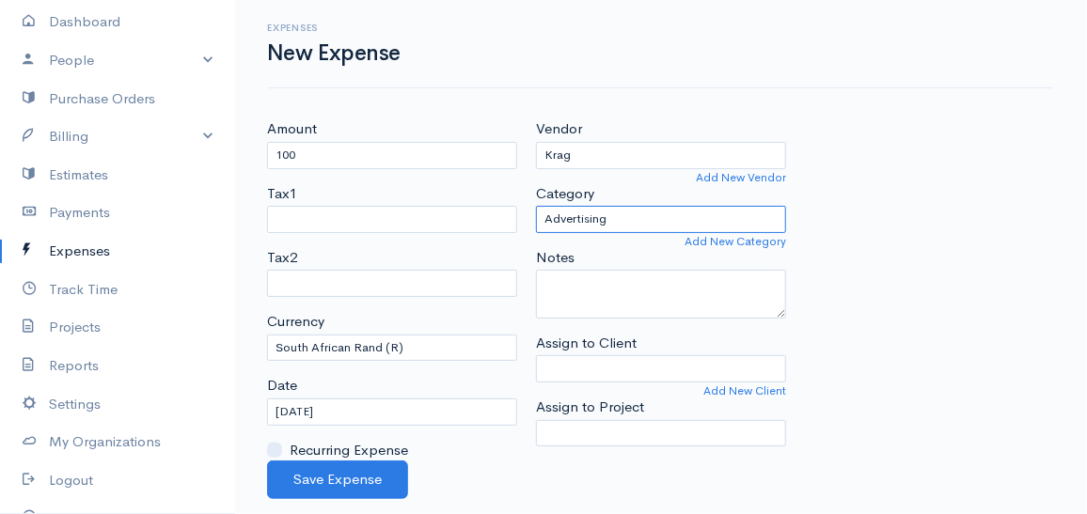
click at [619, 219] on select "Advertising Car & Truck Expenses Contractors Education Education and Training E…" at bounding box center [661, 219] width 250 height 27
select select "Utilities"
click at [536, 206] on select "Advertising Car & Truck Expenses Contractors Education Education and Training E…" at bounding box center [661, 219] width 250 height 27
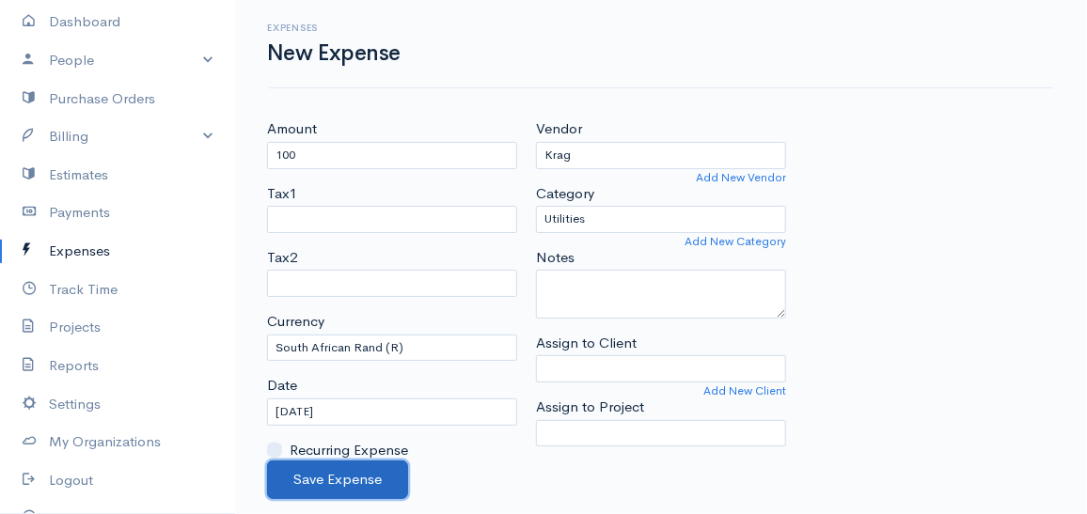
click at [361, 477] on button "Save Expense" at bounding box center [337, 480] width 141 height 39
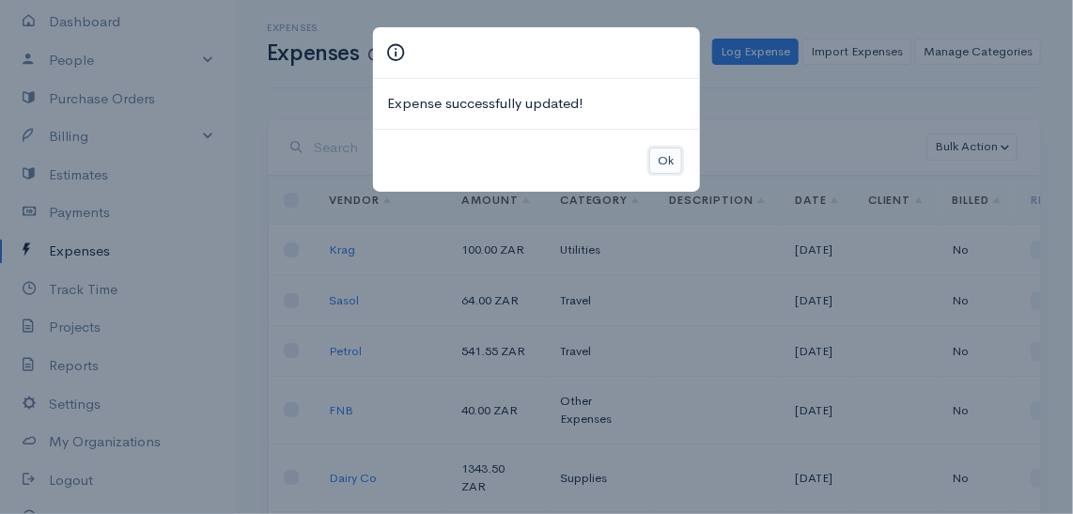
click at [669, 158] on button "Ok" at bounding box center [665, 161] width 33 height 27
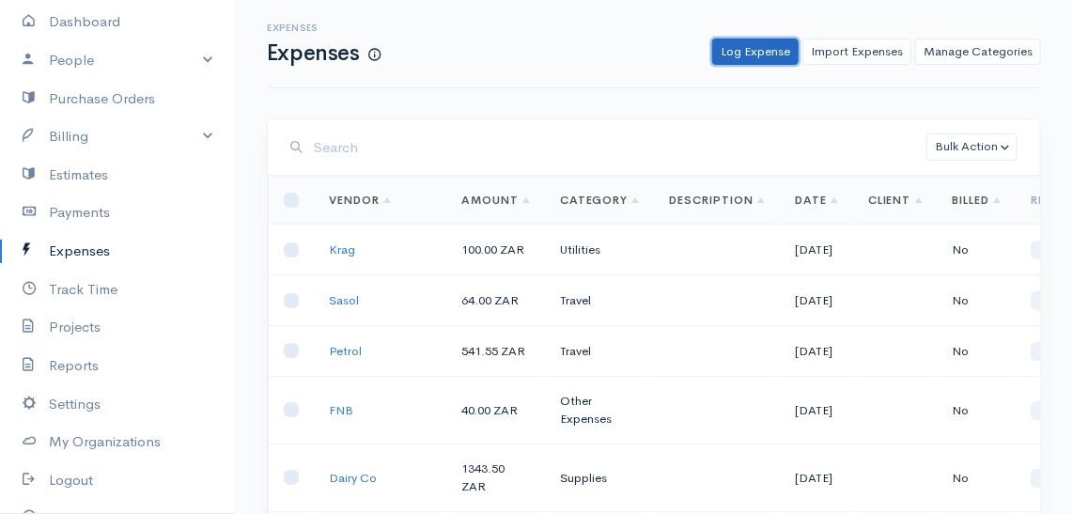
click at [772, 52] on link "Log Expense" at bounding box center [755, 52] width 86 height 27
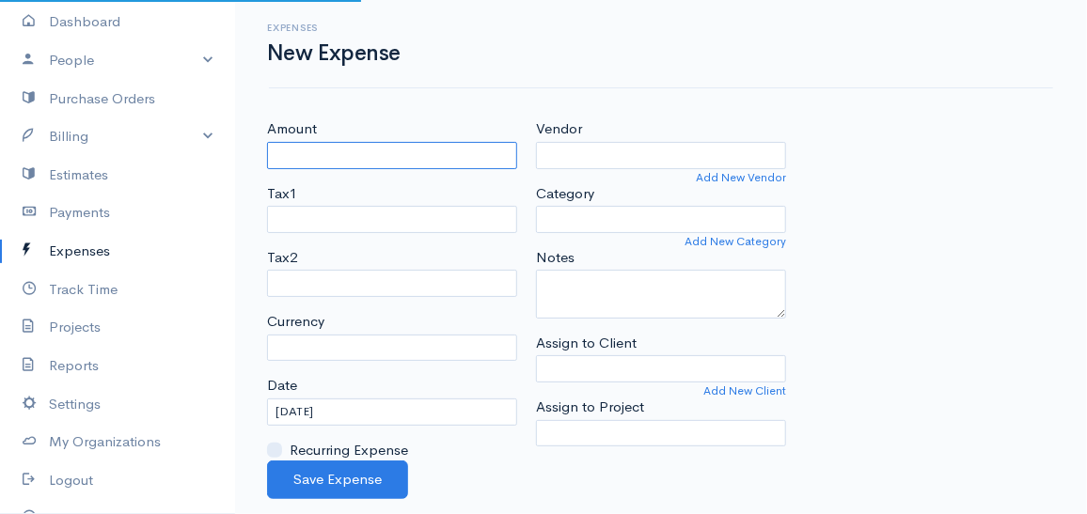
click at [335, 162] on input "Amount" at bounding box center [392, 155] width 250 height 27
select select "ZAR"
type input "2442"
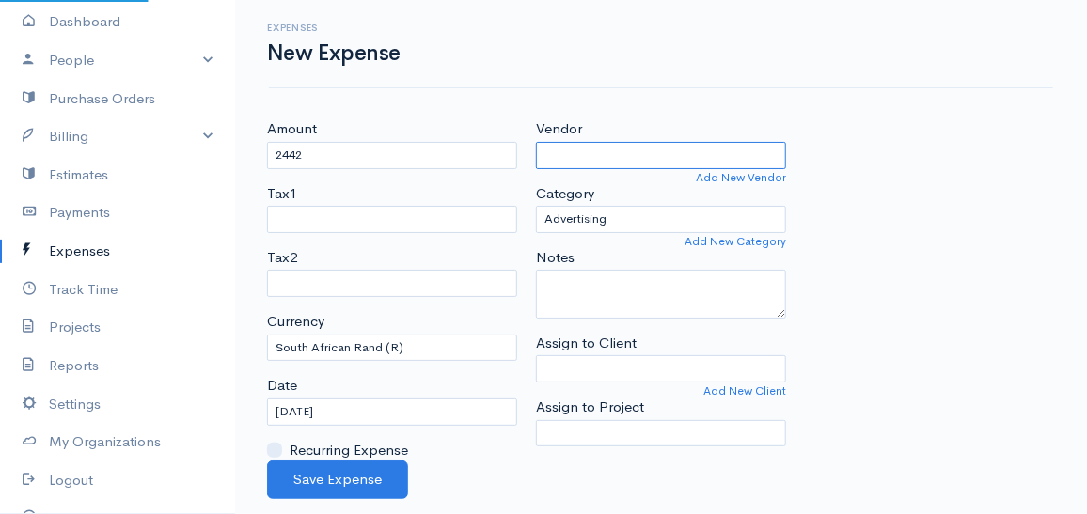
click at [564, 156] on input "Vendor" at bounding box center [661, 155] width 250 height 27
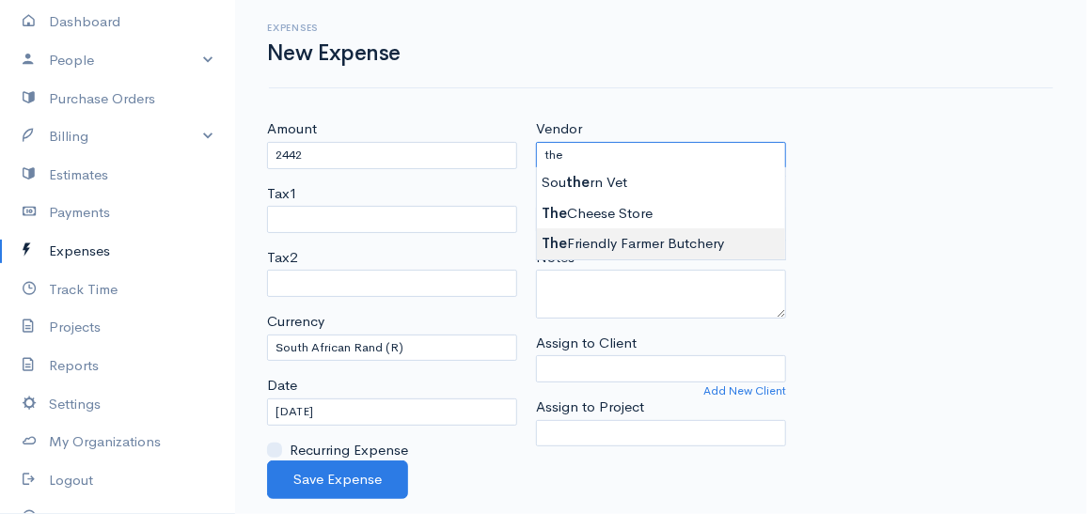
type input "The Friendly Farmer Butchery"
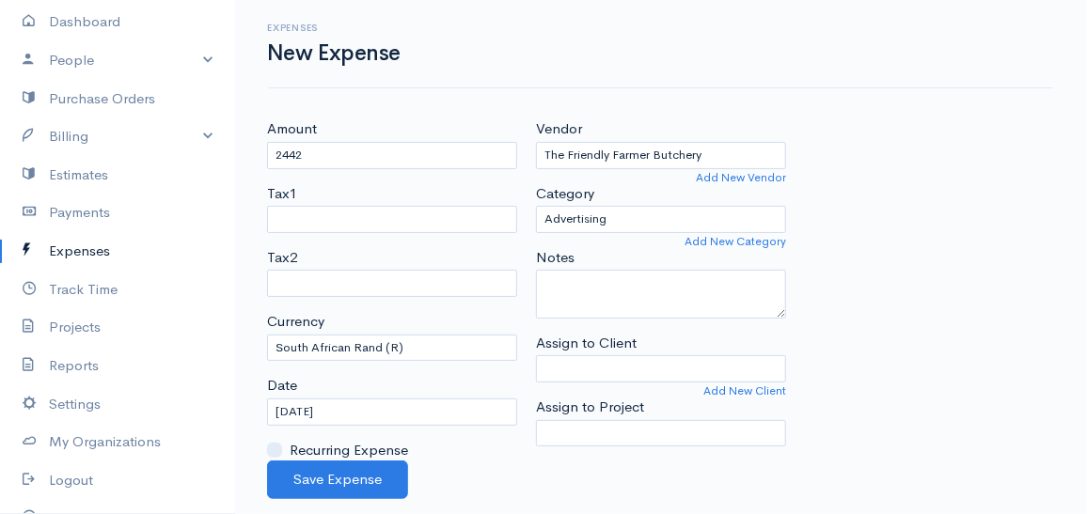
click at [593, 241] on body "Mamma Chicken Upgrade Dashboard People Clients Vendors Staff Users Purchase Ord…" at bounding box center [543, 257] width 1087 height 514
click at [624, 212] on select "Advertising Car & Truck Expenses Contractors Education Education and Training E…" at bounding box center [661, 219] width 250 height 27
select select "Supplies"
click at [536, 206] on select "Advertising Car & Truck Expenses Contractors Education Education and Training E…" at bounding box center [661, 219] width 250 height 27
click at [362, 473] on button "Save Expense" at bounding box center [337, 480] width 141 height 39
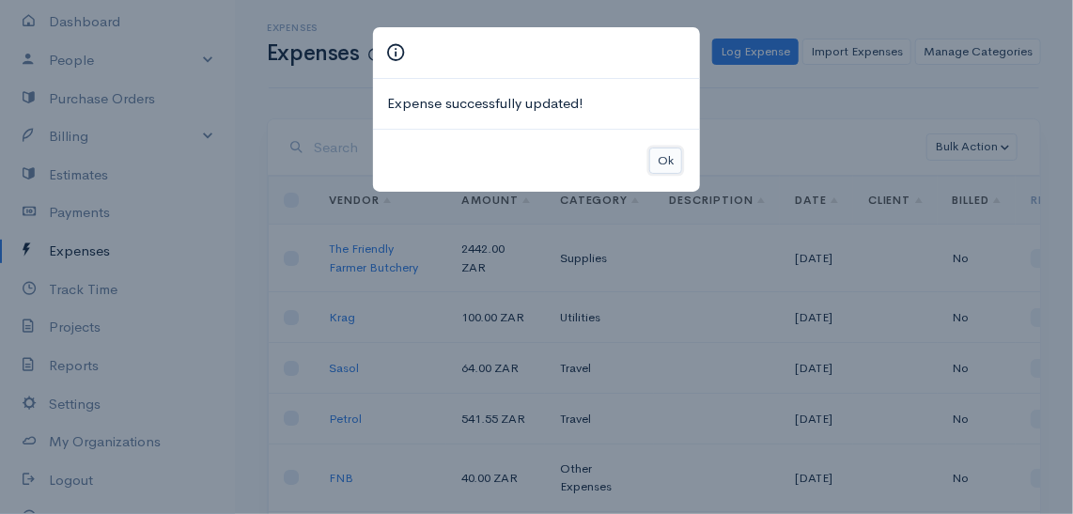
click at [665, 159] on button "Ok" at bounding box center [665, 161] width 33 height 27
